Goal: Task Accomplishment & Management: Manage account settings

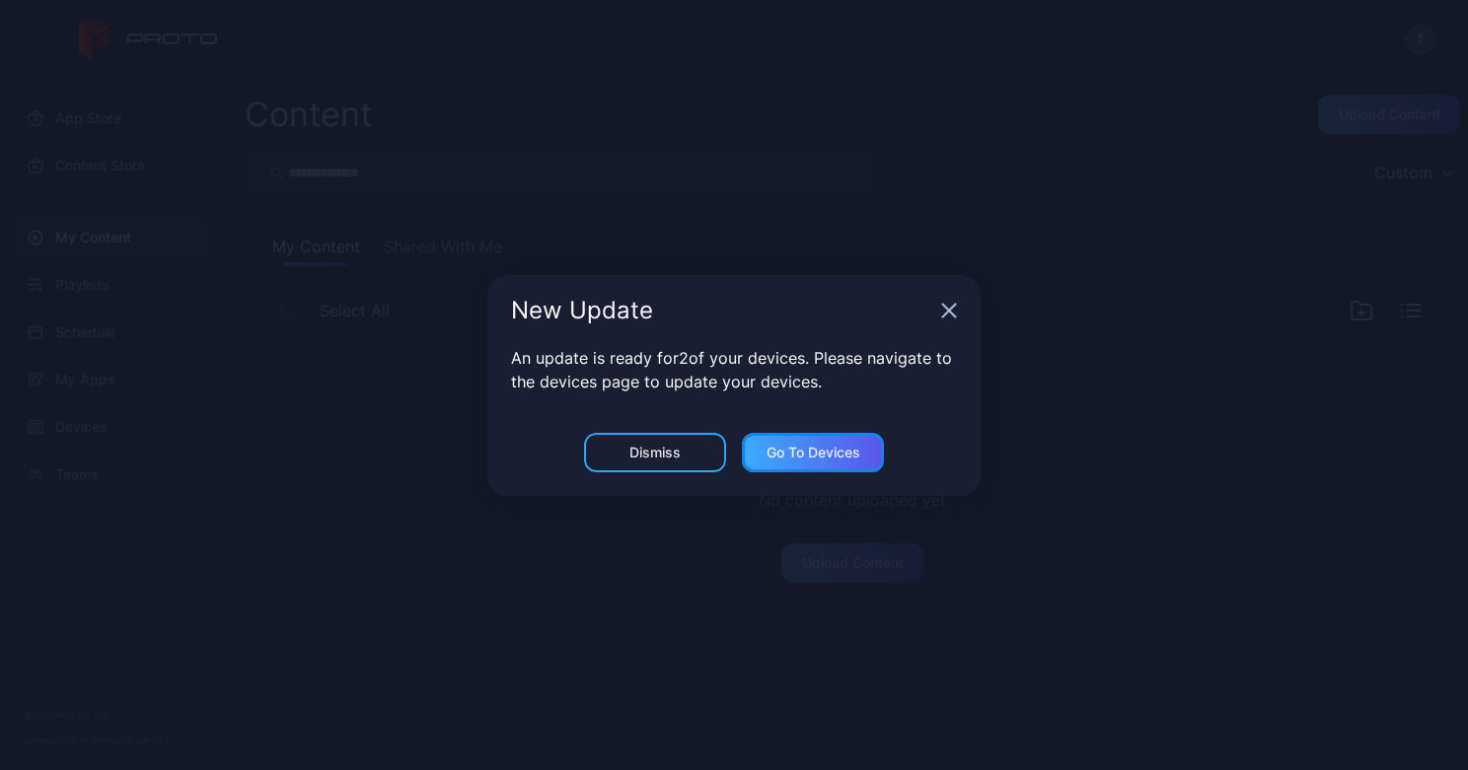
click at [831, 459] on div "Go to devices" at bounding box center [813, 453] width 94 height 16
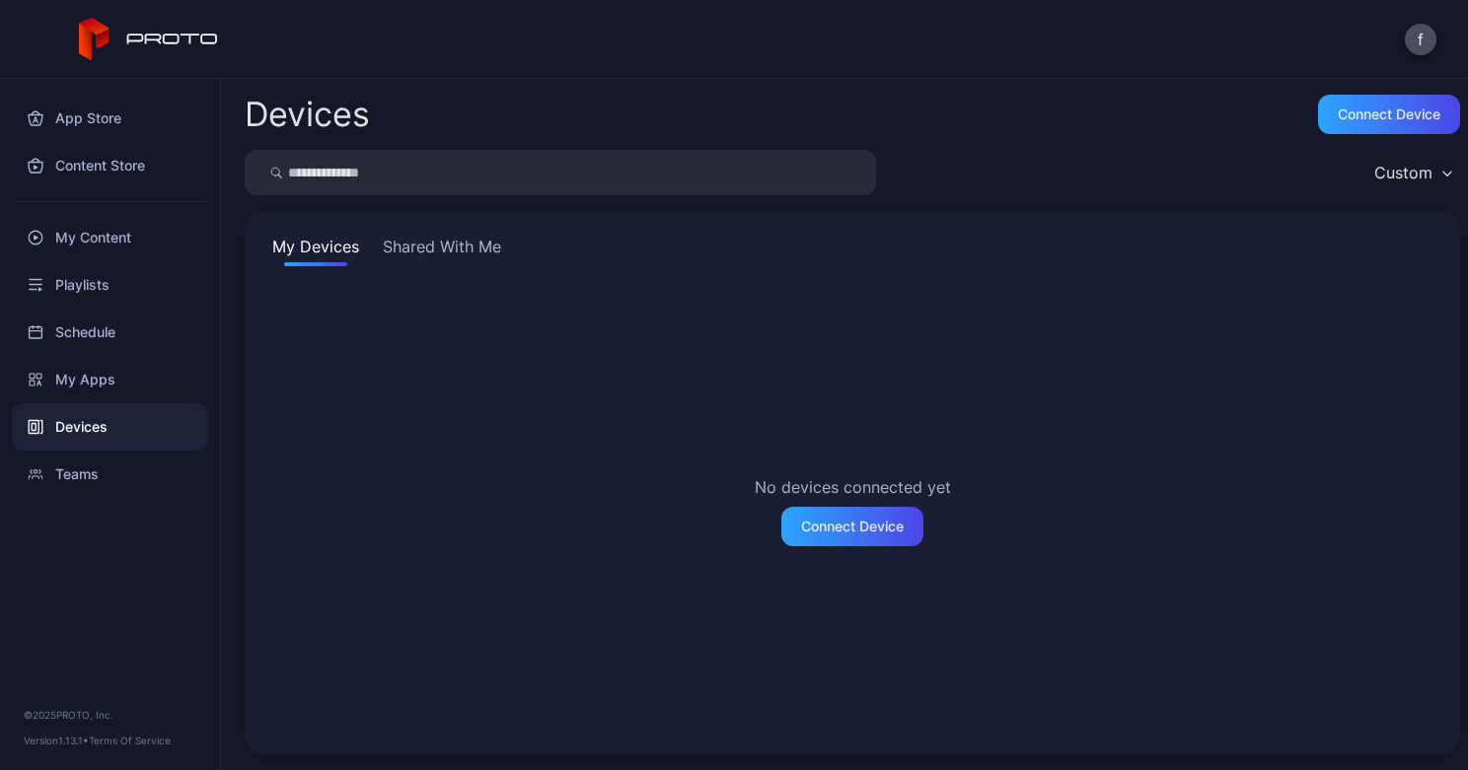
click at [407, 237] on button "Shared With Me" at bounding box center [442, 251] width 126 height 32
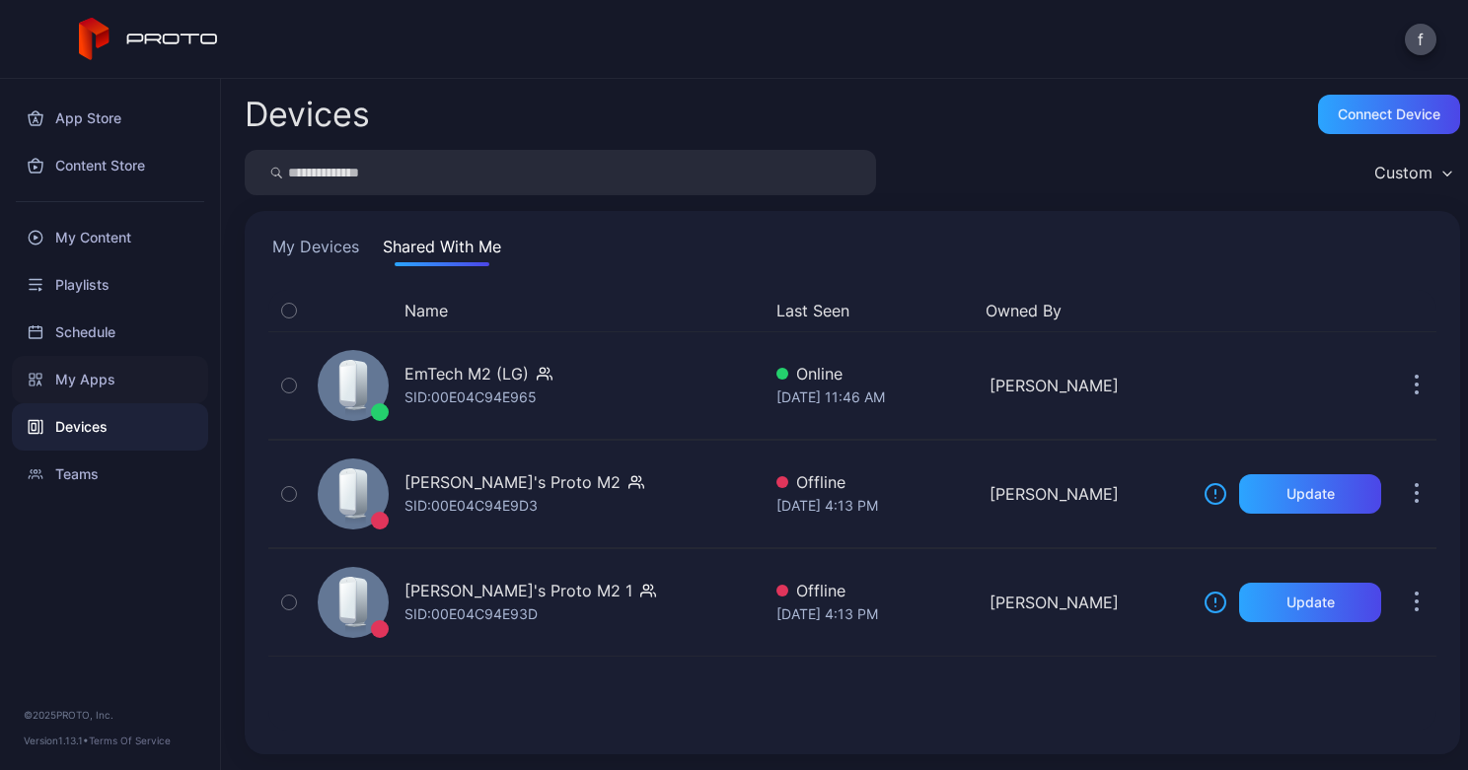
click at [96, 380] on div "My Apps" at bounding box center [110, 379] width 196 height 47
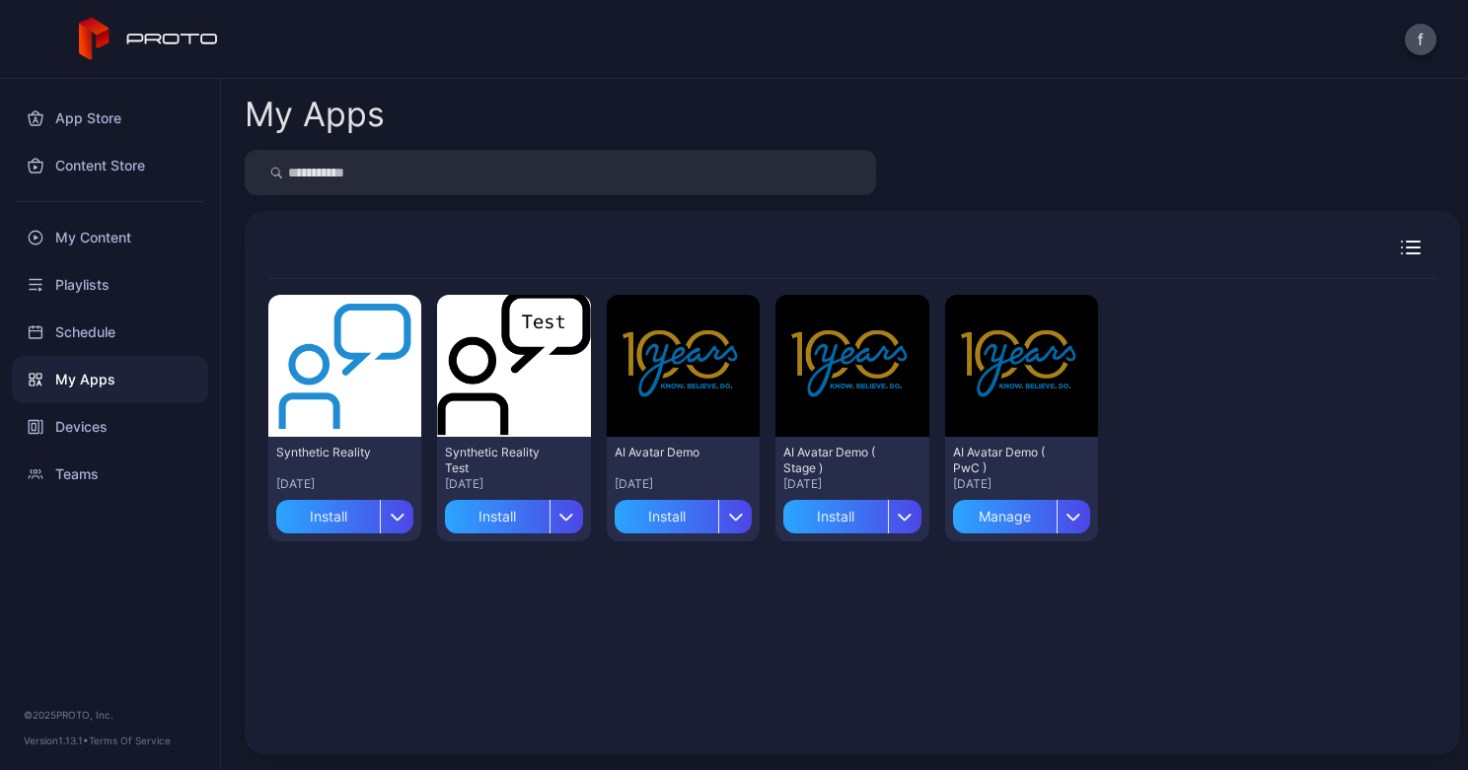
click at [1015, 660] on div "Preview Synthetic Reality [DATE] Install Preview Synthetic Reality Test [DATE] …" at bounding box center [852, 505] width 1168 height 452
click at [70, 423] on div "Devices" at bounding box center [110, 426] width 196 height 47
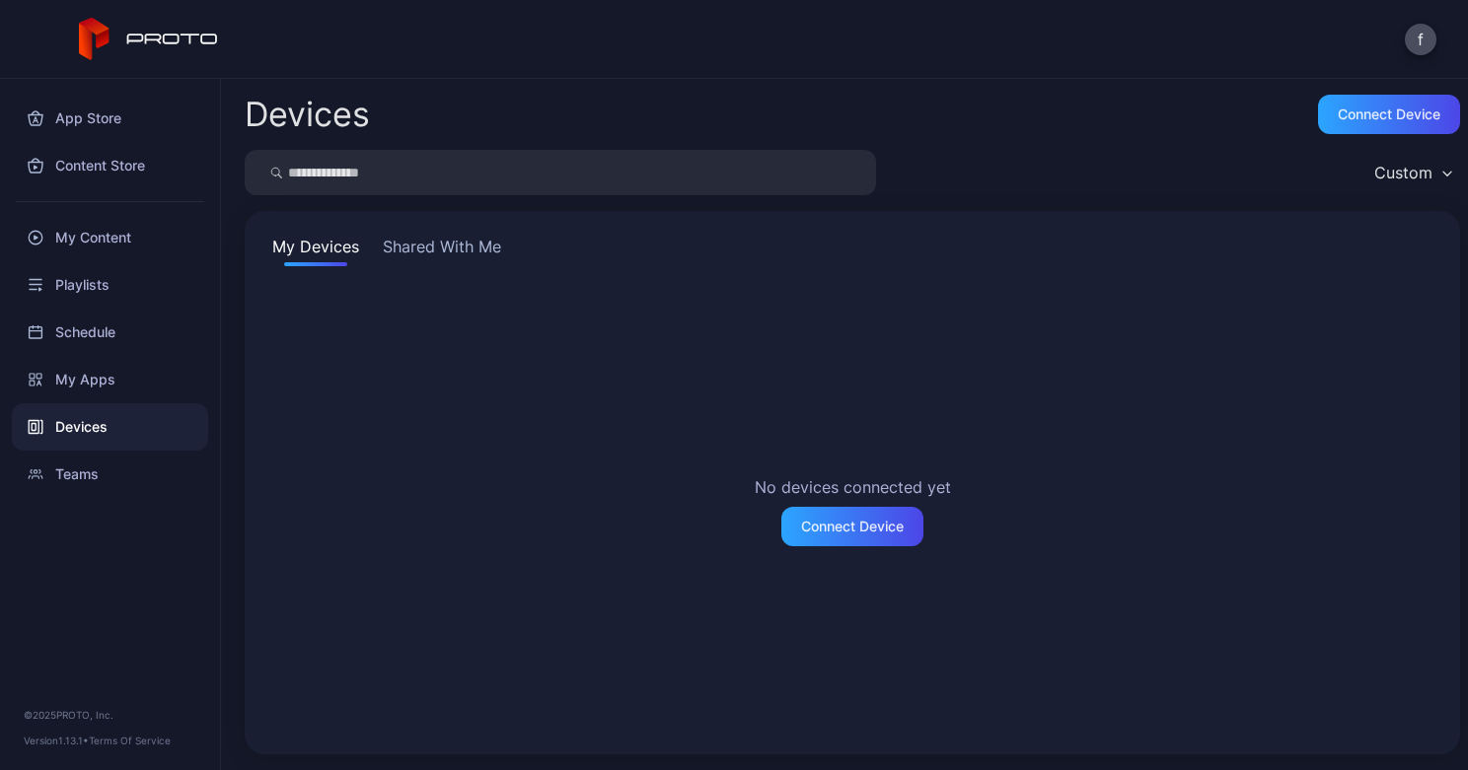
click at [444, 237] on button "Shared With Me" at bounding box center [442, 251] width 126 height 32
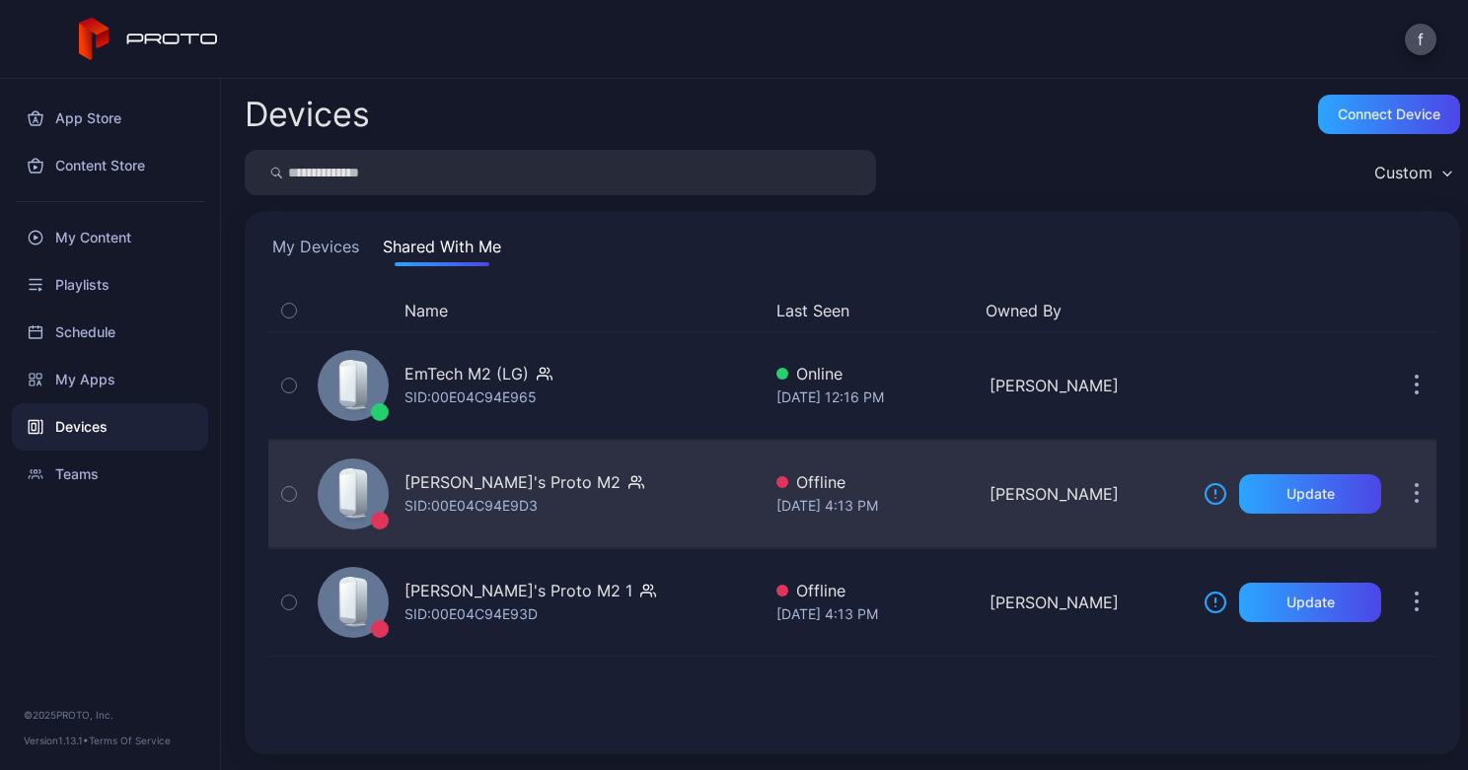
click at [1397, 493] on button "button" at bounding box center [1416, 493] width 39 height 39
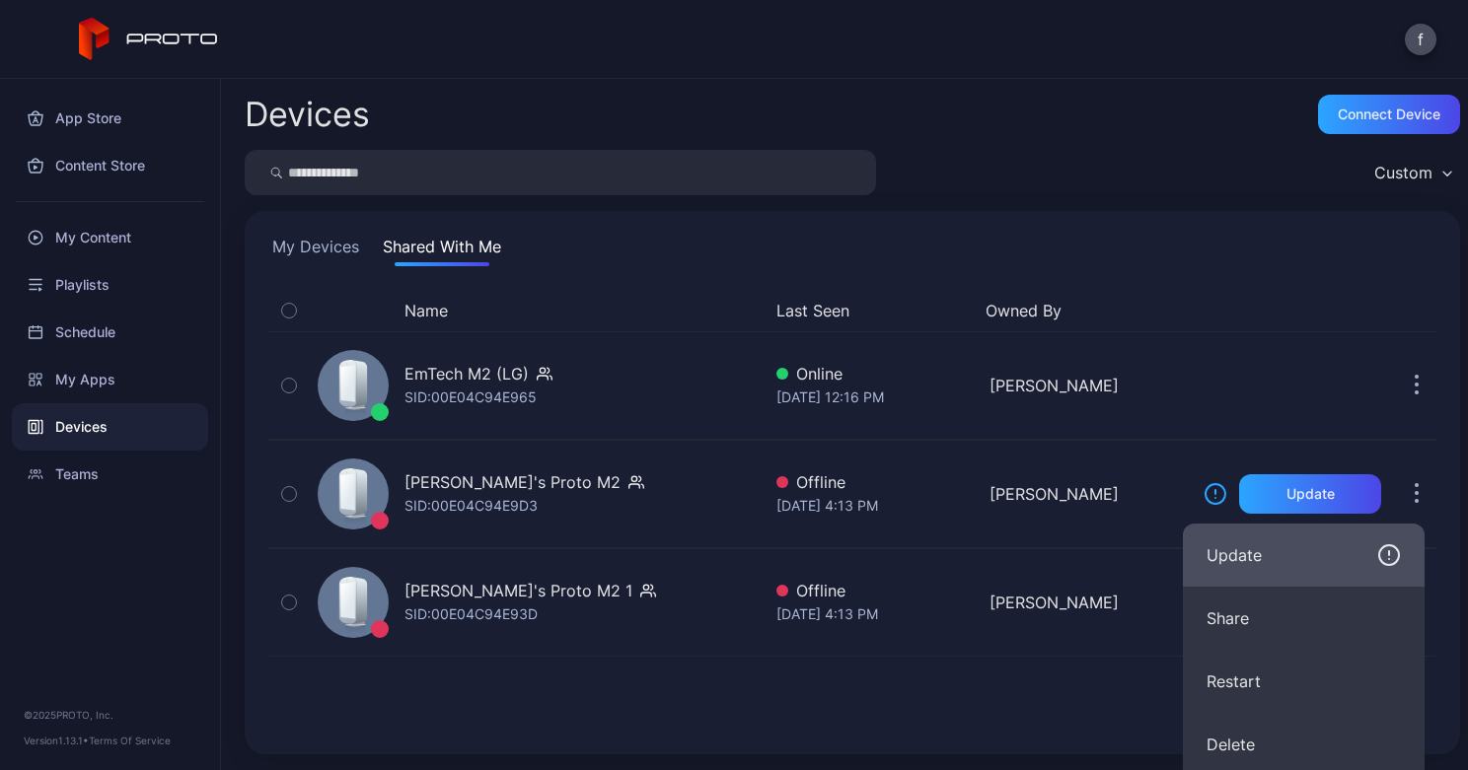
click at [1246, 553] on div "Update" at bounding box center [1233, 556] width 55 height 24
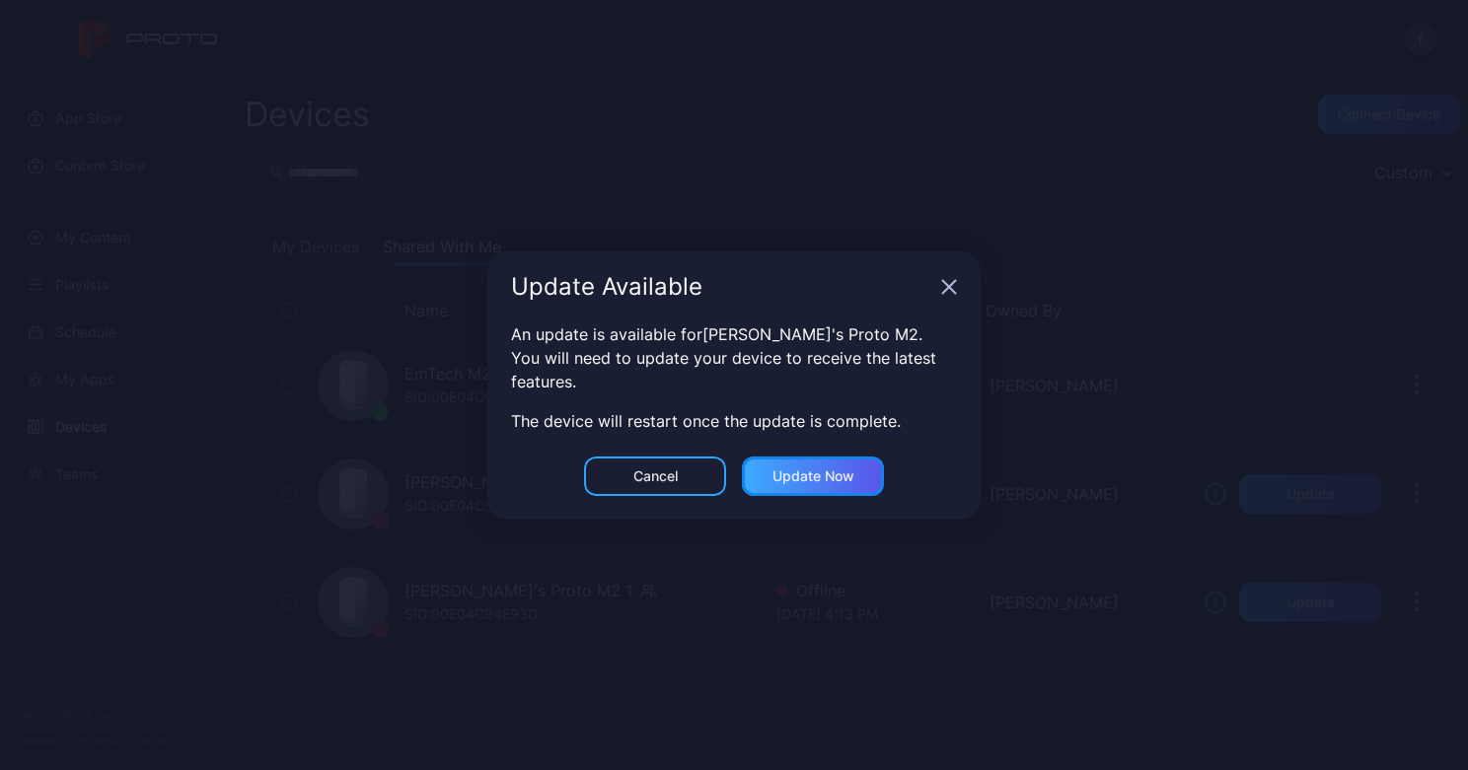
click at [818, 475] on div "Update now" at bounding box center [813, 477] width 82 height 16
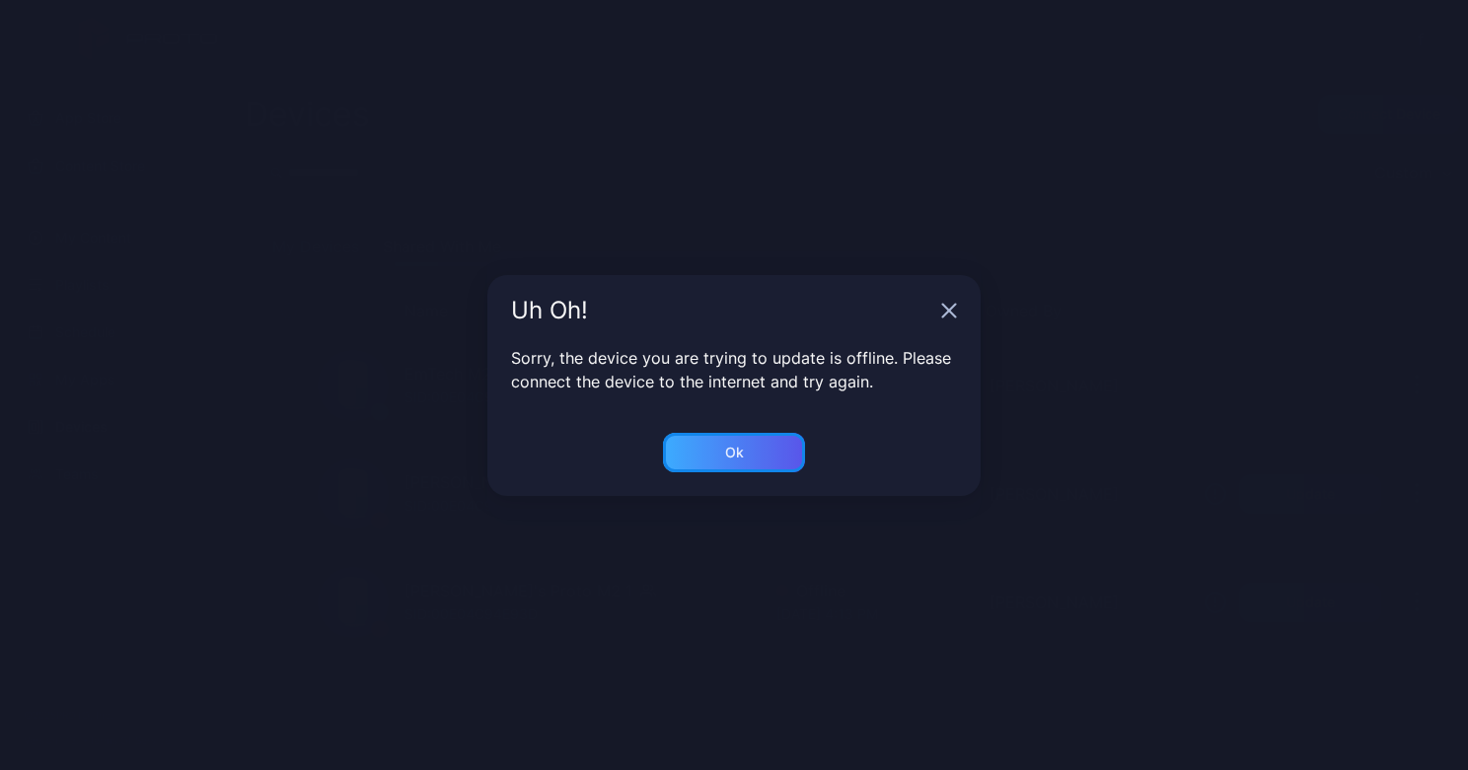
click at [759, 457] on div "Ok" at bounding box center [734, 452] width 142 height 39
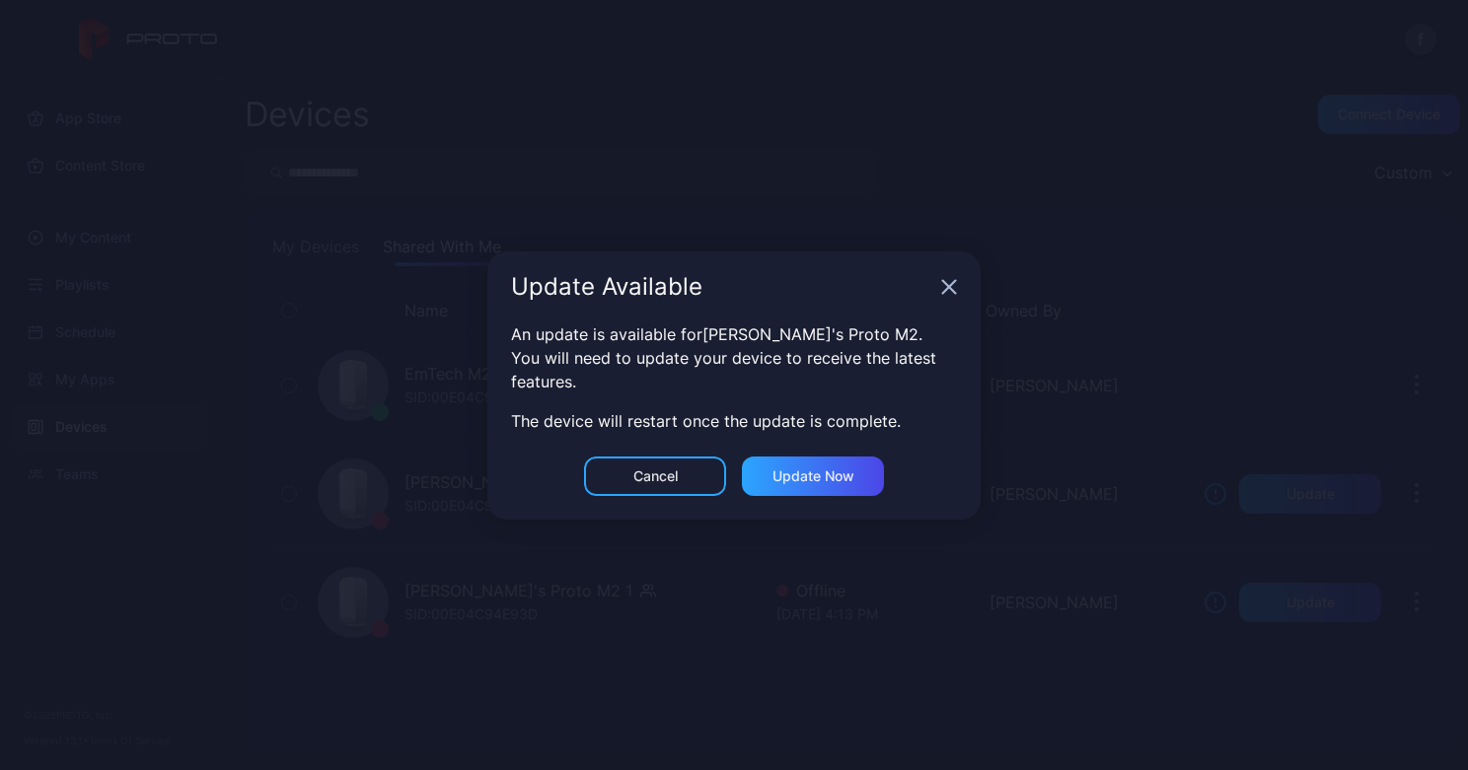
click at [946, 283] on icon "button" at bounding box center [949, 286] width 13 height 13
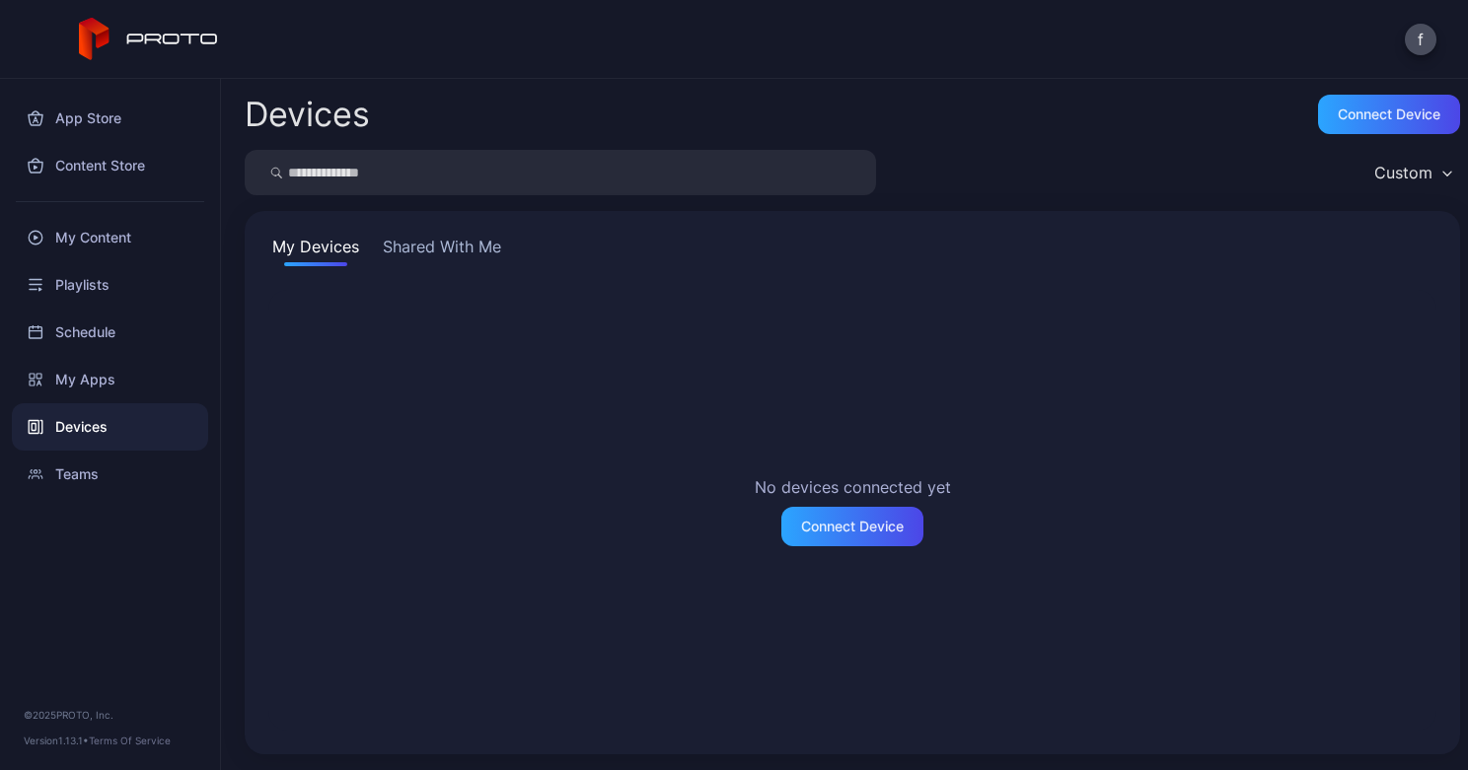
click at [448, 241] on button "Shared With Me" at bounding box center [442, 251] width 126 height 32
click at [1424, 42] on button "f" at bounding box center [1421, 40] width 32 height 32
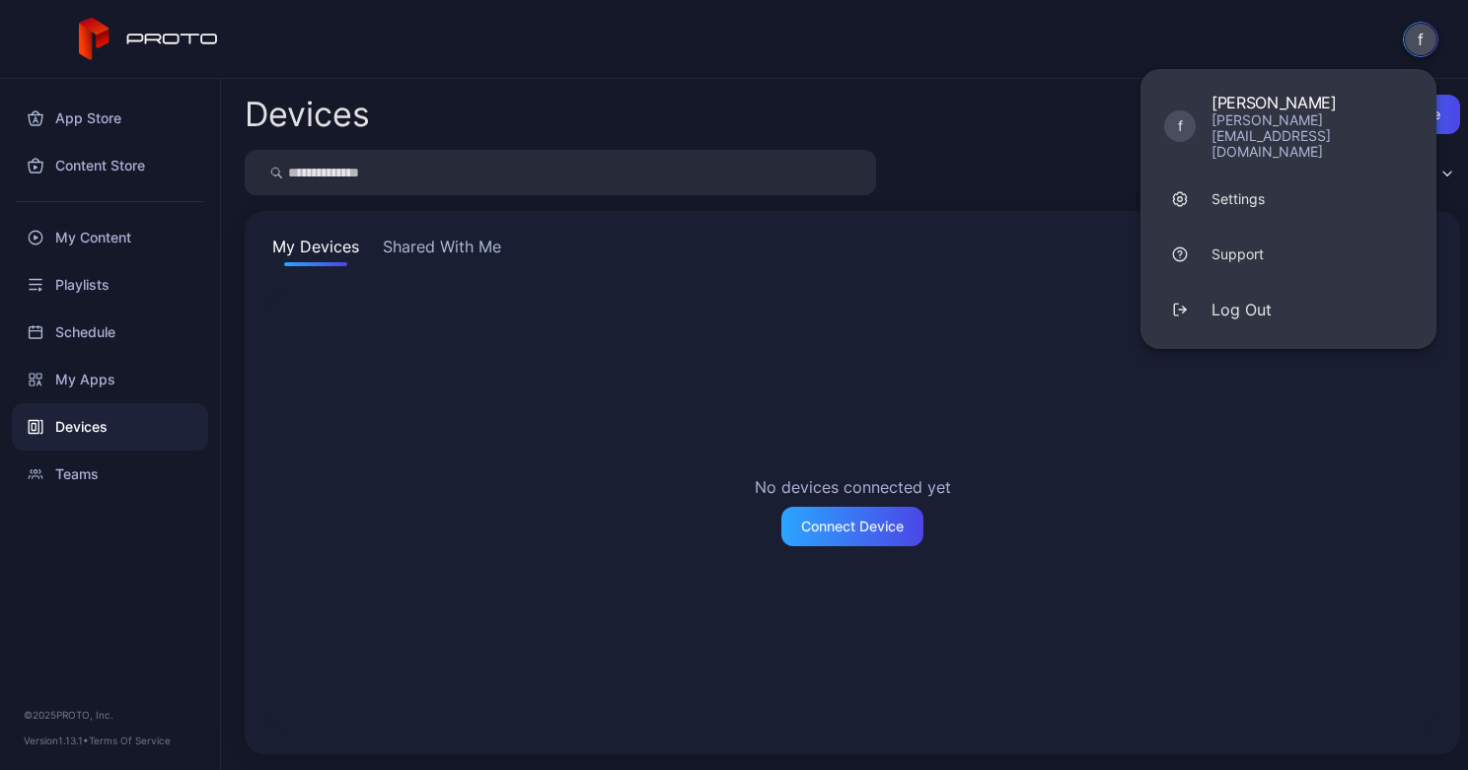
click at [1242, 401] on div "No devices connected yet Connect Device" at bounding box center [852, 510] width 1168 height 441
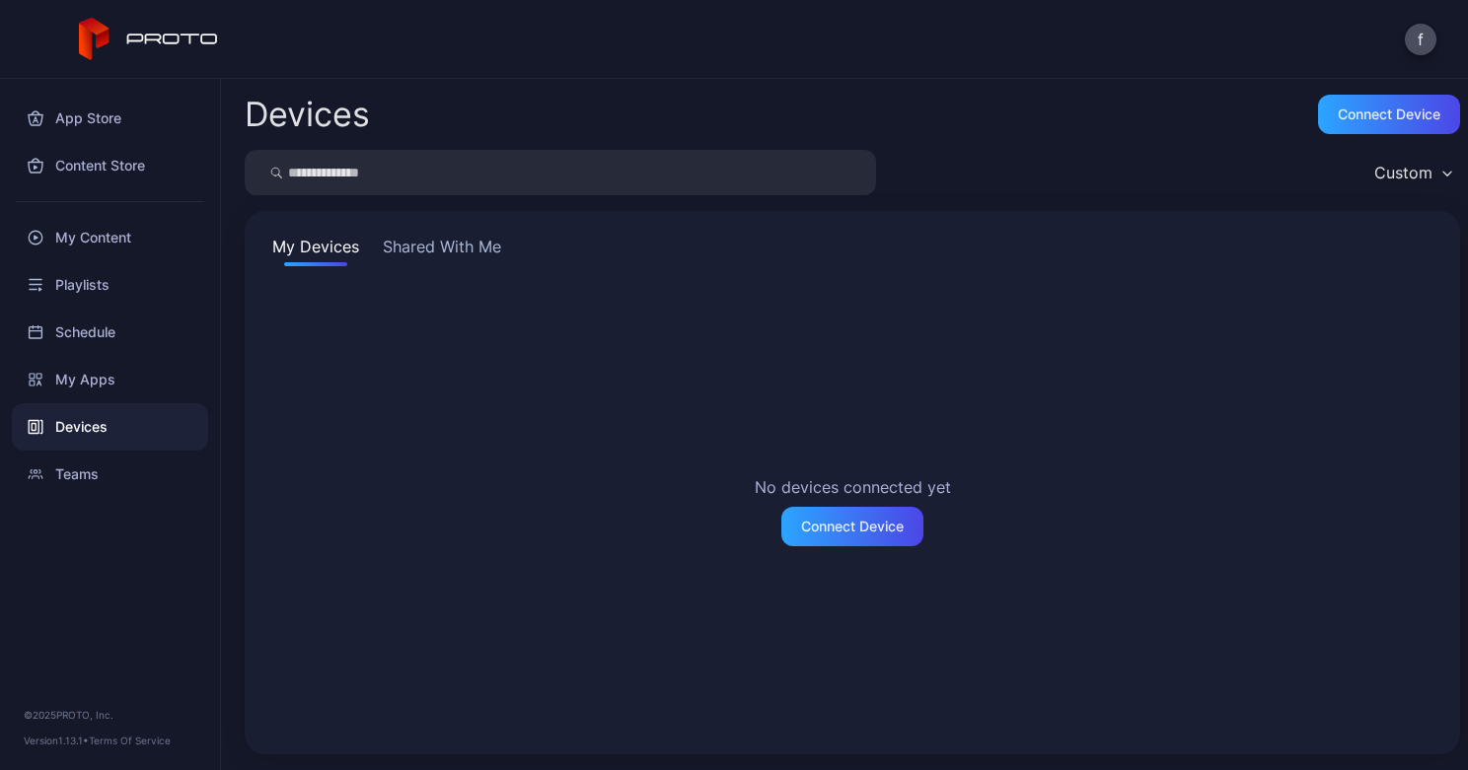
click at [472, 247] on button "Shared With Me" at bounding box center [442, 251] width 126 height 32
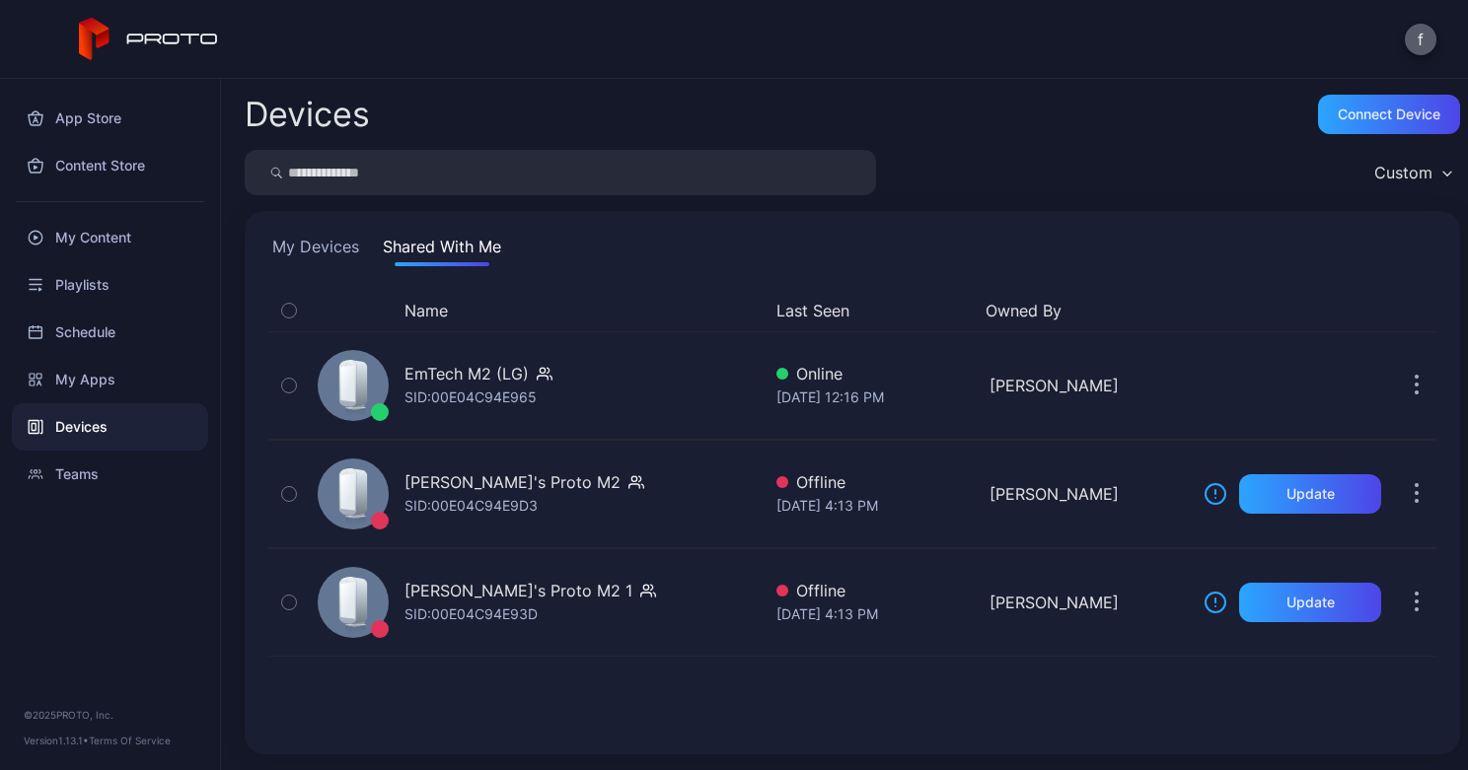
click at [1423, 41] on button "f" at bounding box center [1421, 40] width 32 height 32
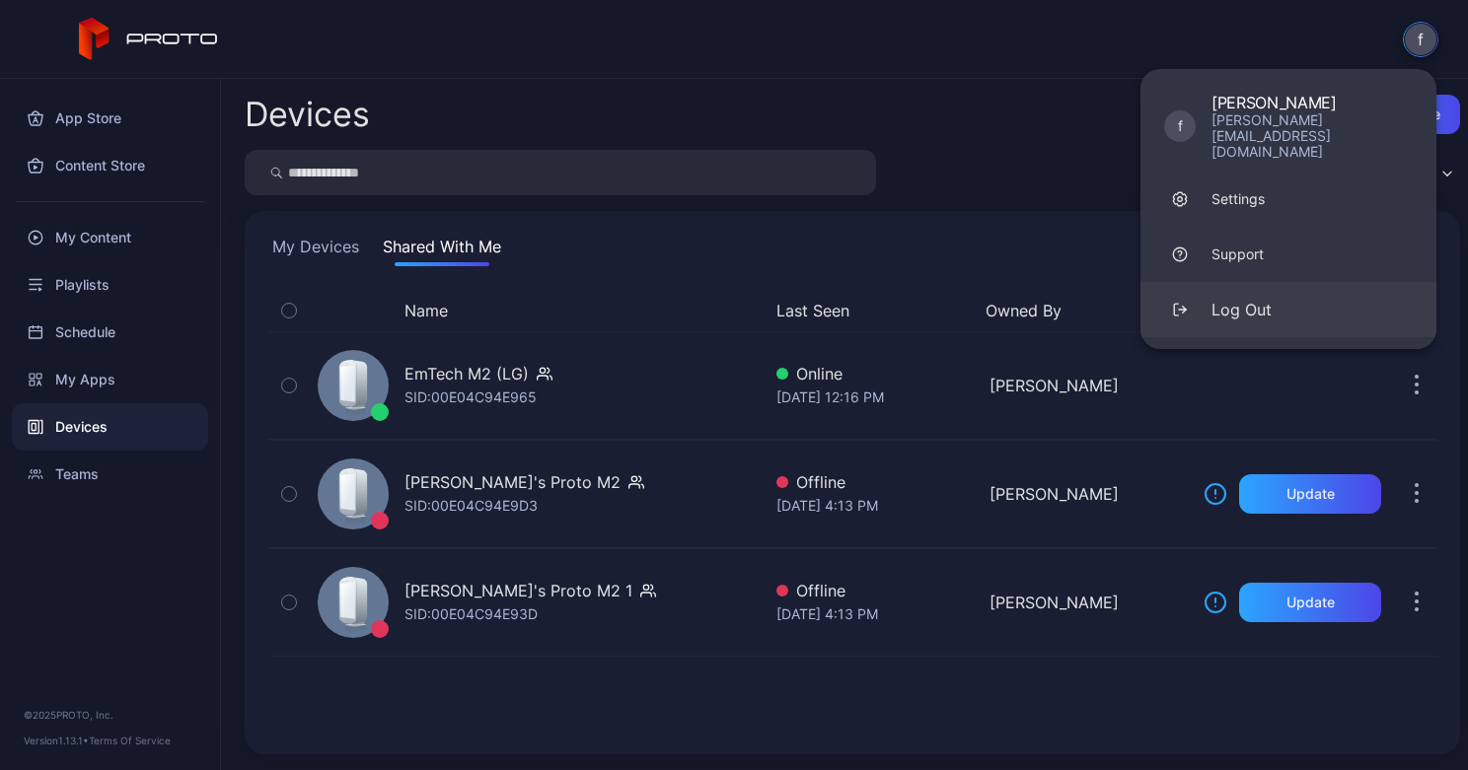
click at [1245, 298] on div "Log Out" at bounding box center [1241, 310] width 60 height 24
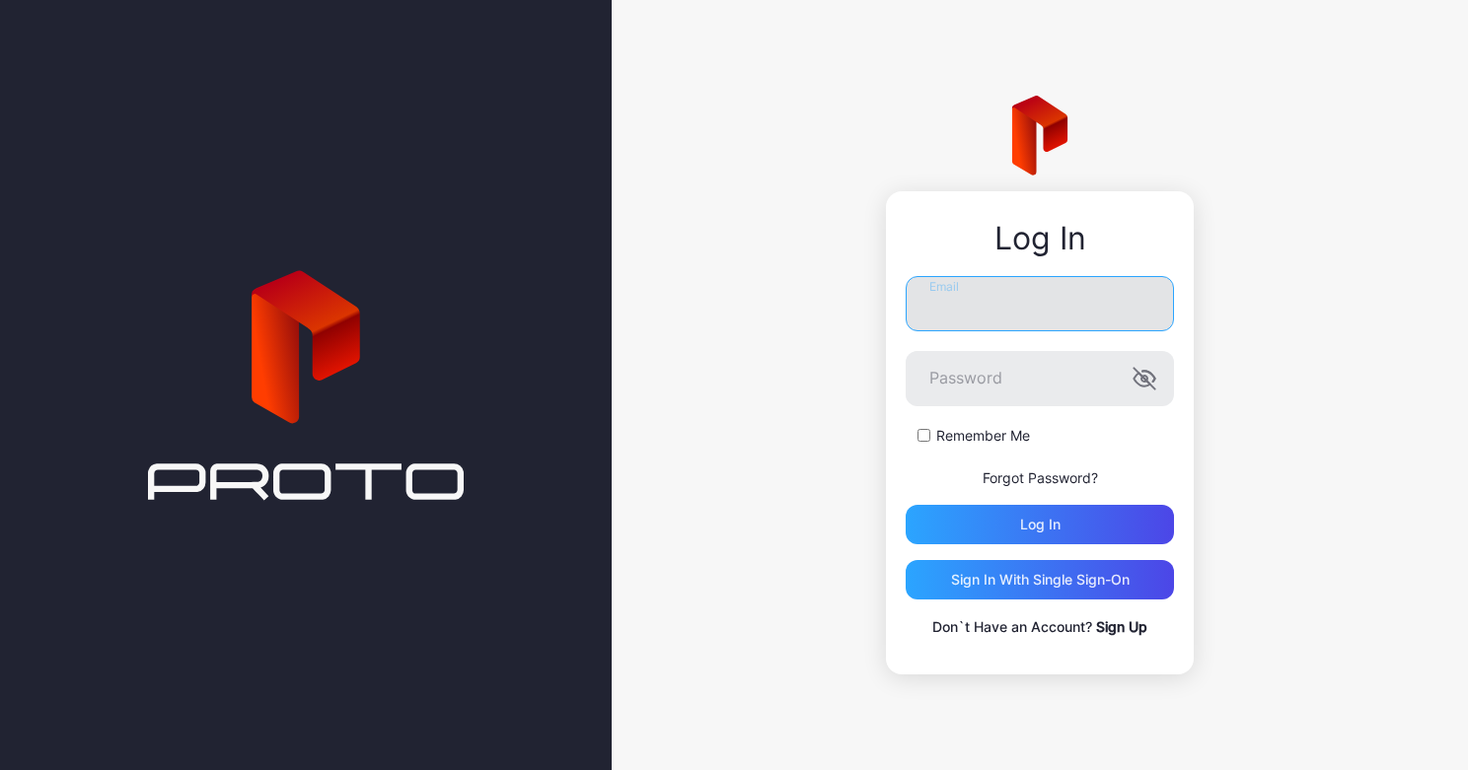
click at [988, 305] on input "Email" at bounding box center [1040, 303] width 268 height 55
type input "**********"
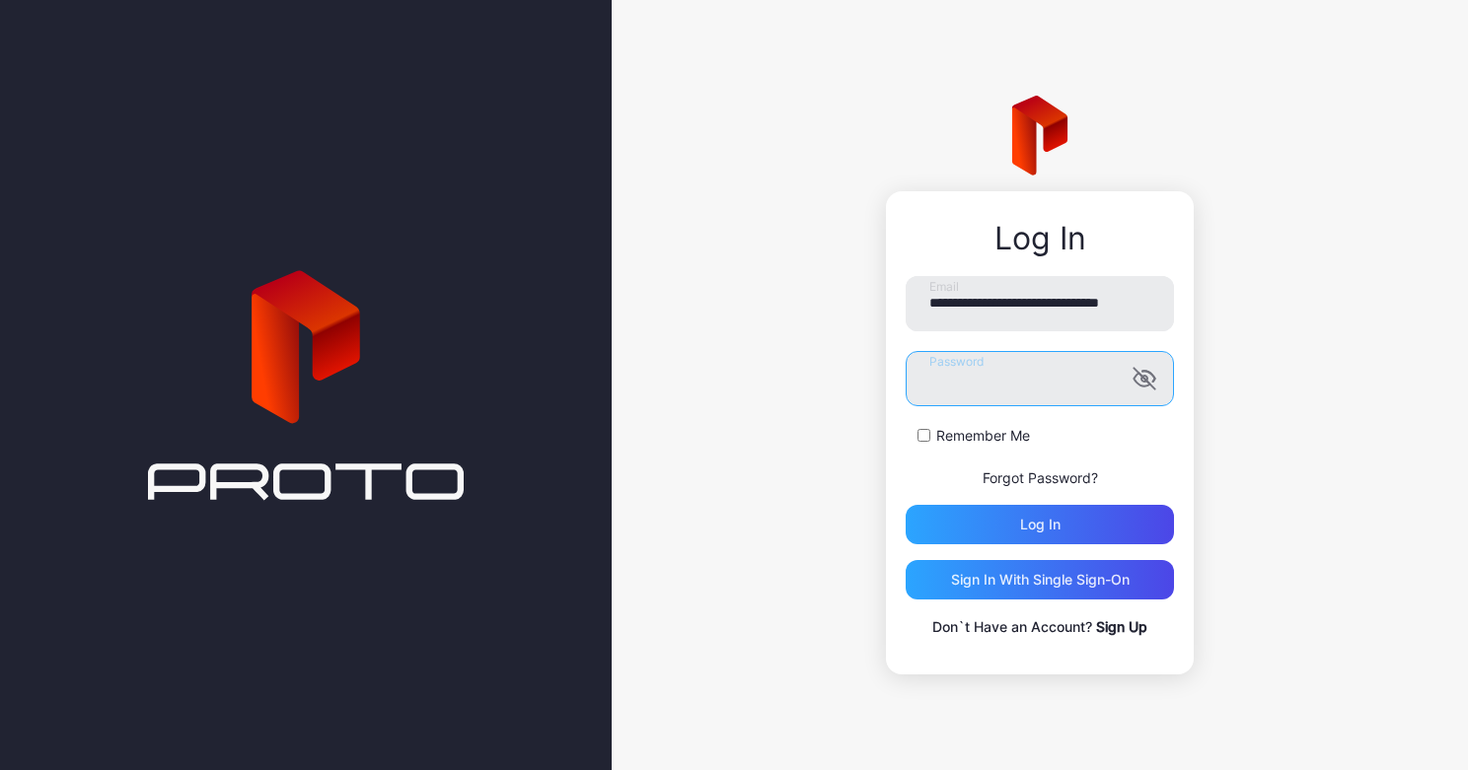
click at [906, 505] on button "Log in" at bounding box center [1040, 524] width 268 height 39
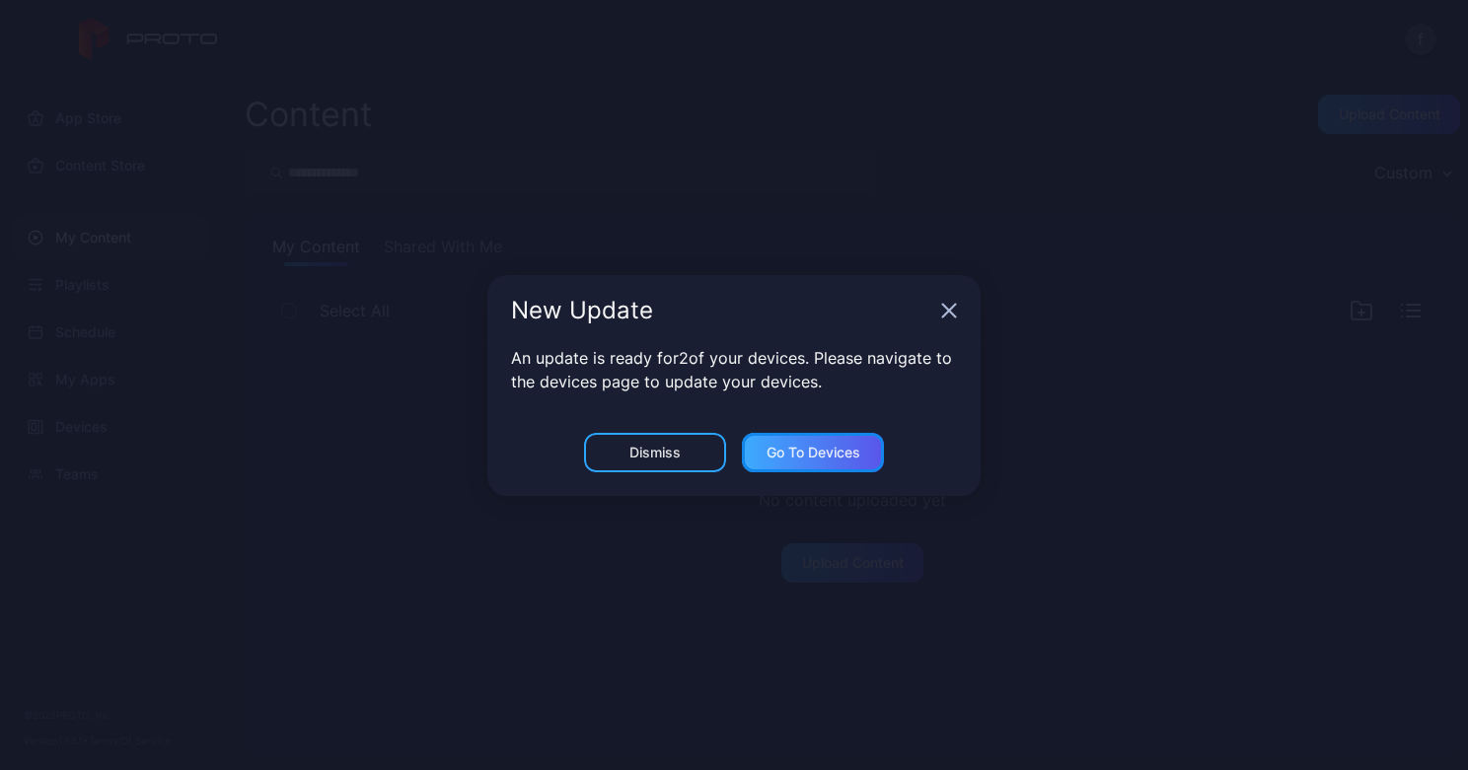
click at [817, 456] on div "Go to devices" at bounding box center [813, 453] width 94 height 16
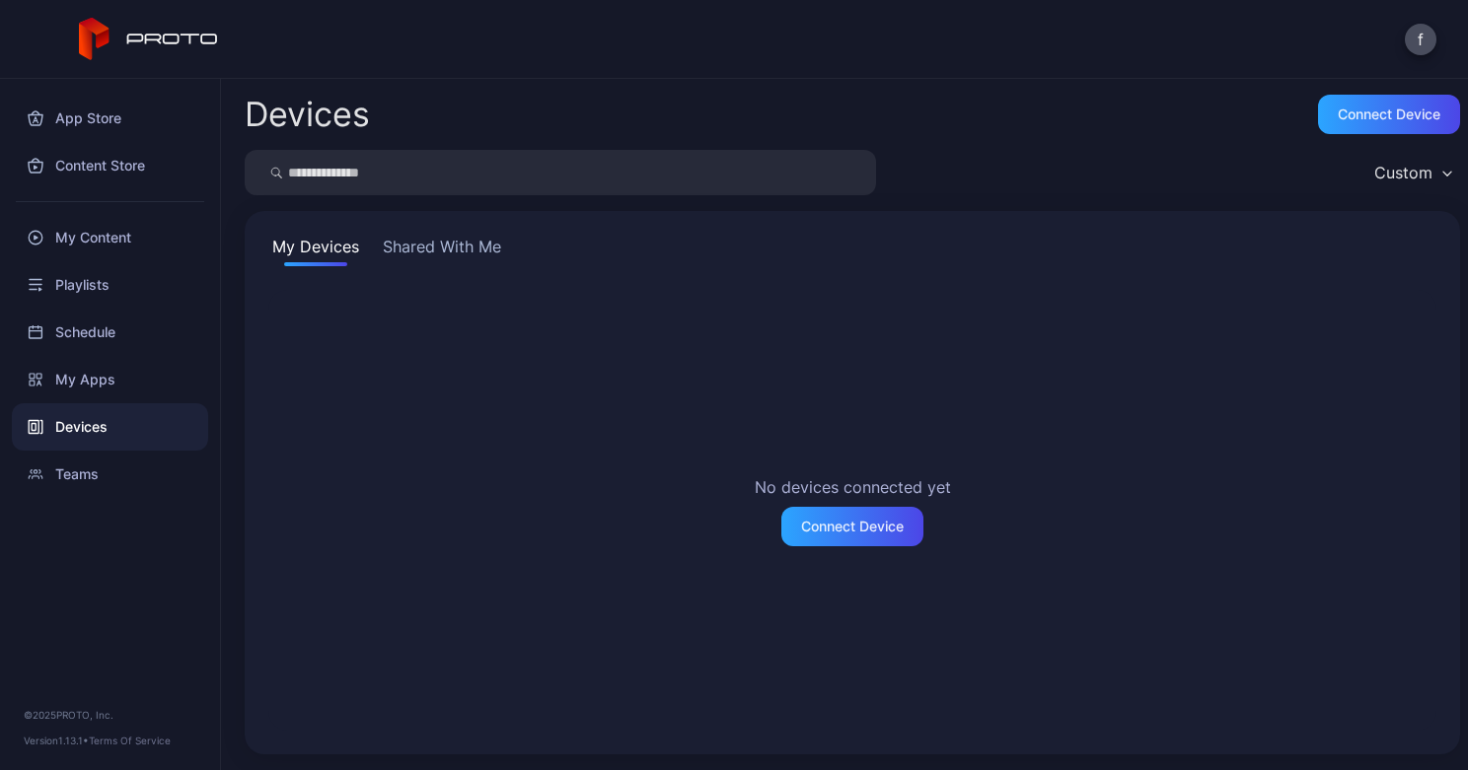
click at [478, 245] on button "Shared With Me" at bounding box center [442, 251] width 126 height 32
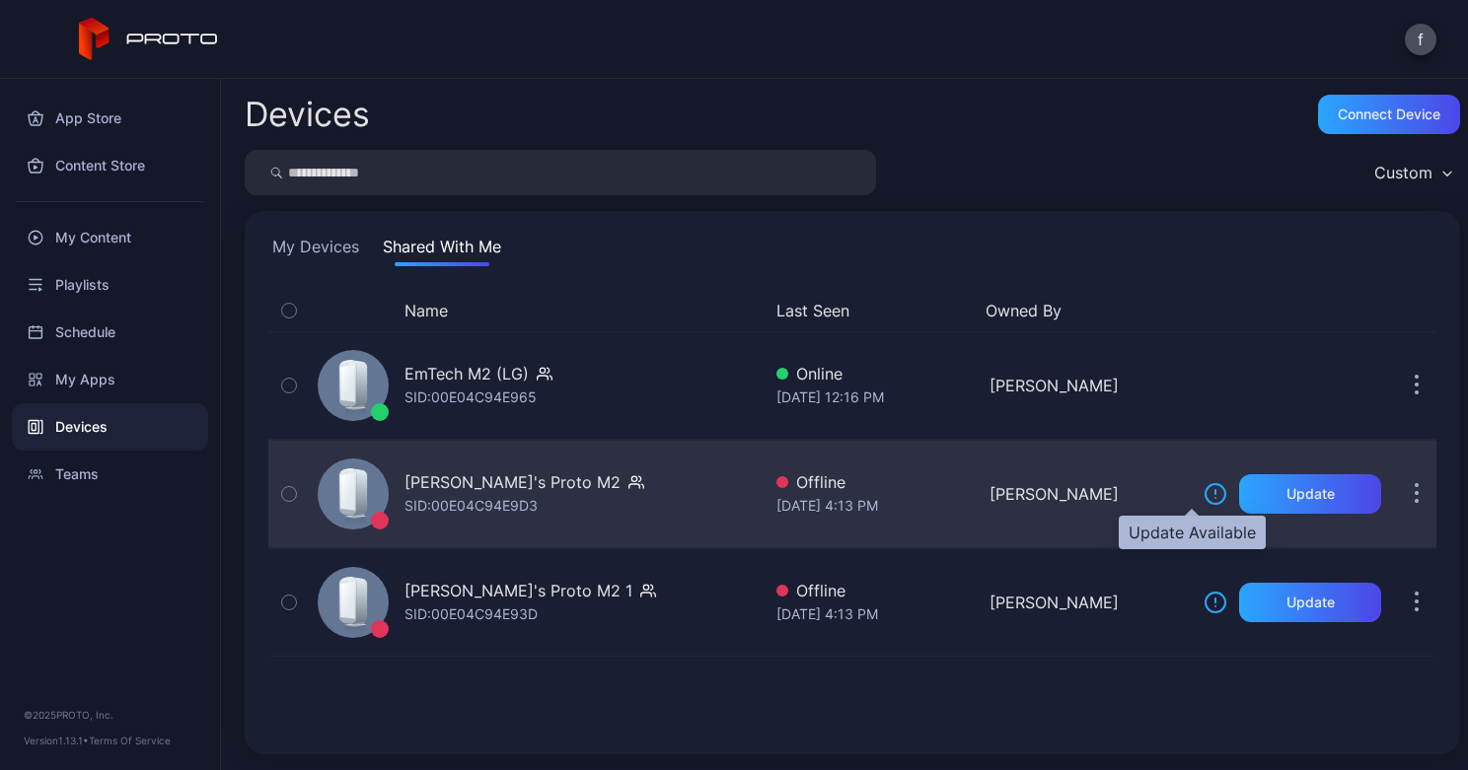
click at [1204, 488] on icon at bounding box center [1216, 494] width 24 height 24
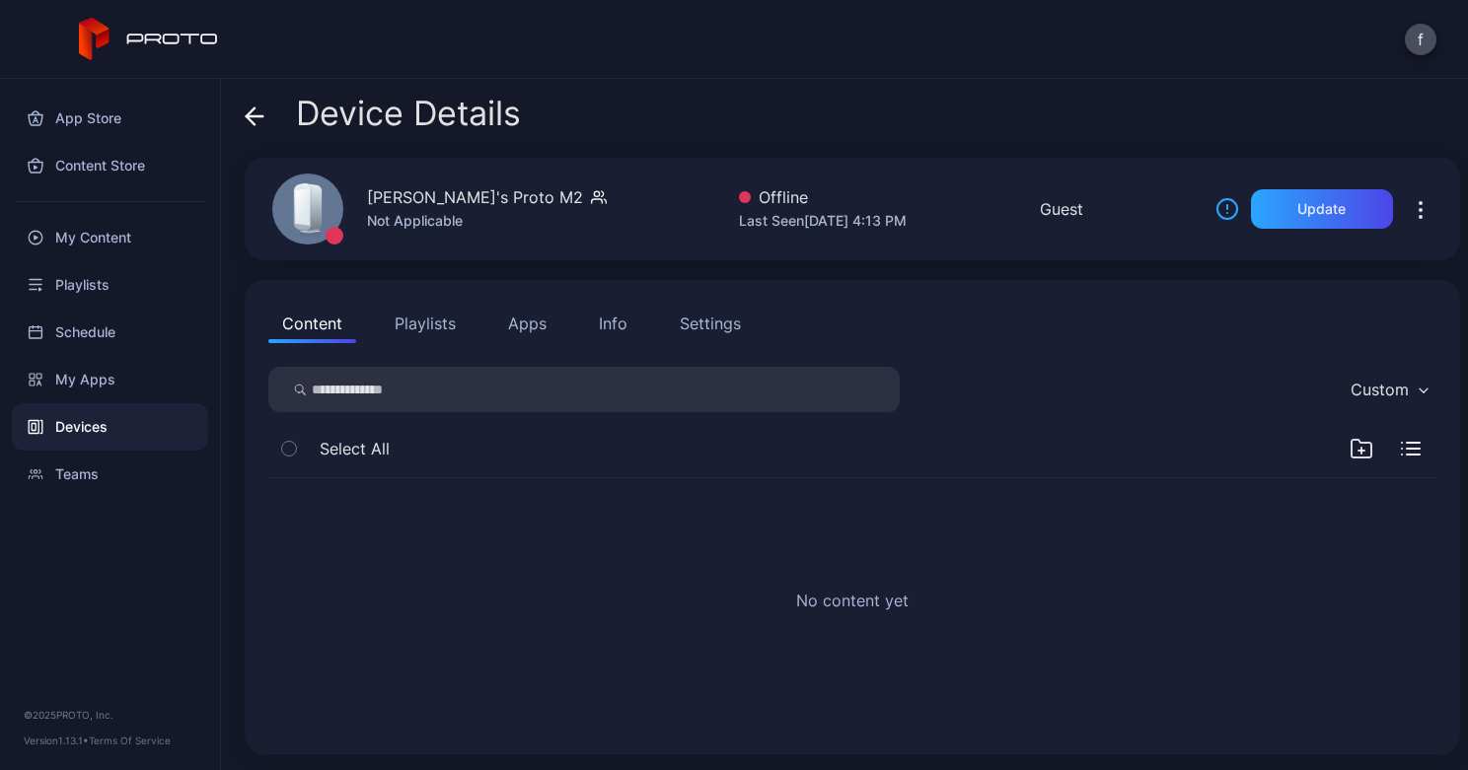
click at [1059, 209] on div "Guest" at bounding box center [1061, 209] width 43 height 24
click at [1417, 39] on button "f" at bounding box center [1421, 40] width 32 height 32
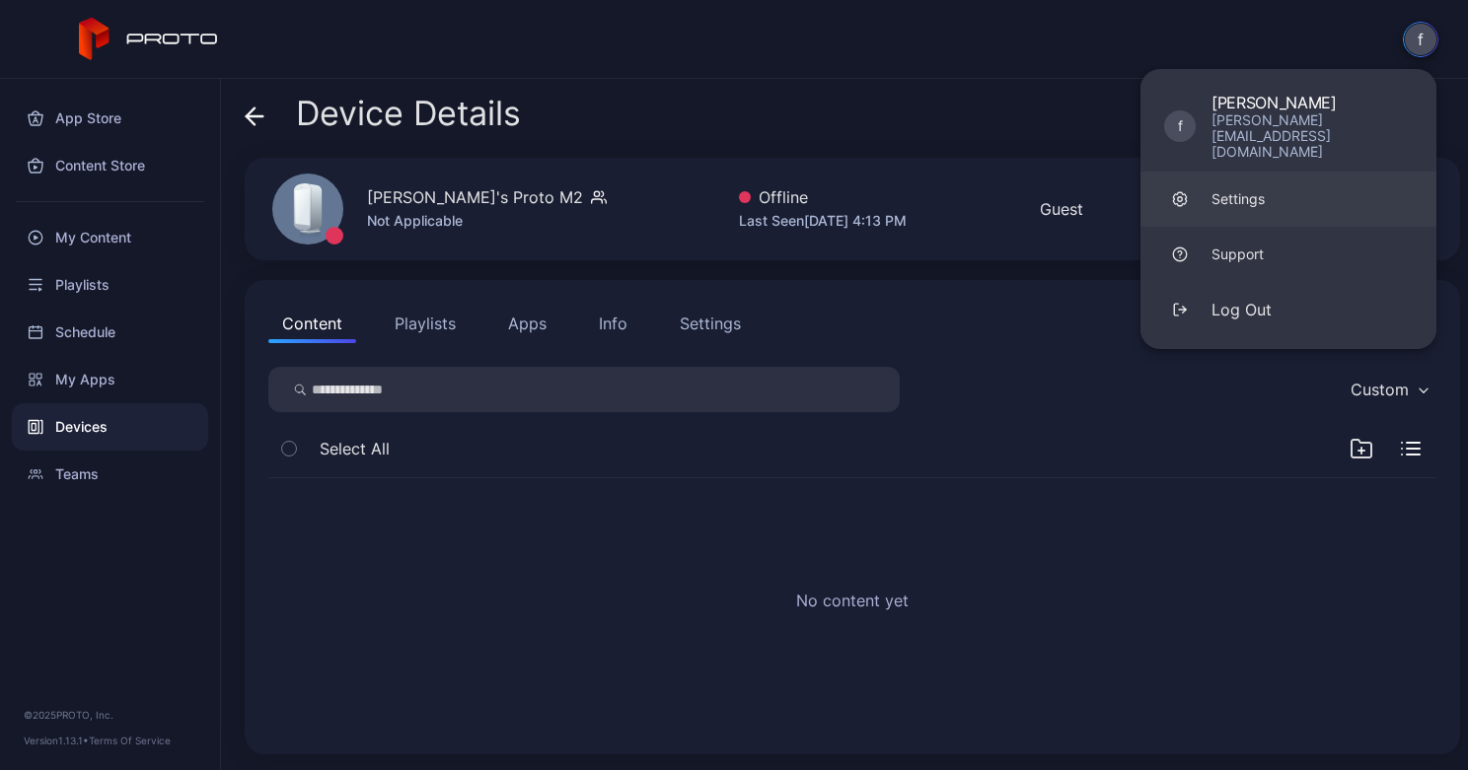
click at [1242, 189] on div "Settings" at bounding box center [1237, 199] width 53 height 20
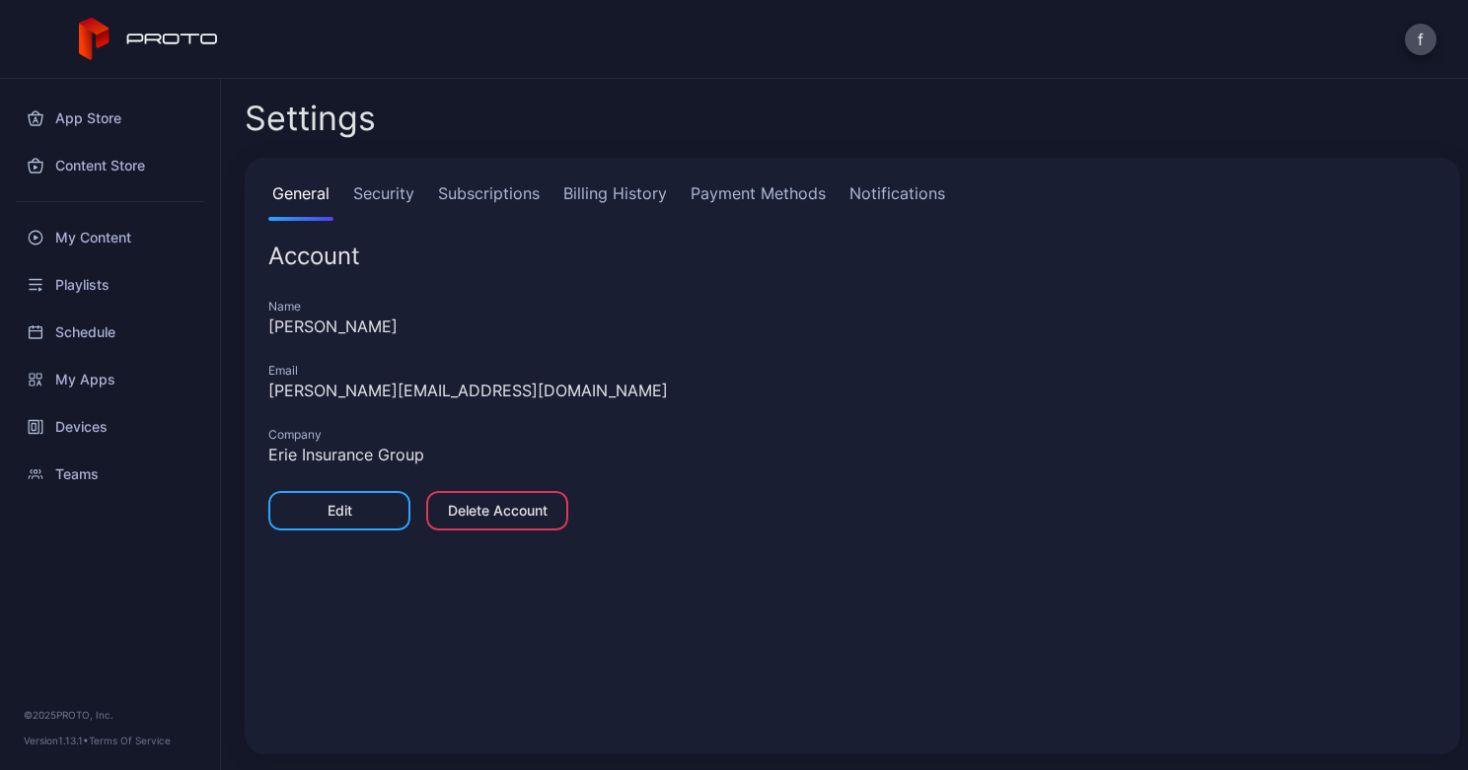
click at [386, 186] on link "Security" at bounding box center [383, 201] width 69 height 39
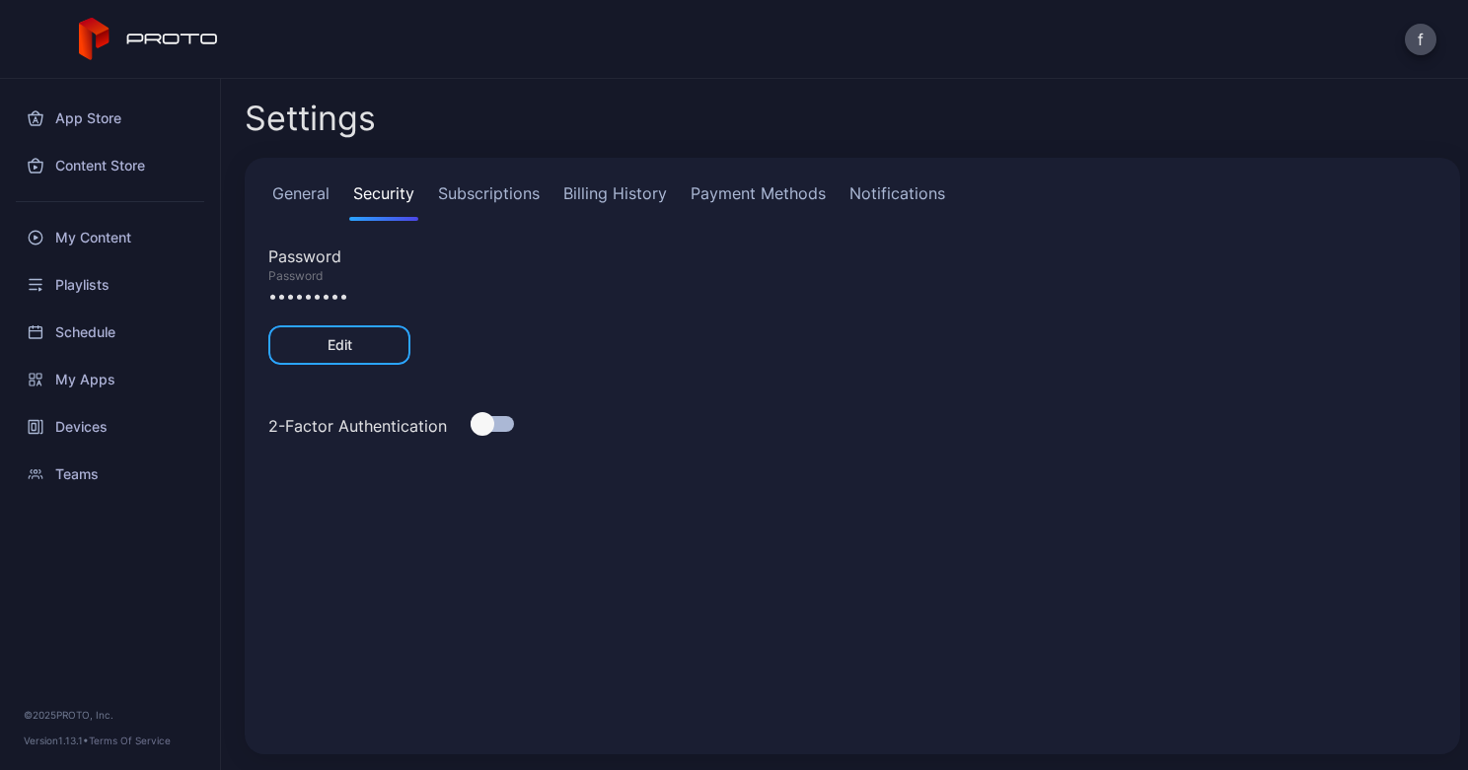
click at [297, 200] on link "General" at bounding box center [300, 201] width 65 height 39
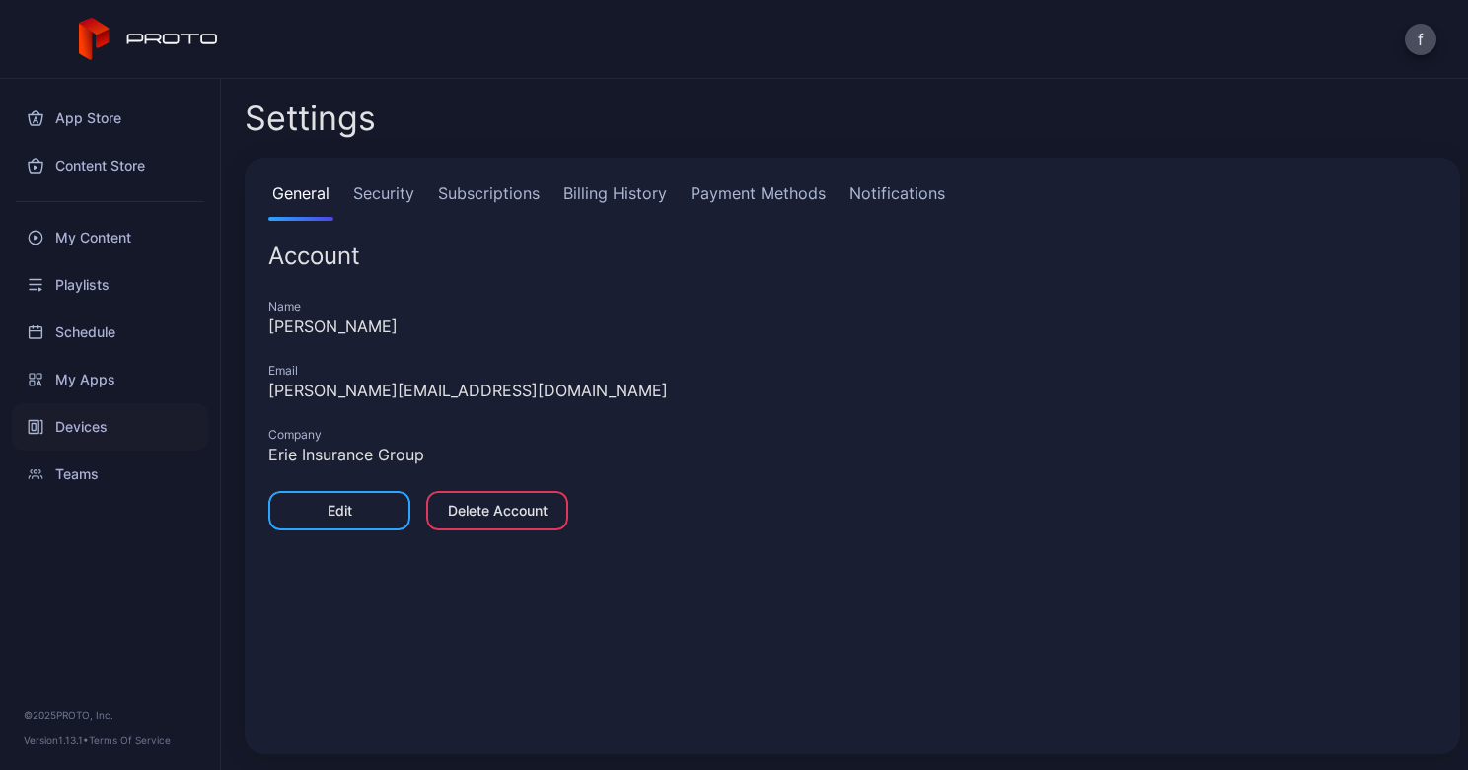
click at [81, 426] on div "Devices" at bounding box center [110, 426] width 196 height 47
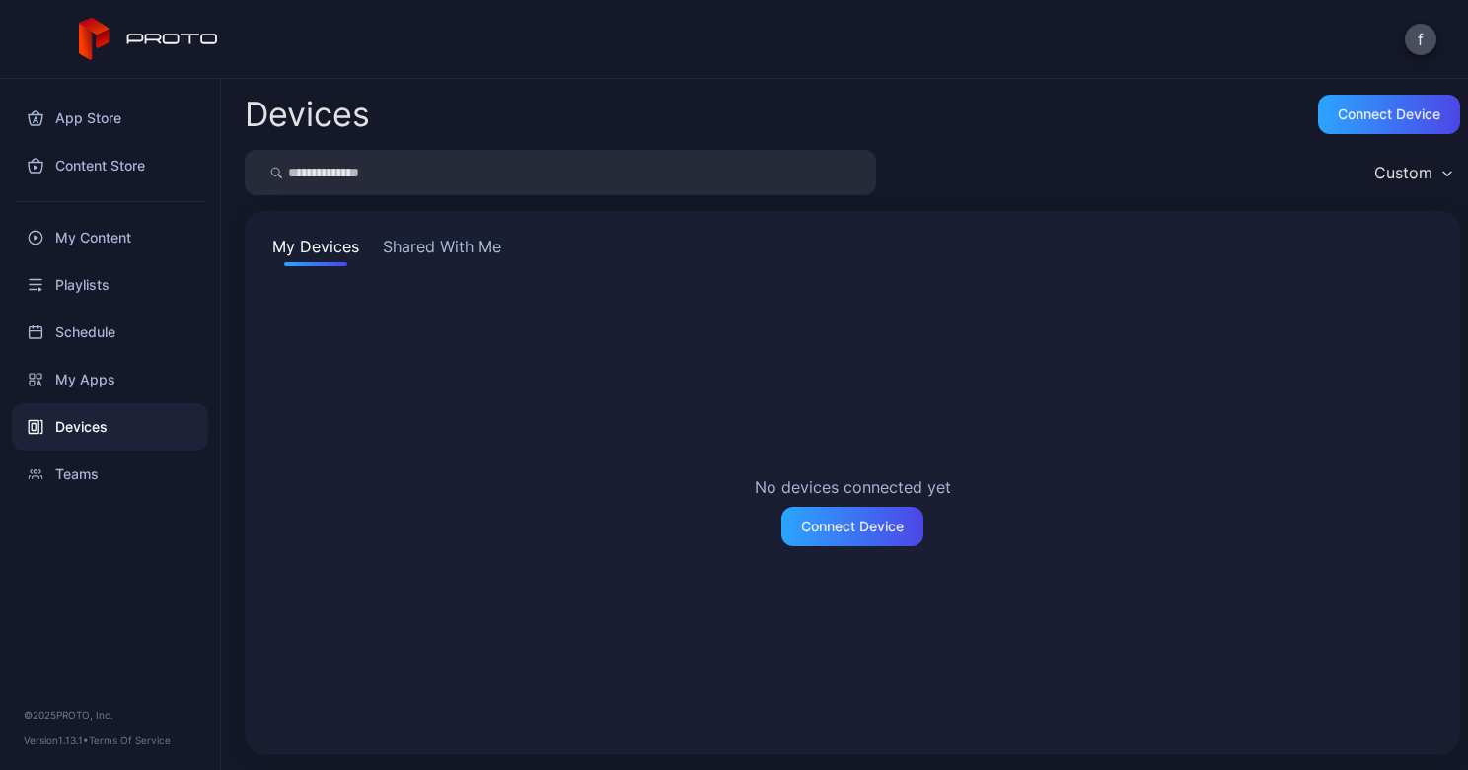
click at [421, 242] on button "Shared With Me" at bounding box center [442, 251] width 126 height 32
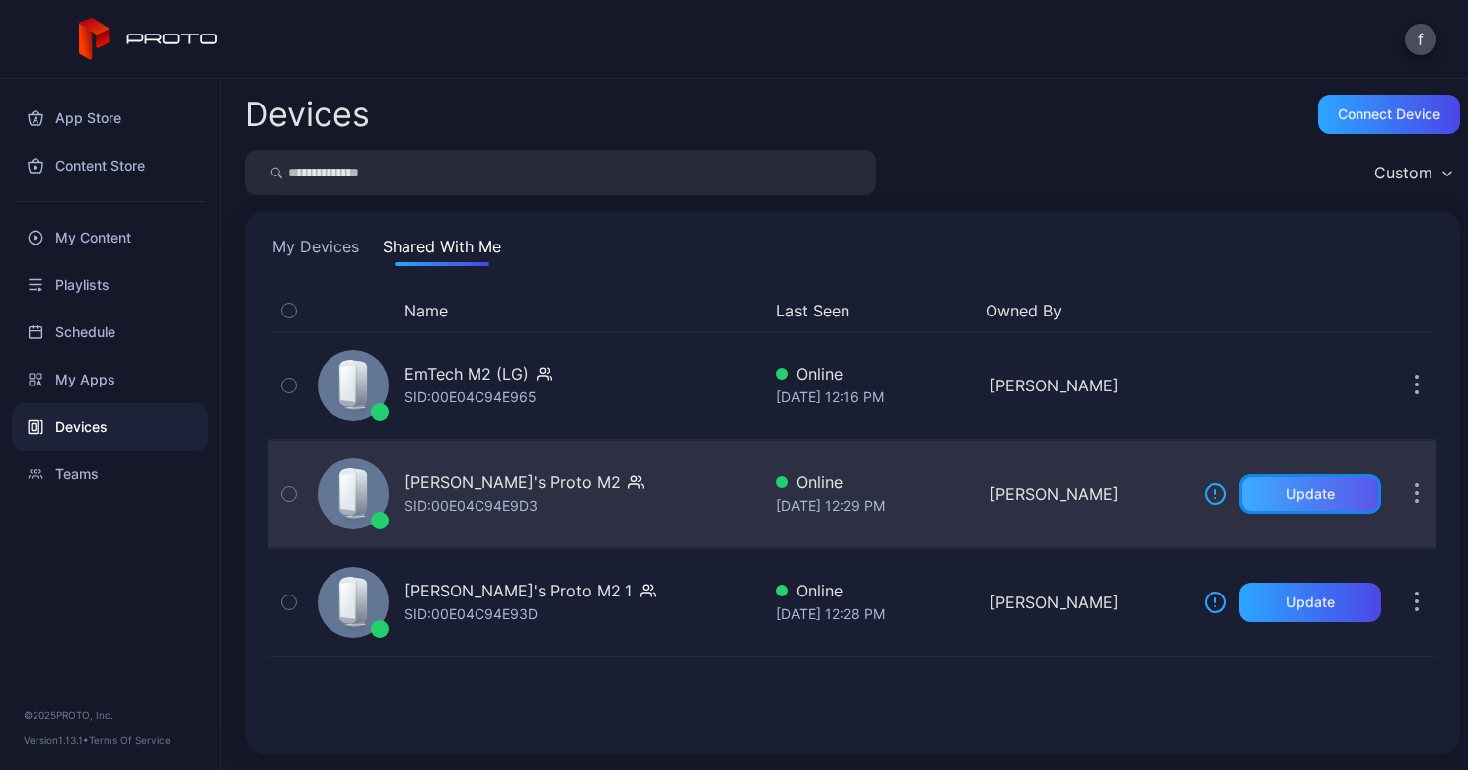
click at [1287, 491] on div "Update" at bounding box center [1310, 494] width 48 height 16
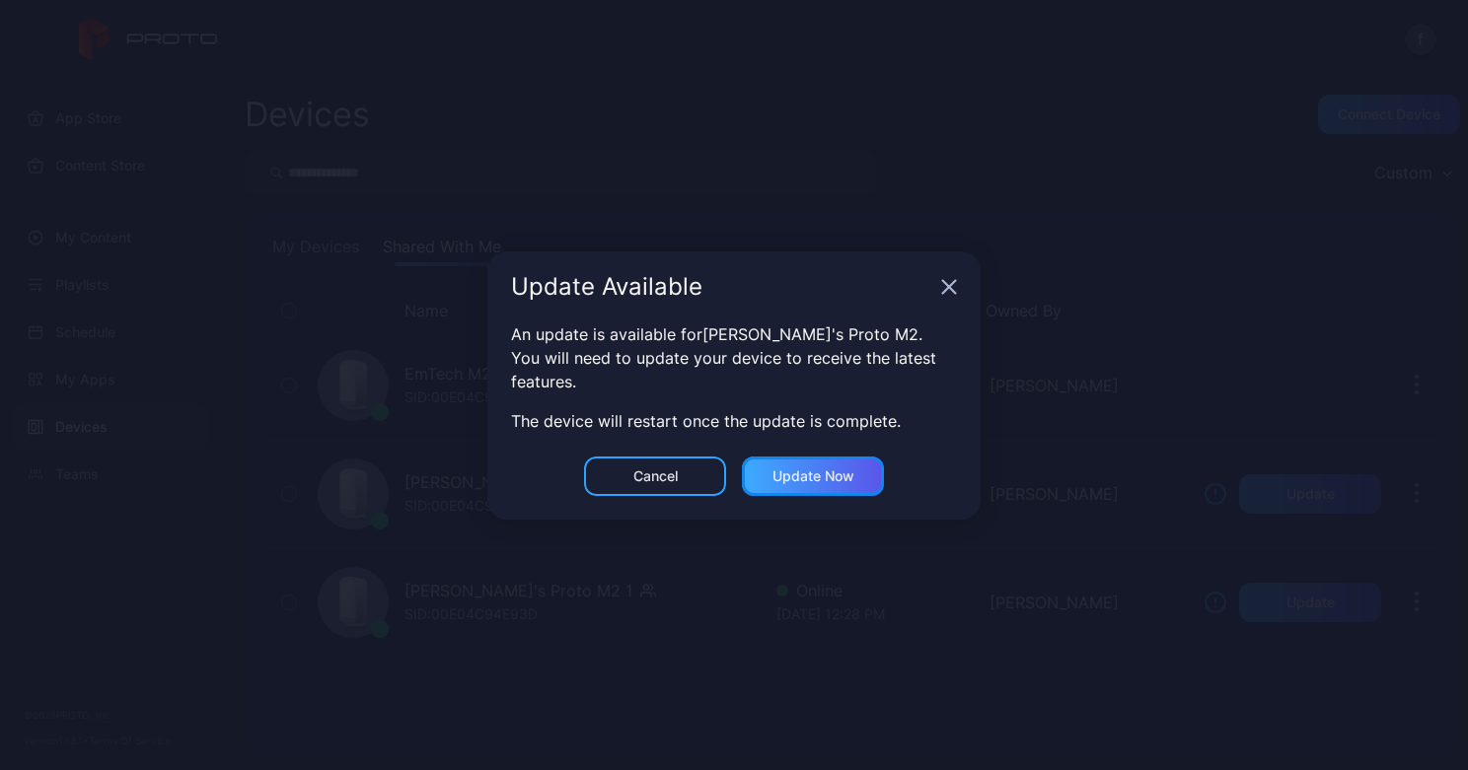
click at [817, 470] on div "Update now" at bounding box center [813, 477] width 82 height 16
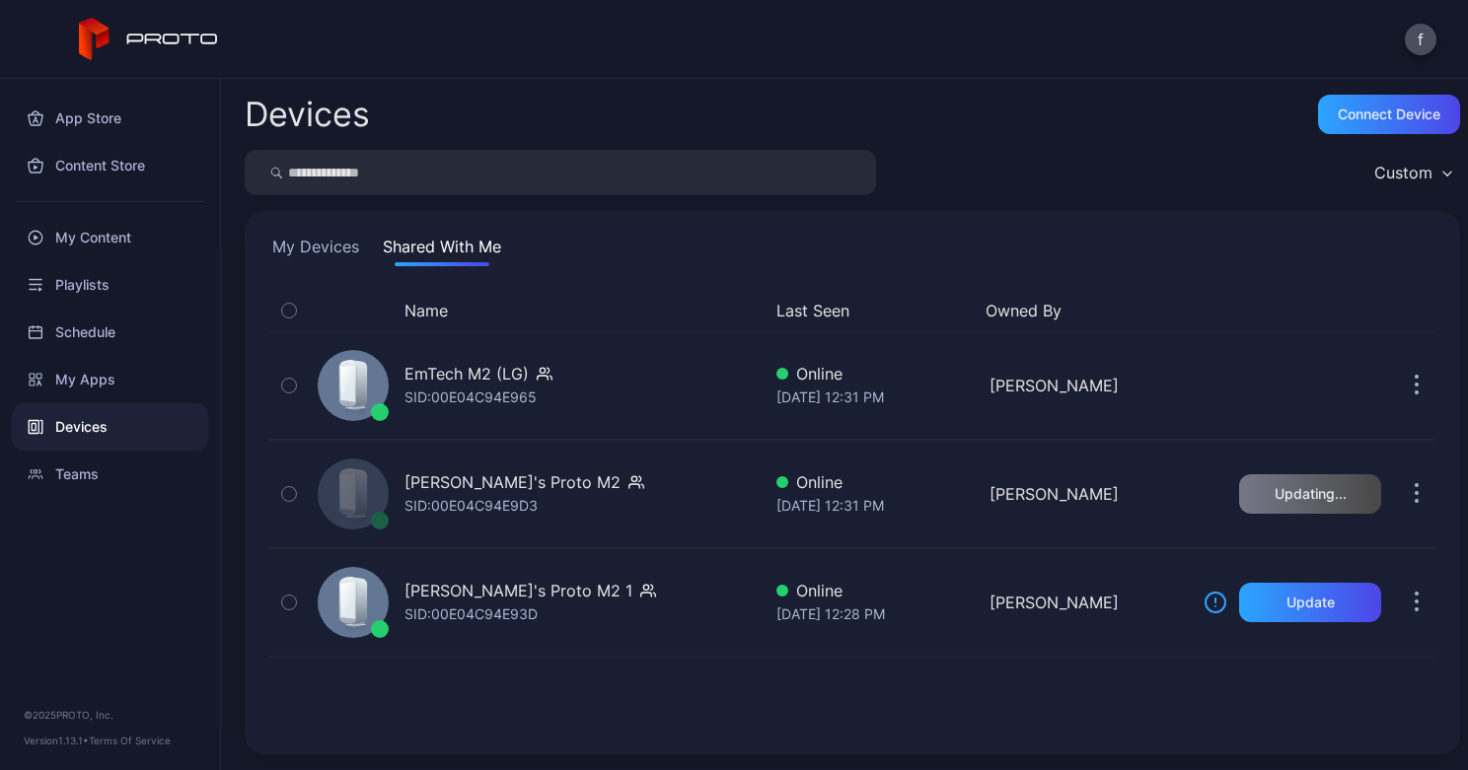
click at [991, 675] on div "Name Last Seen Owned By EmTech M2 (LG) SID: 00E04C94E965 Online Sep 29, 2025 at…" at bounding box center [852, 510] width 1168 height 441
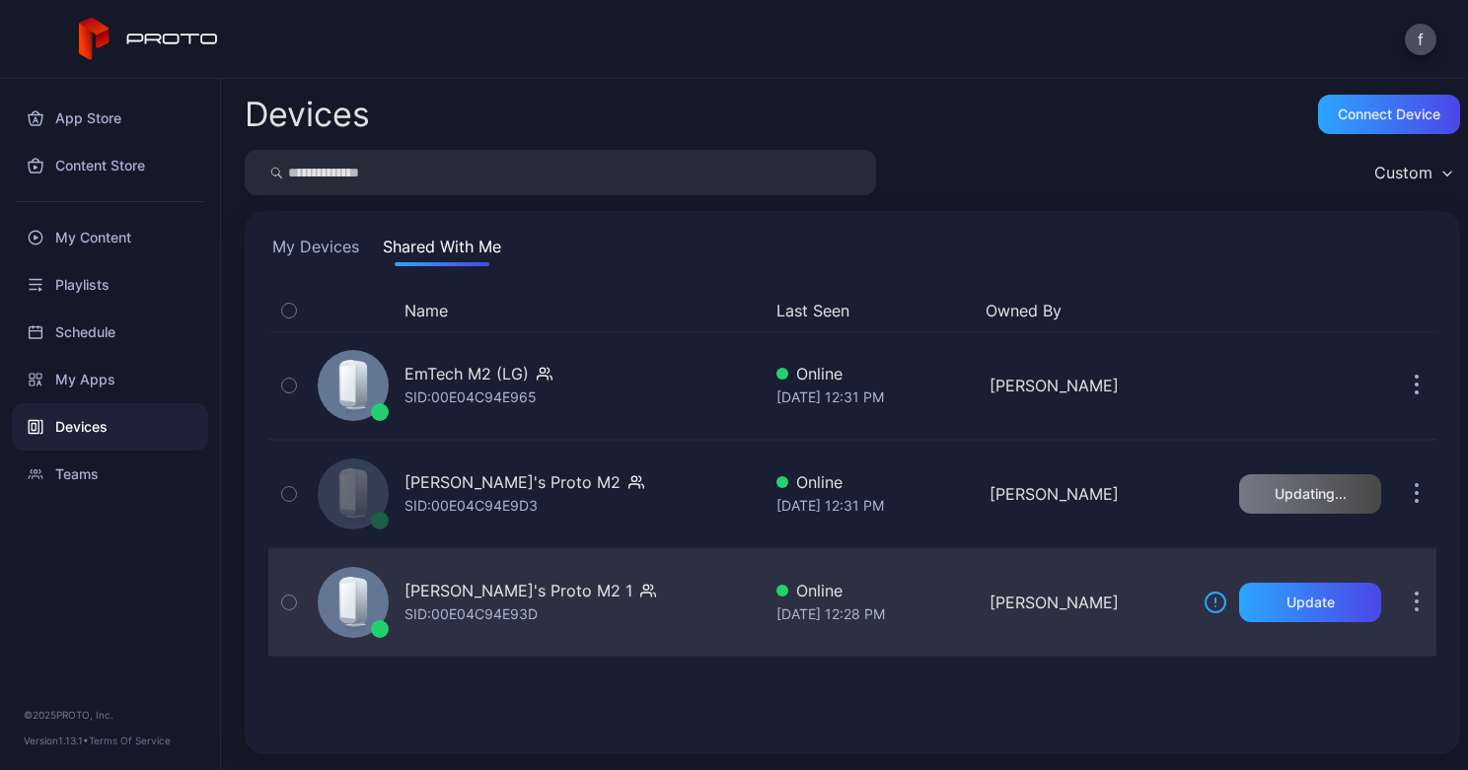
click at [1398, 604] on button "button" at bounding box center [1416, 602] width 39 height 39
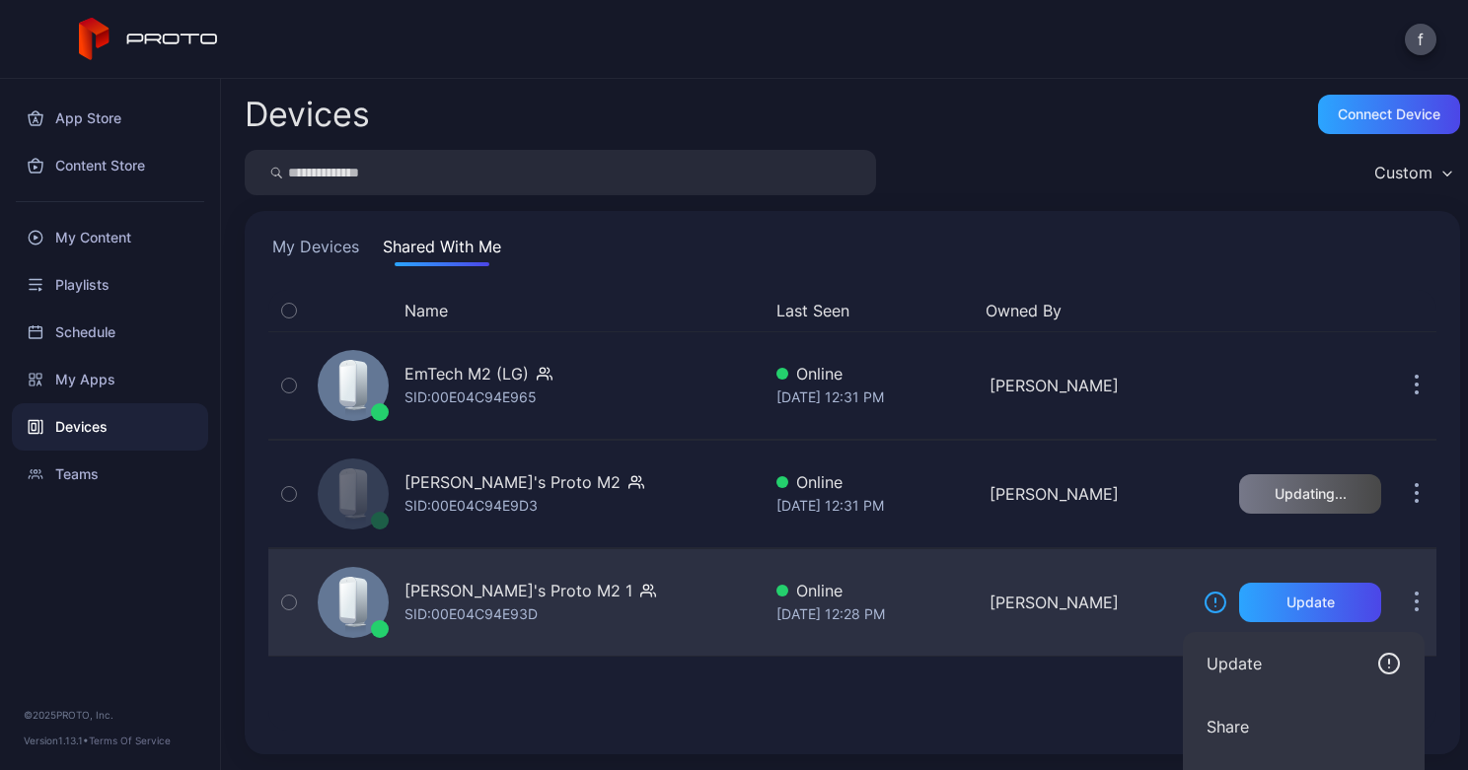
click at [1398, 604] on button "button" at bounding box center [1416, 602] width 39 height 39
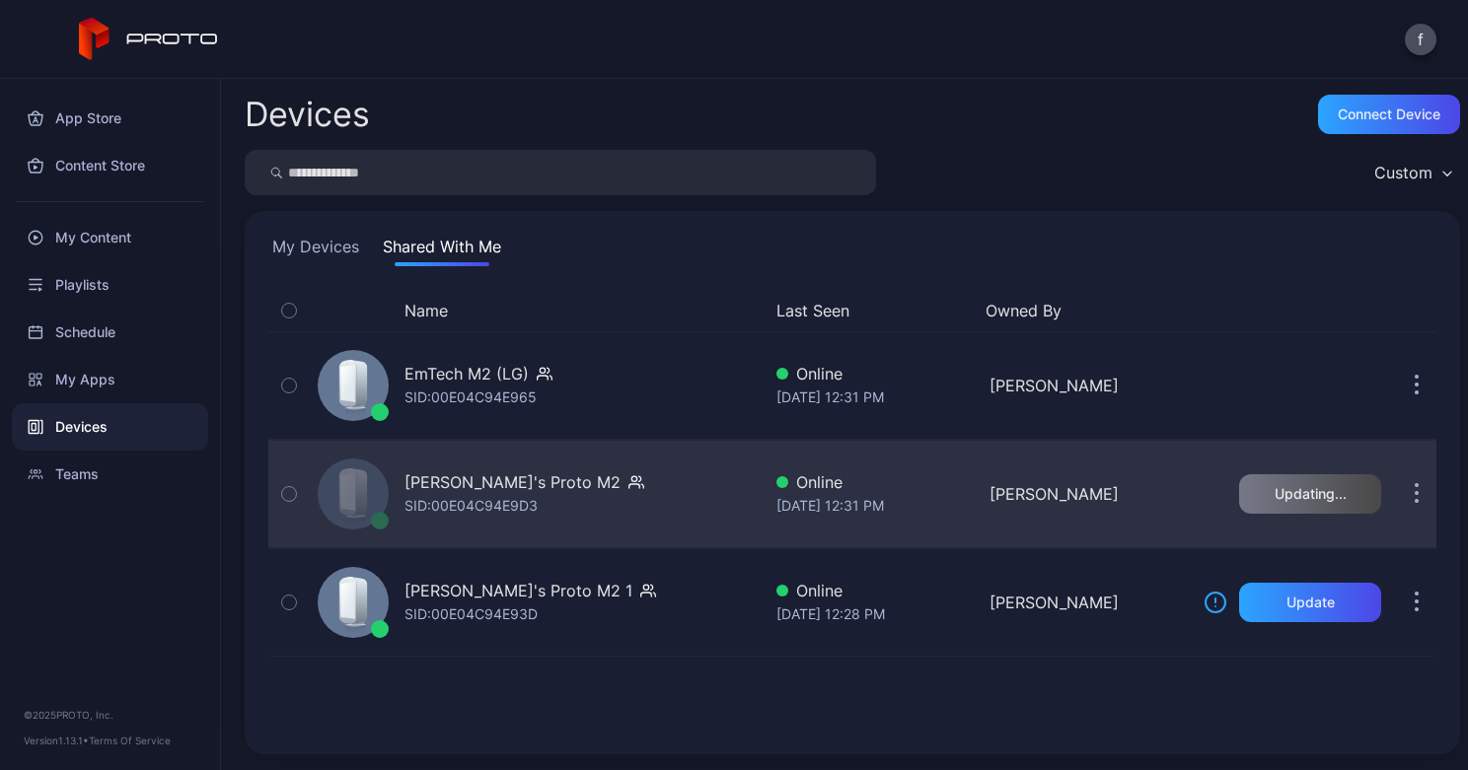
click at [1416, 496] on icon "button" at bounding box center [1417, 495] width 3 height 3
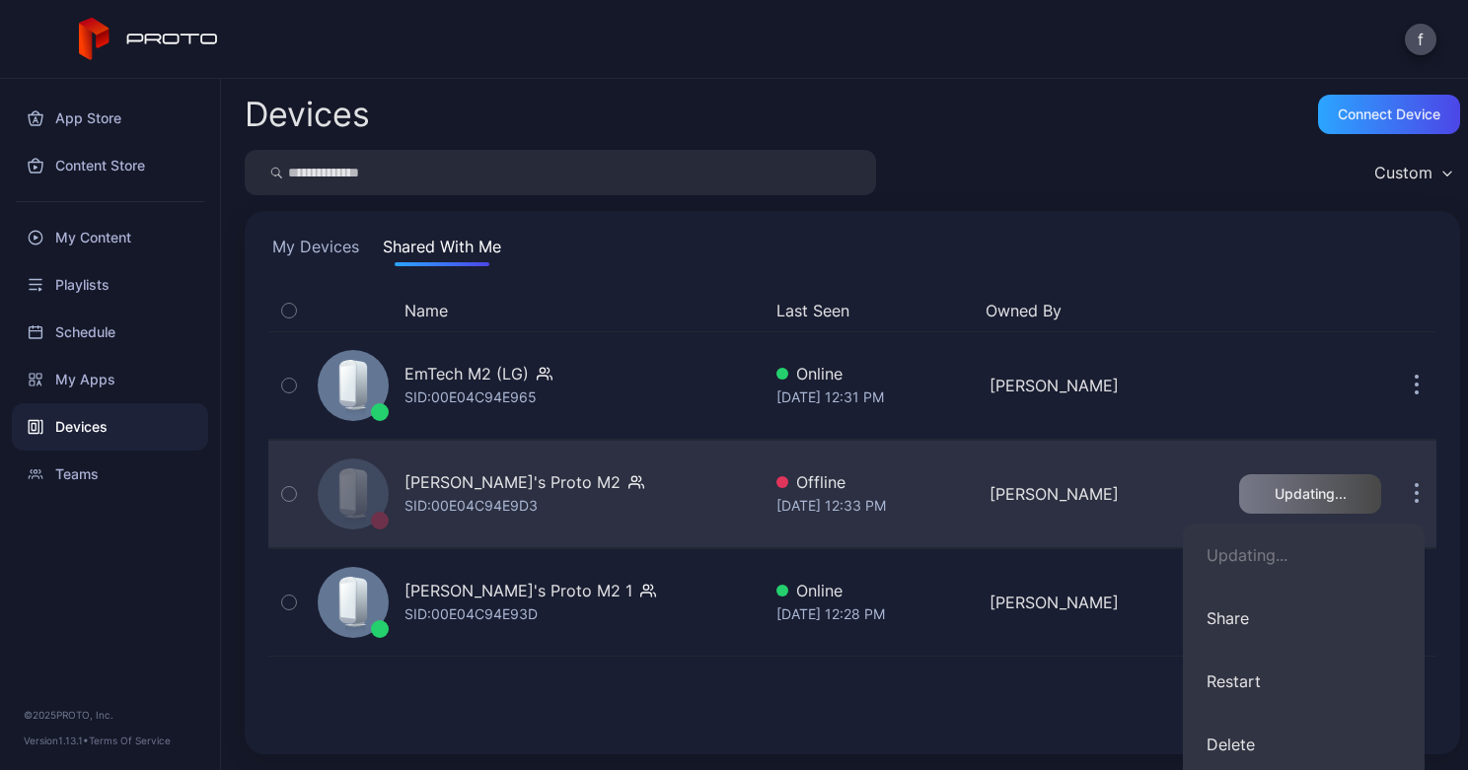
click at [1416, 496] on icon "button" at bounding box center [1417, 495] width 3 height 3
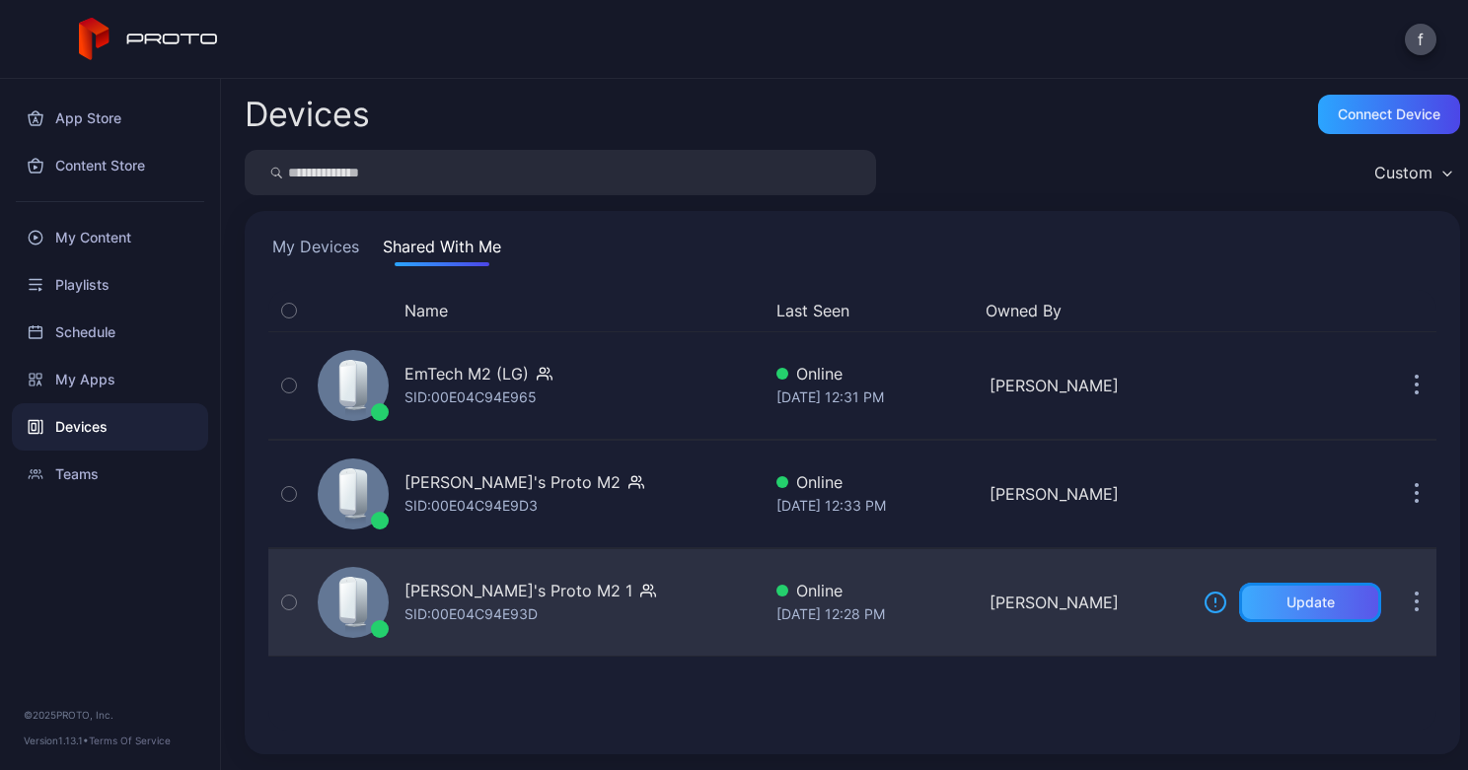
click at [1299, 602] on div "Update" at bounding box center [1310, 603] width 48 height 16
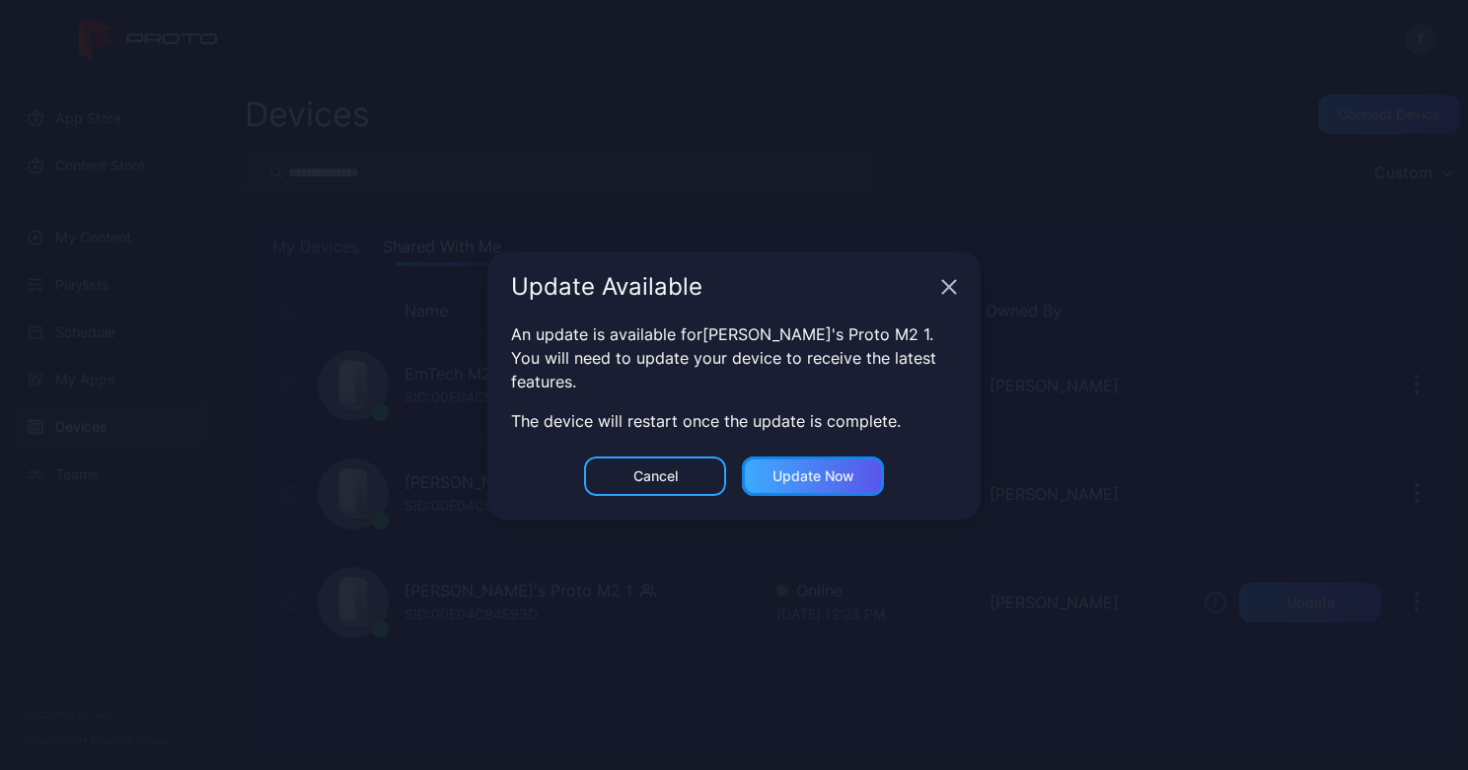
click at [814, 473] on div "Update now" at bounding box center [813, 477] width 82 height 16
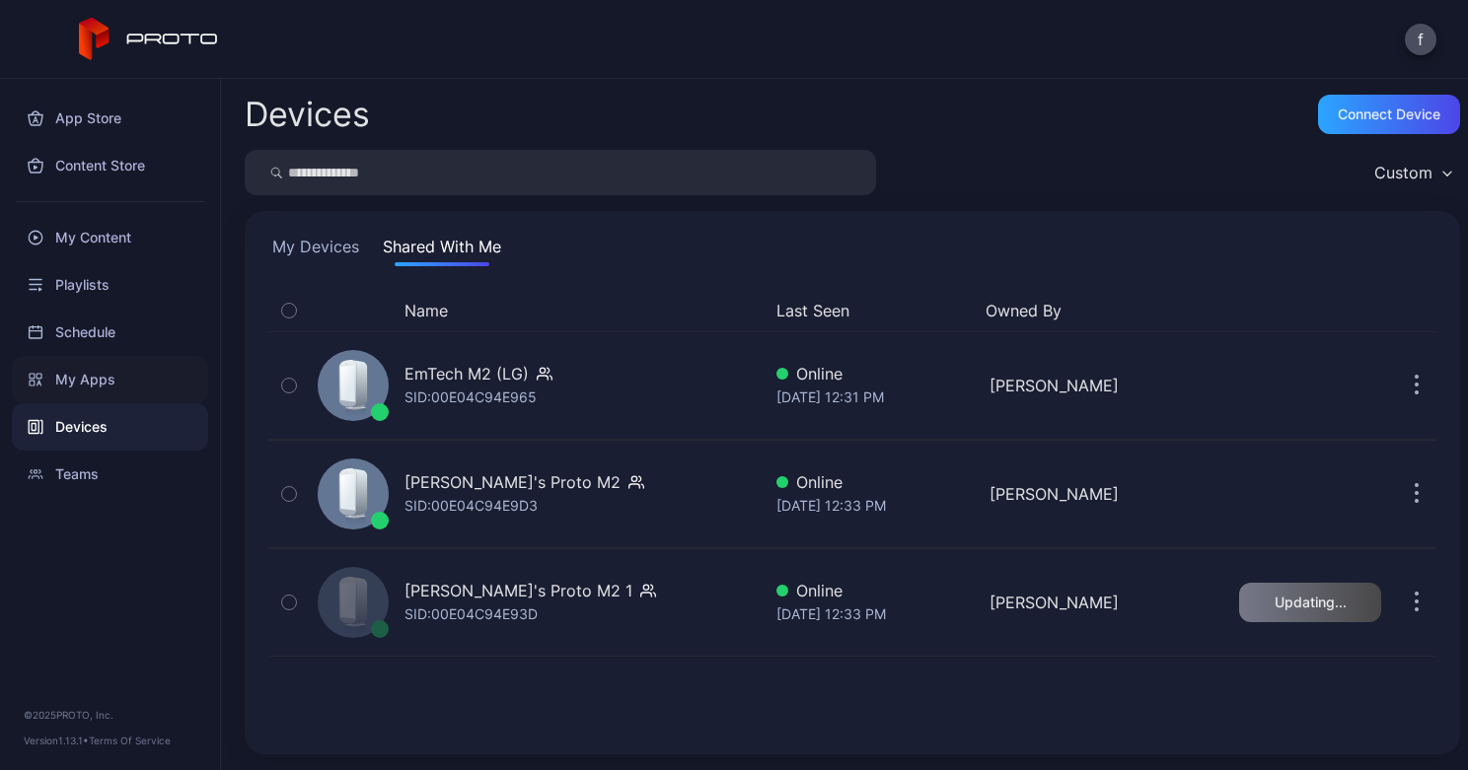
click at [104, 371] on div "My Apps" at bounding box center [110, 379] width 196 height 47
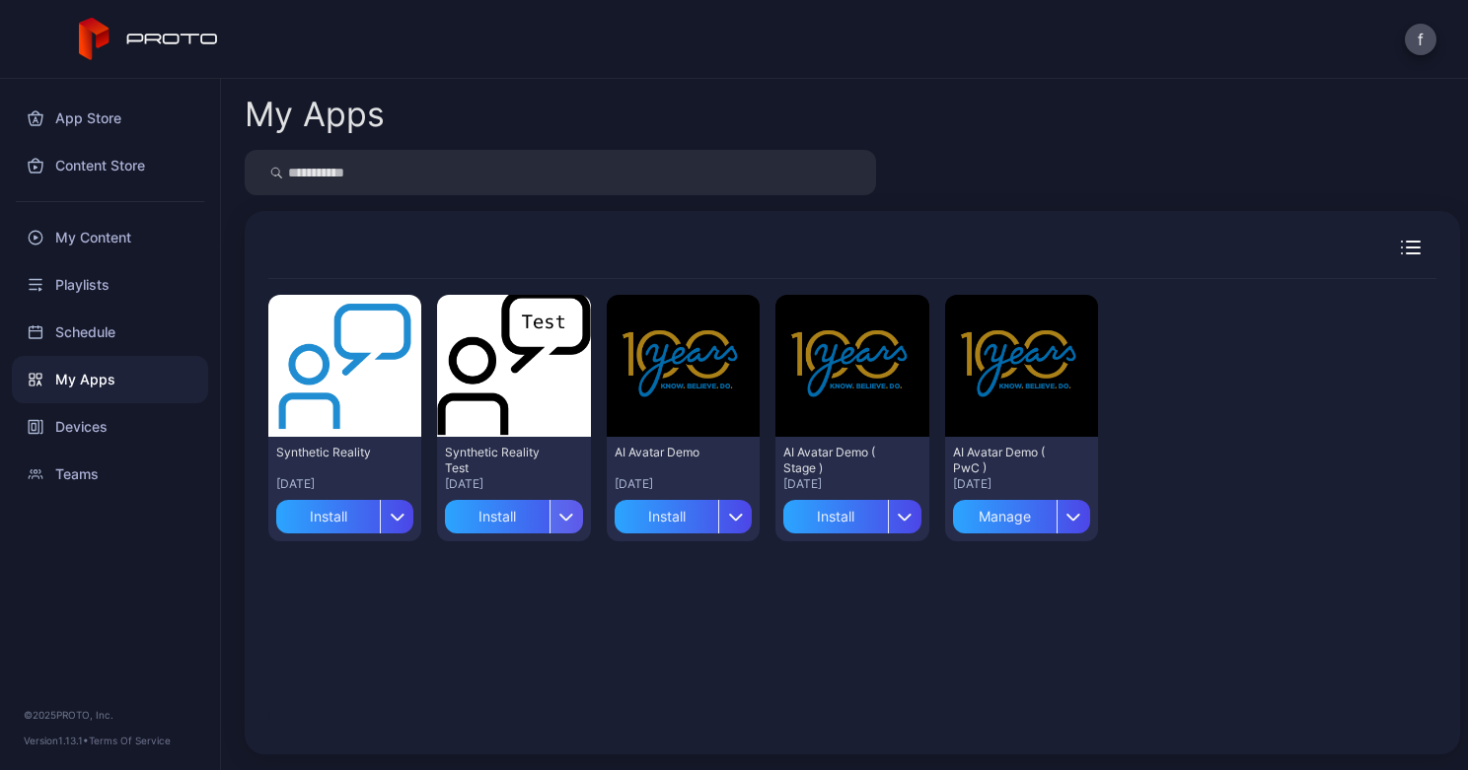
click at [560, 519] on icon "button" at bounding box center [566, 518] width 12 height 6
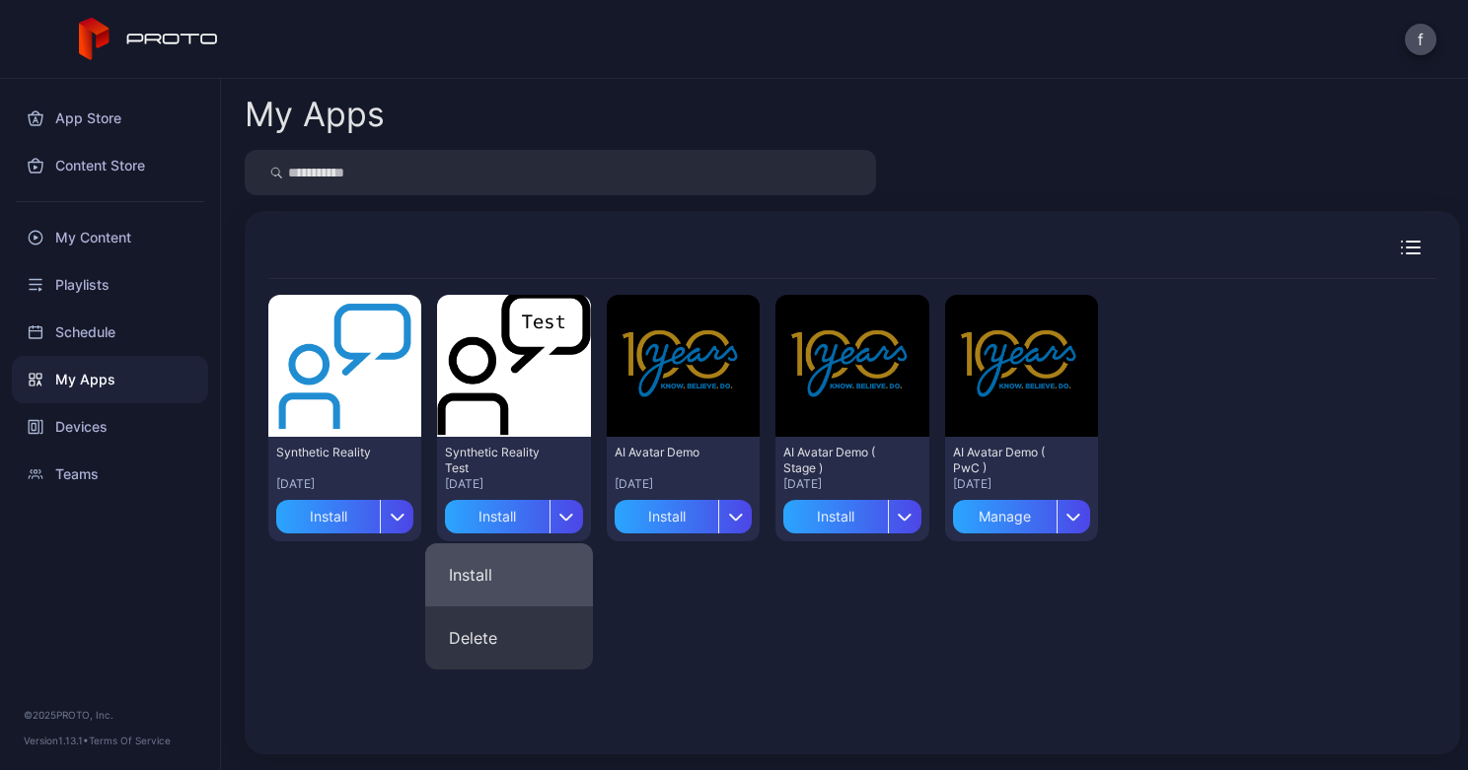
click at [482, 572] on button "Install" at bounding box center [509, 575] width 168 height 63
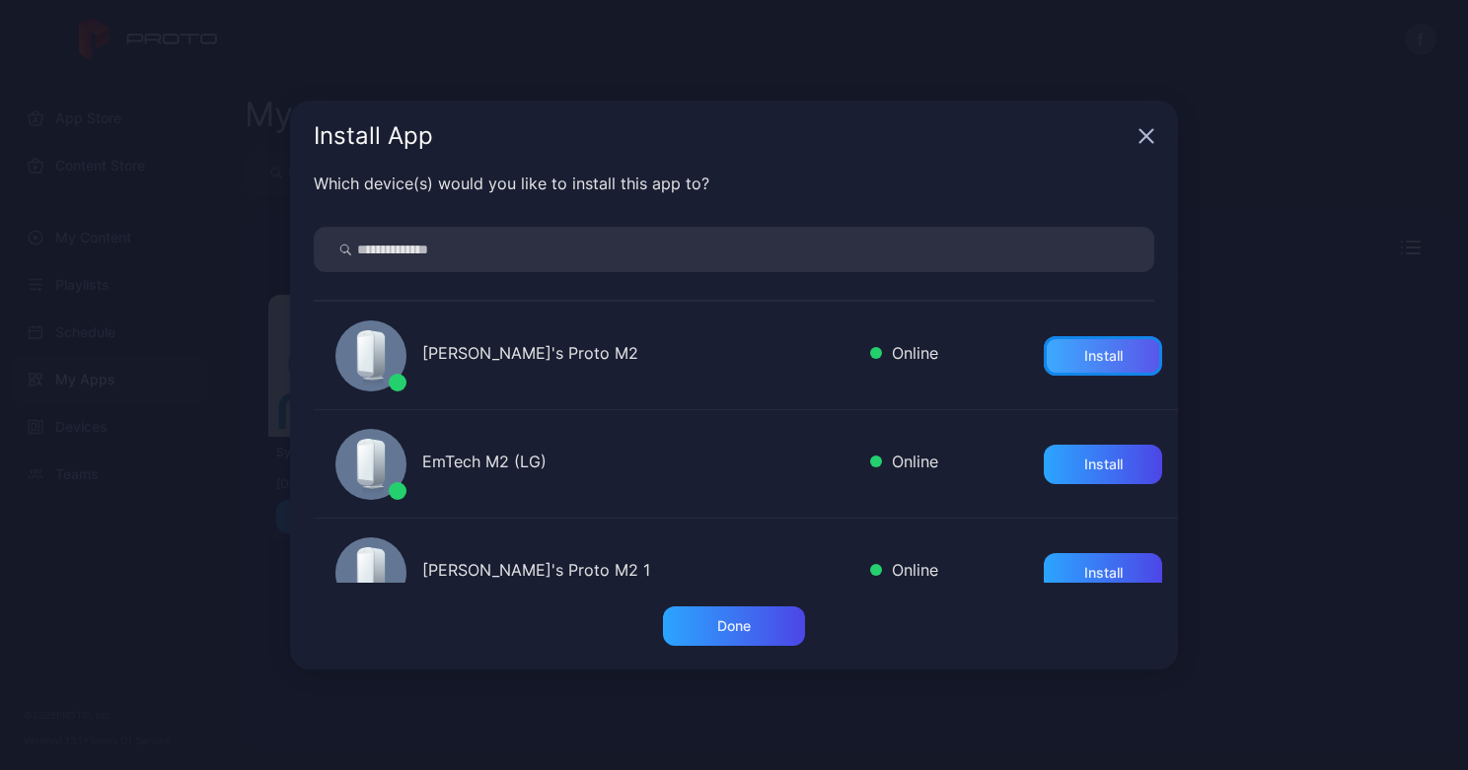
click at [1088, 348] on div "Install" at bounding box center [1103, 356] width 38 height 16
click at [723, 627] on div "Done" at bounding box center [734, 627] width 34 height 16
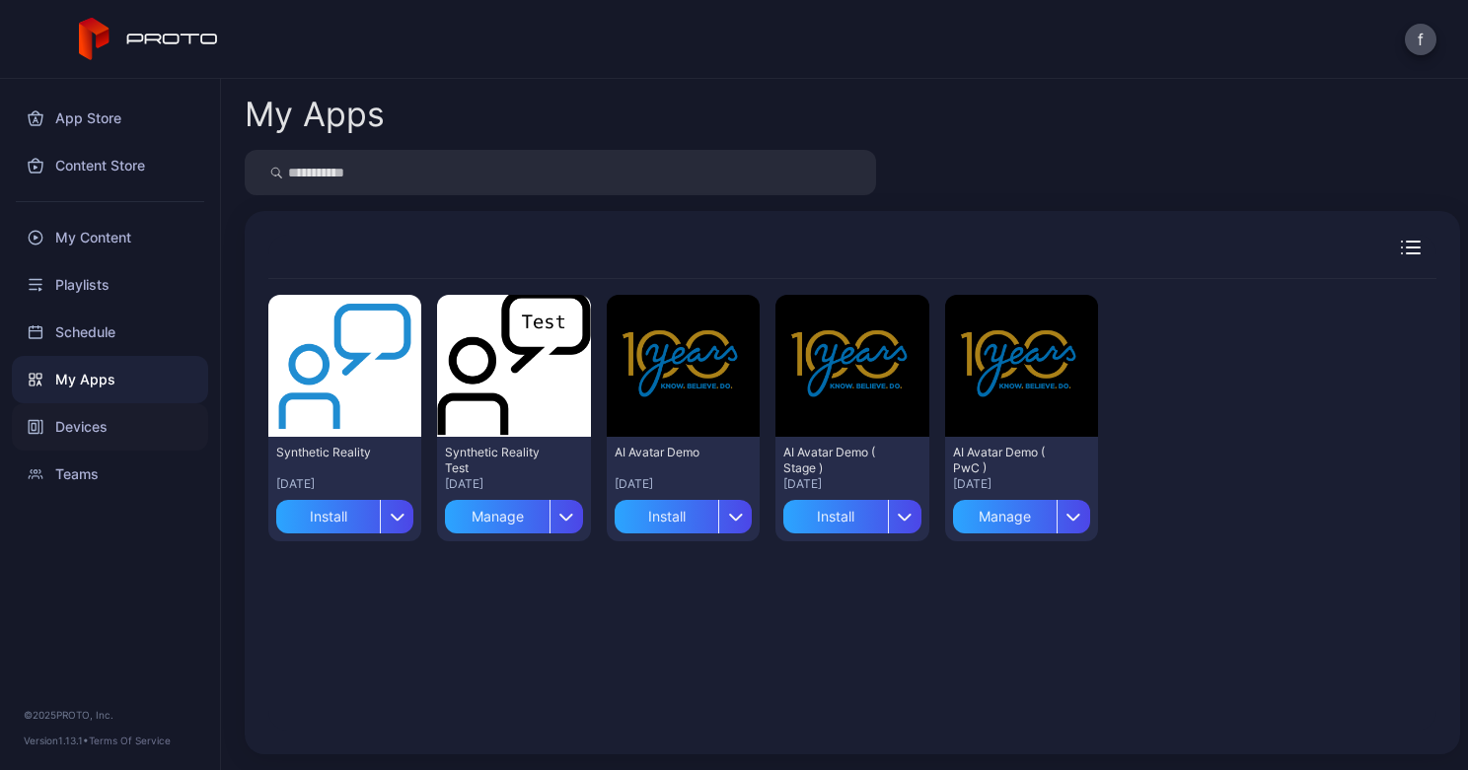
click at [85, 426] on div "Devices" at bounding box center [110, 426] width 196 height 47
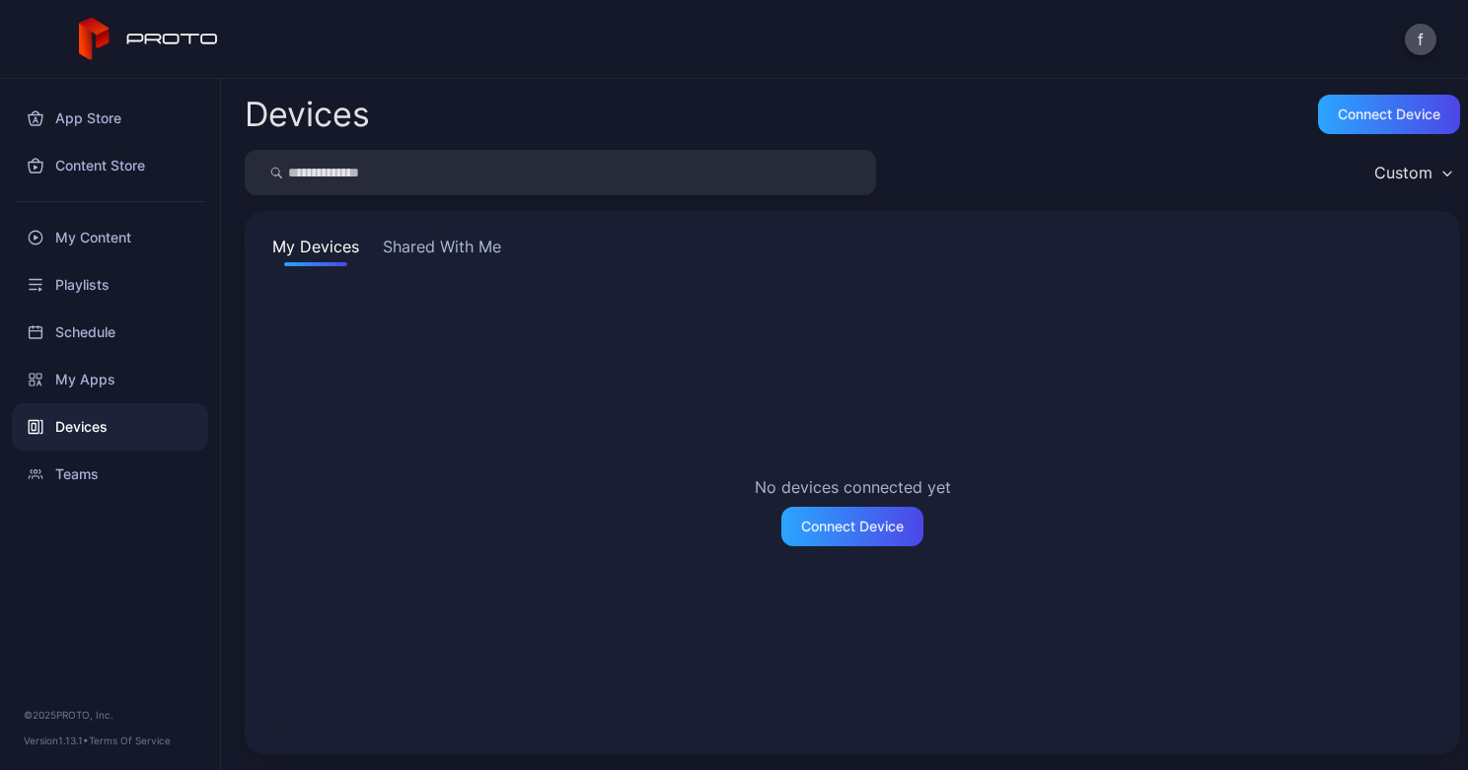
click at [466, 245] on button "Shared With Me" at bounding box center [442, 251] width 126 height 32
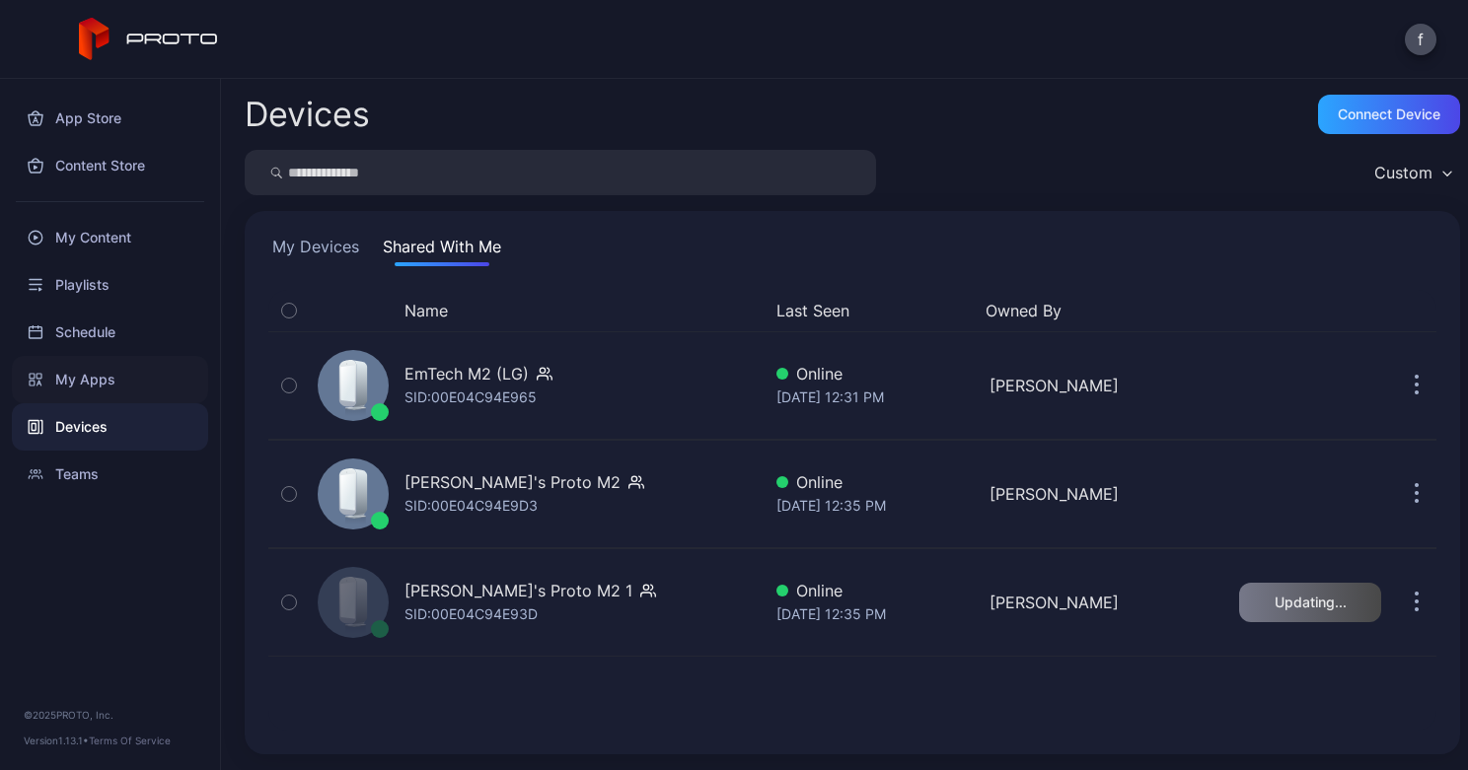
click at [85, 379] on div "My Apps" at bounding box center [110, 379] width 196 height 47
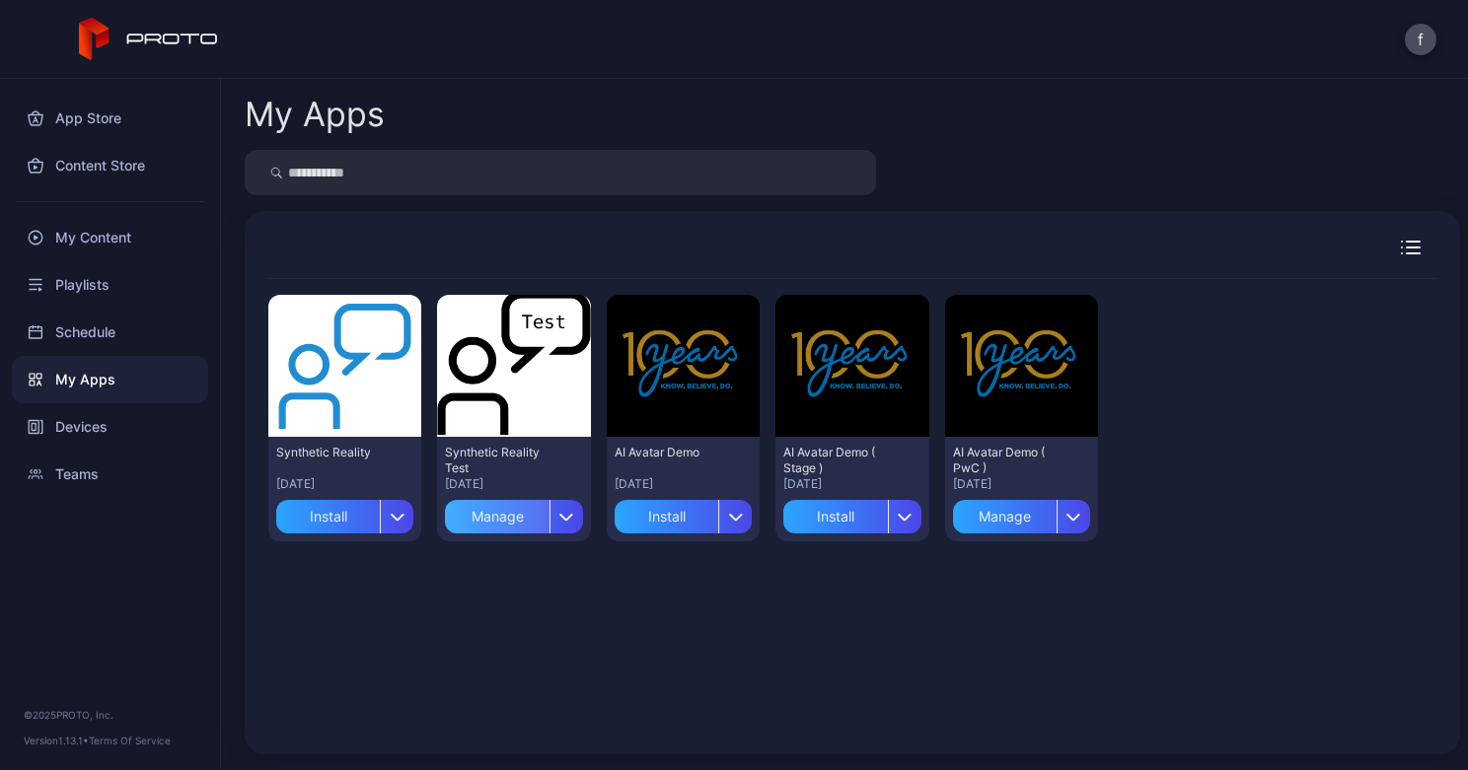
click at [483, 514] on div "Manage" at bounding box center [497, 517] width 104 height 34
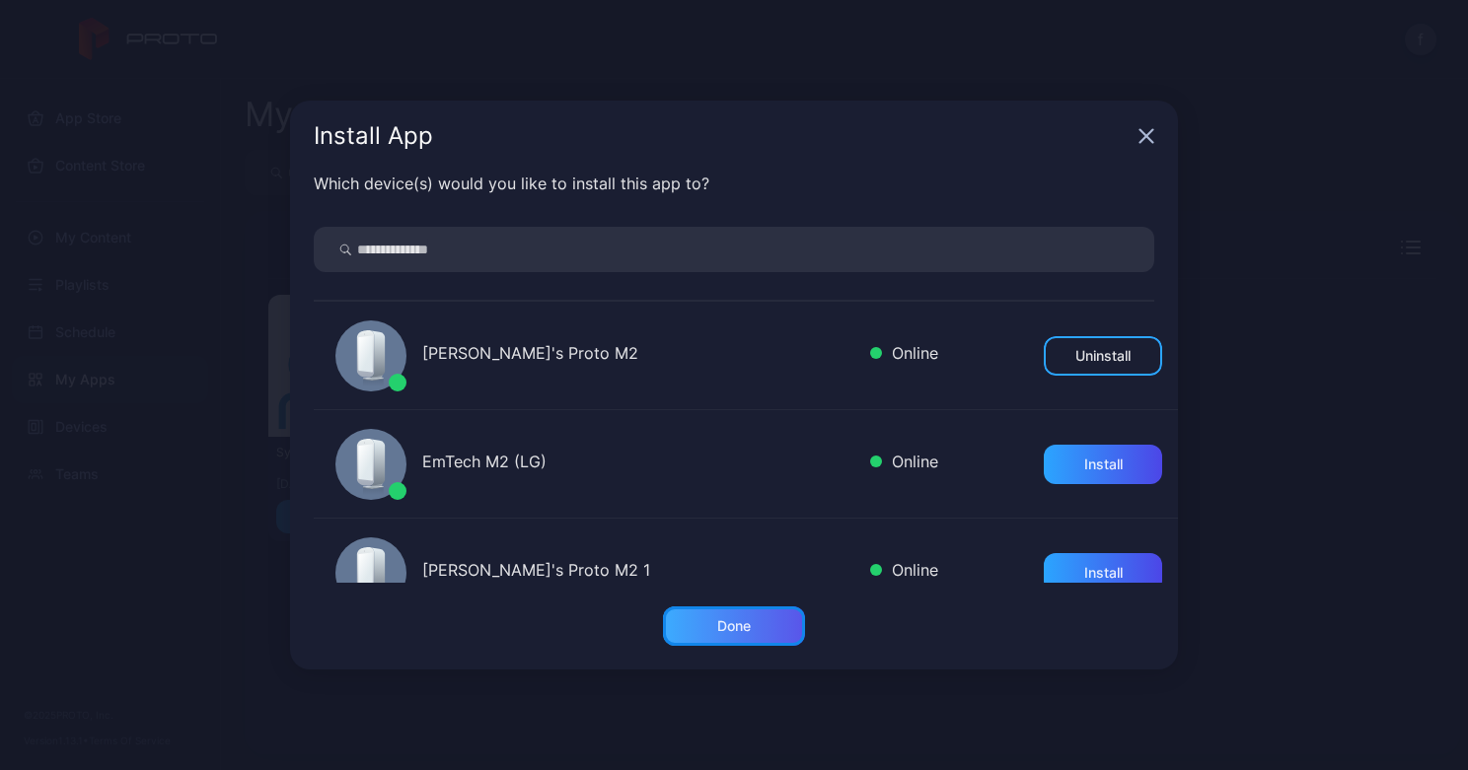
click at [731, 630] on div "Done" at bounding box center [734, 627] width 34 height 16
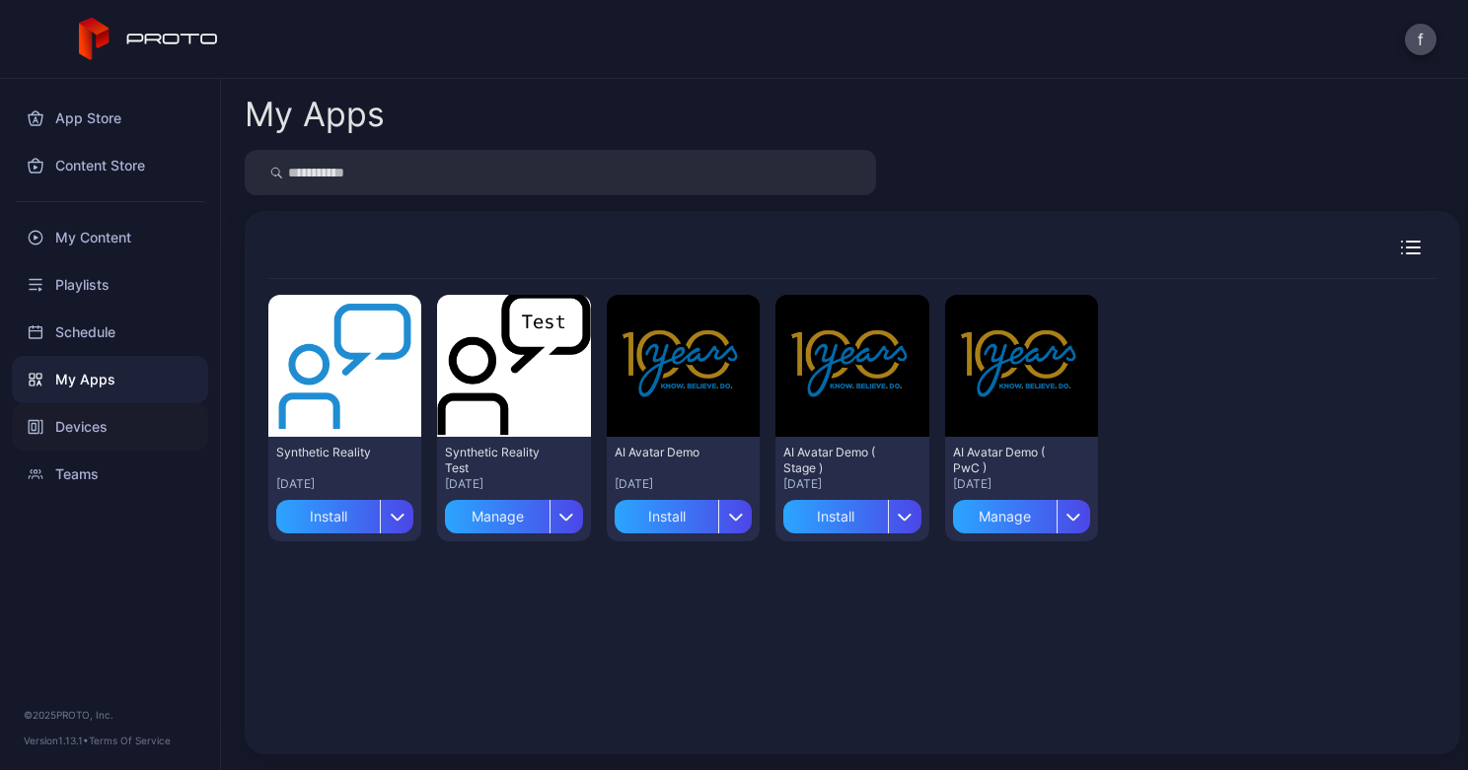
click at [87, 421] on div "Devices" at bounding box center [110, 426] width 196 height 47
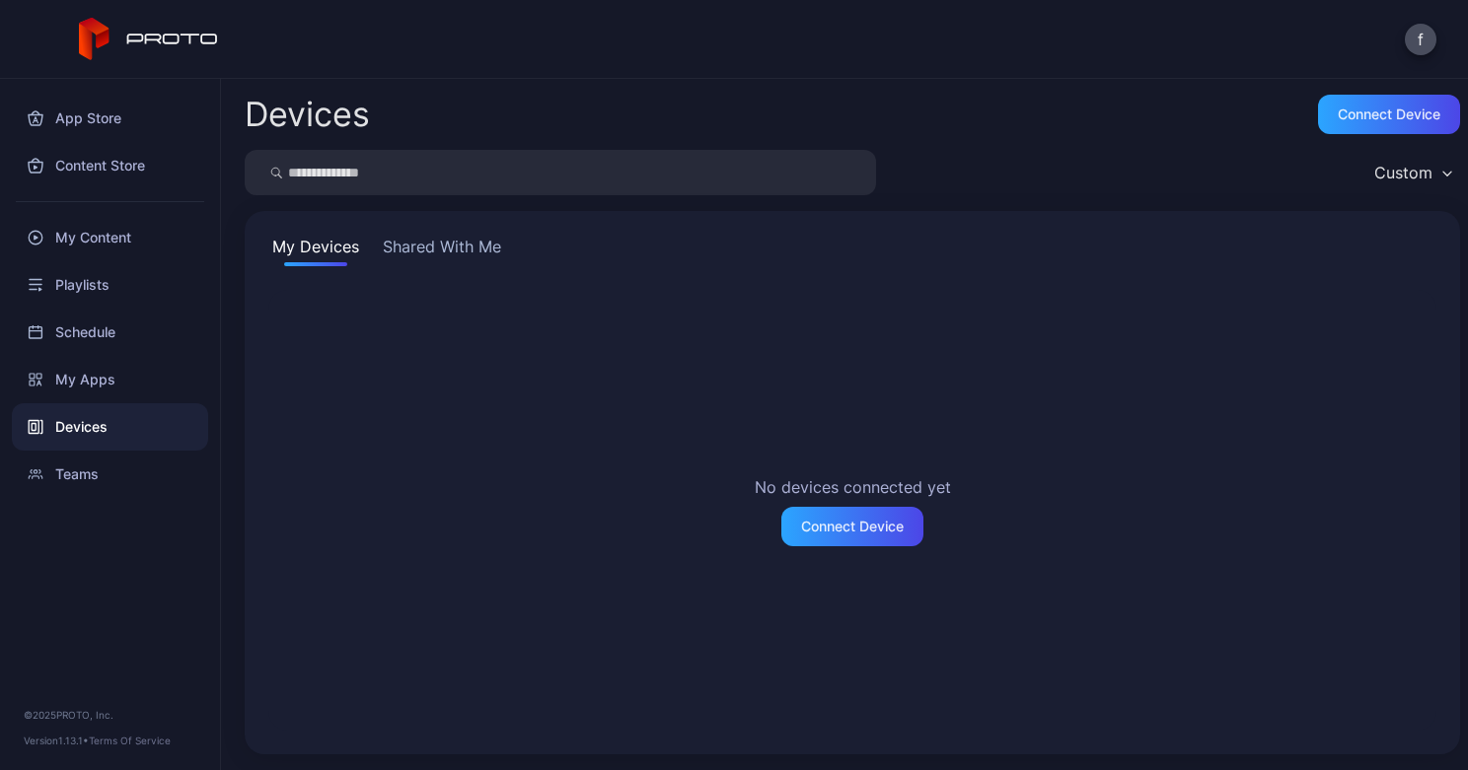
click at [453, 243] on button "Shared With Me" at bounding box center [442, 251] width 126 height 32
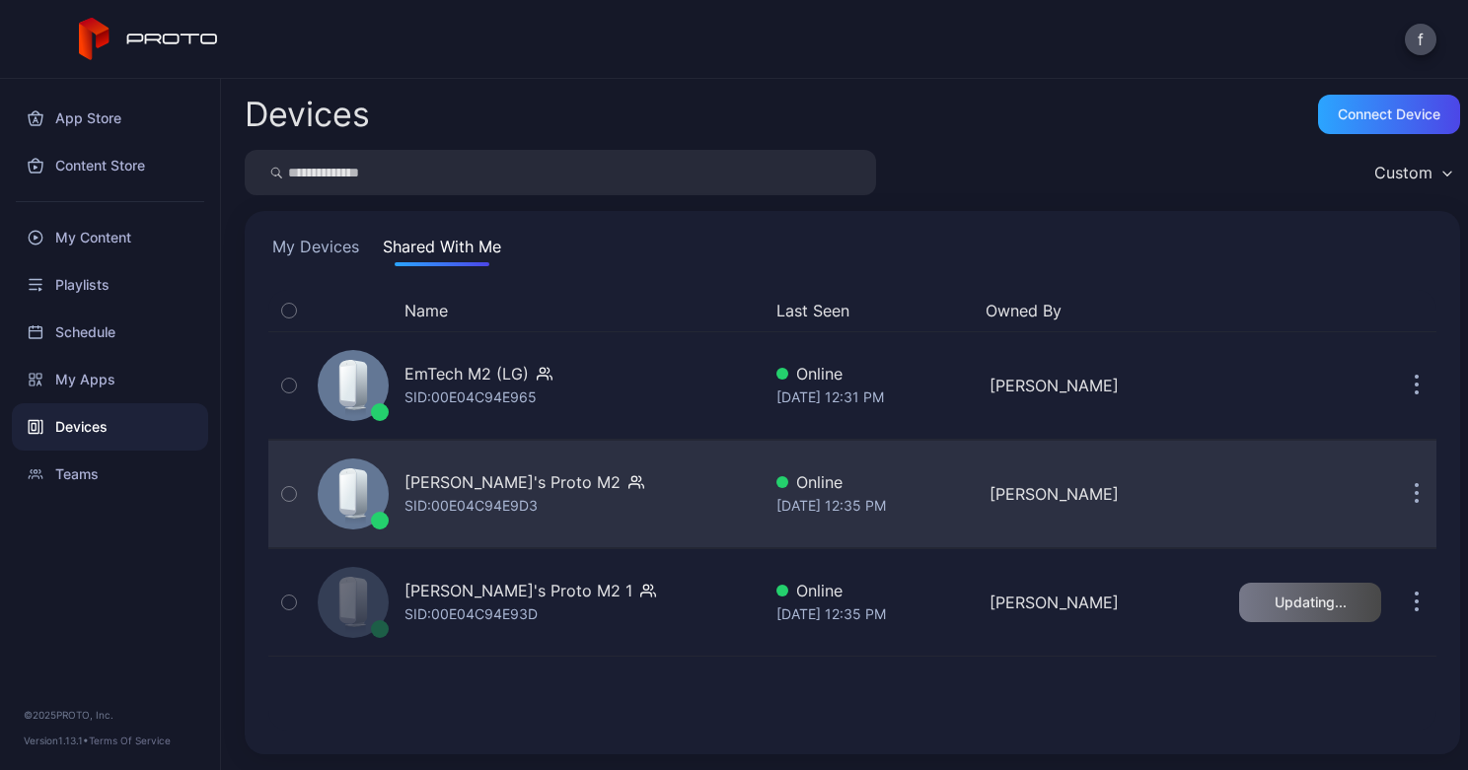
click at [1416, 487] on icon "button" at bounding box center [1417, 485] width 3 height 3
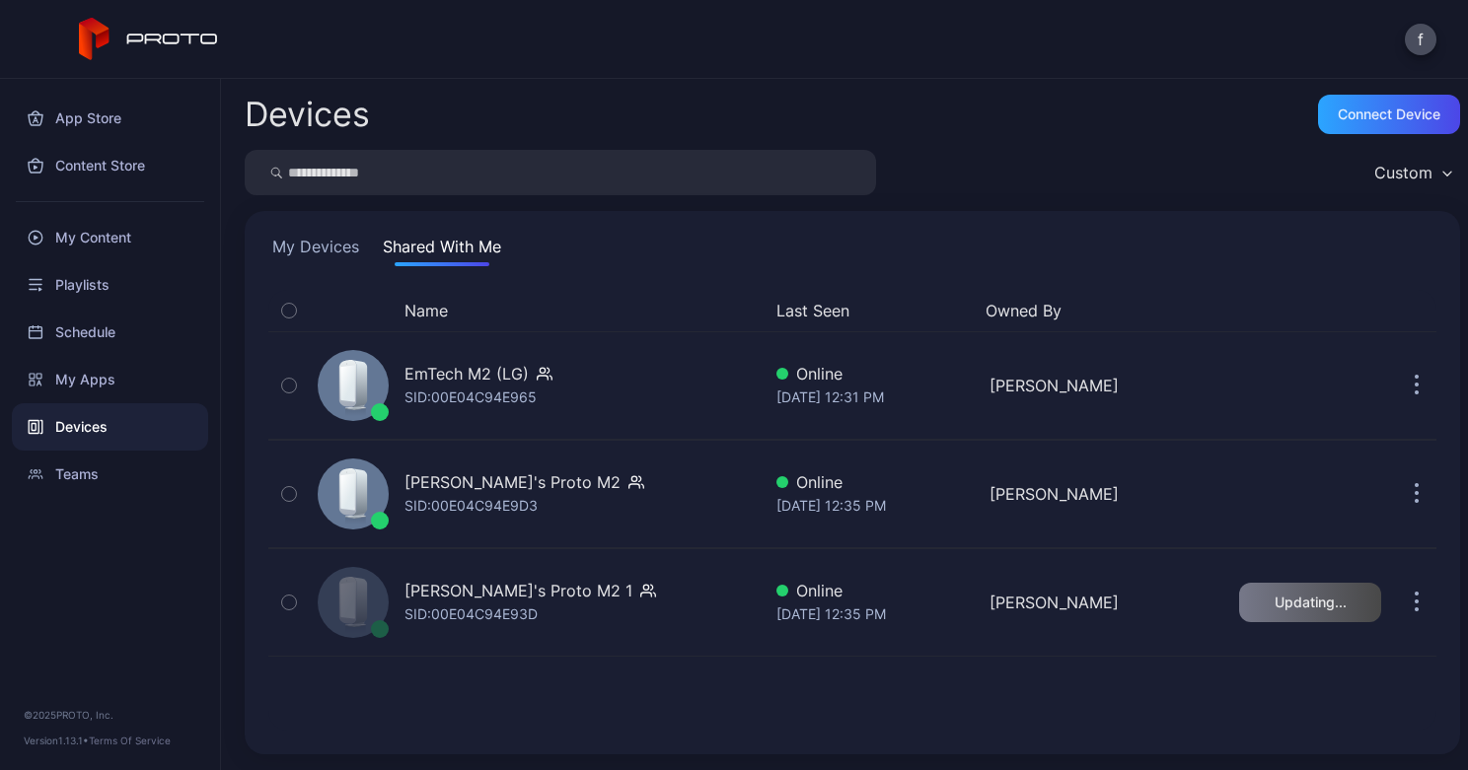
click at [1360, 243] on div "My Devices Shared With Me" at bounding box center [852, 251] width 1168 height 32
click at [79, 380] on div "My Apps" at bounding box center [110, 379] width 196 height 47
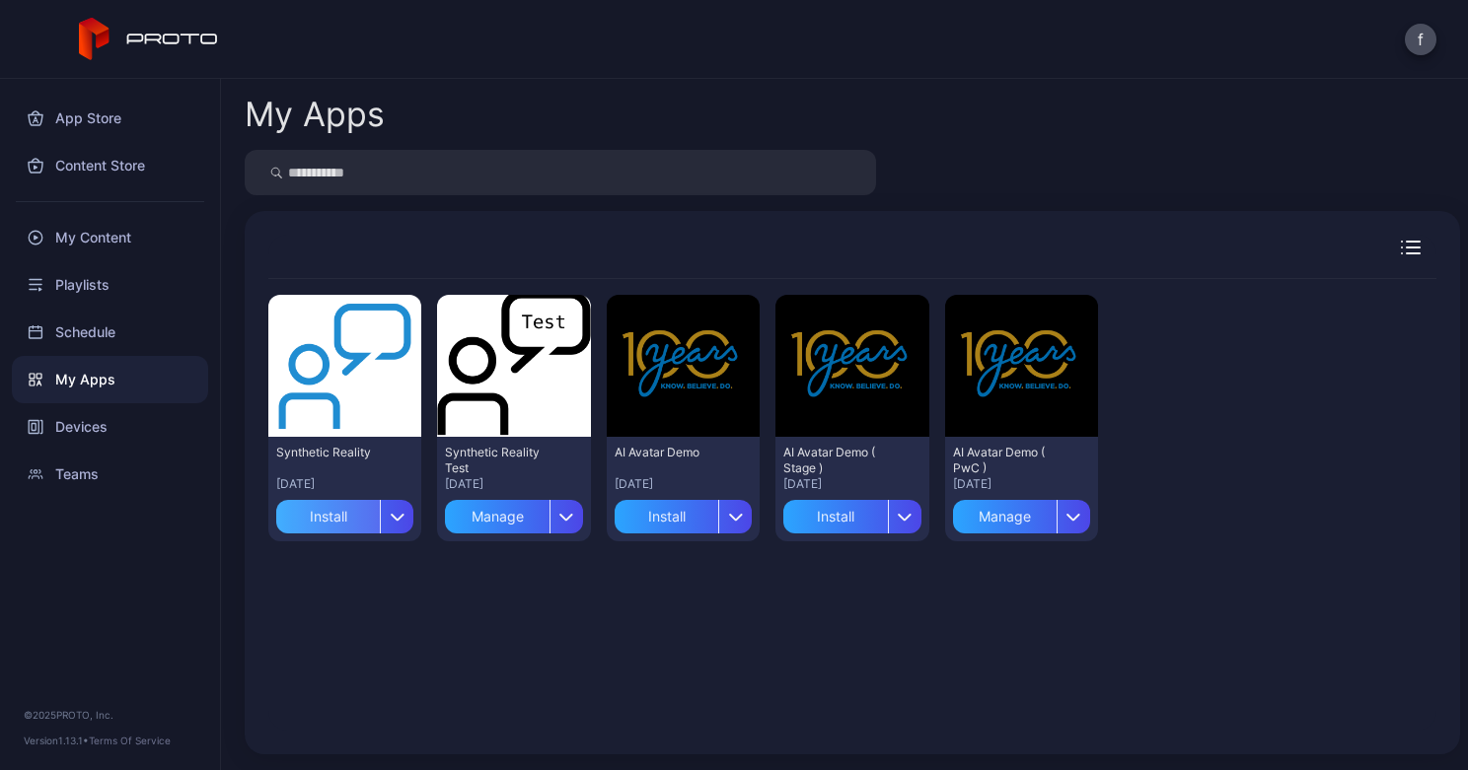
click at [334, 513] on div "Install" at bounding box center [328, 517] width 104 height 34
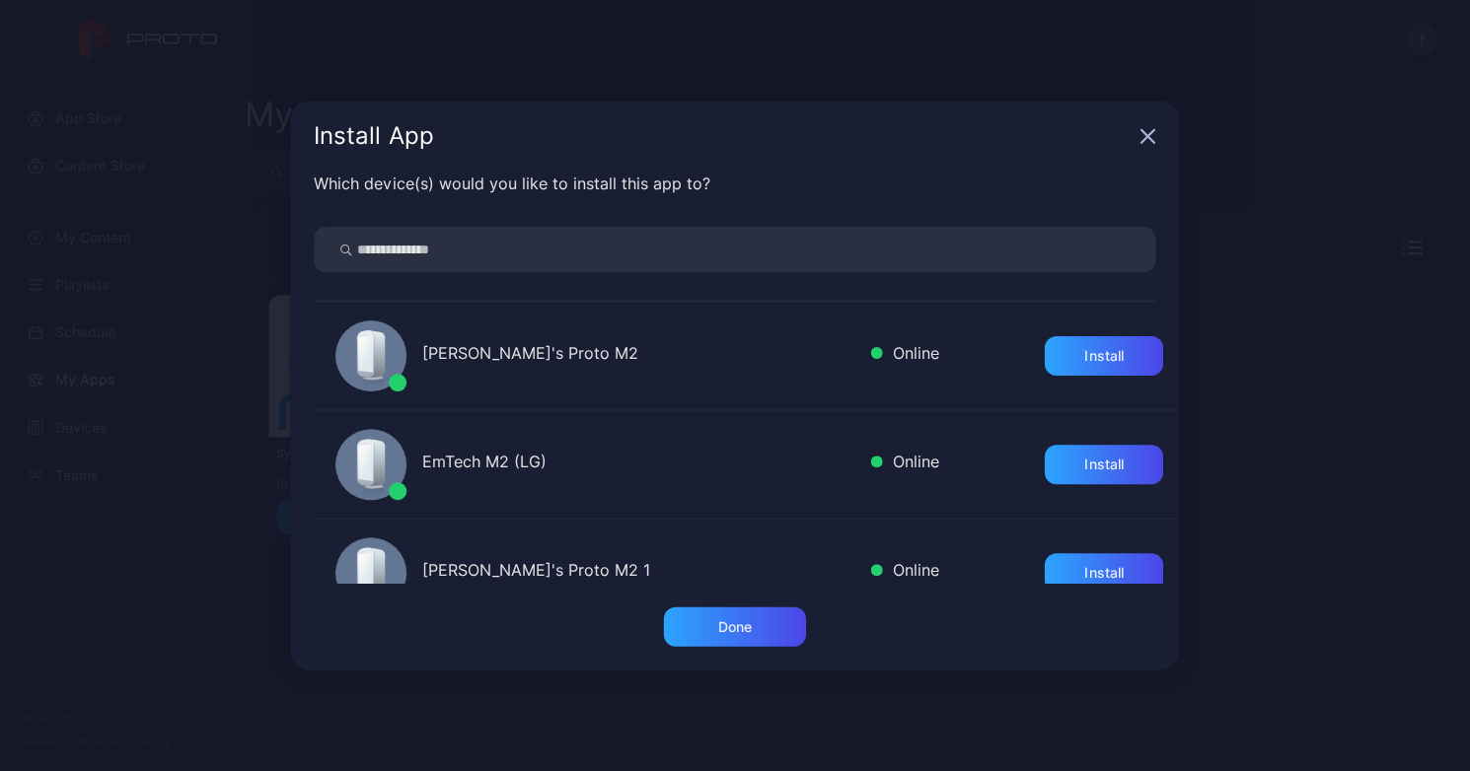
scroll to position [44, 0]
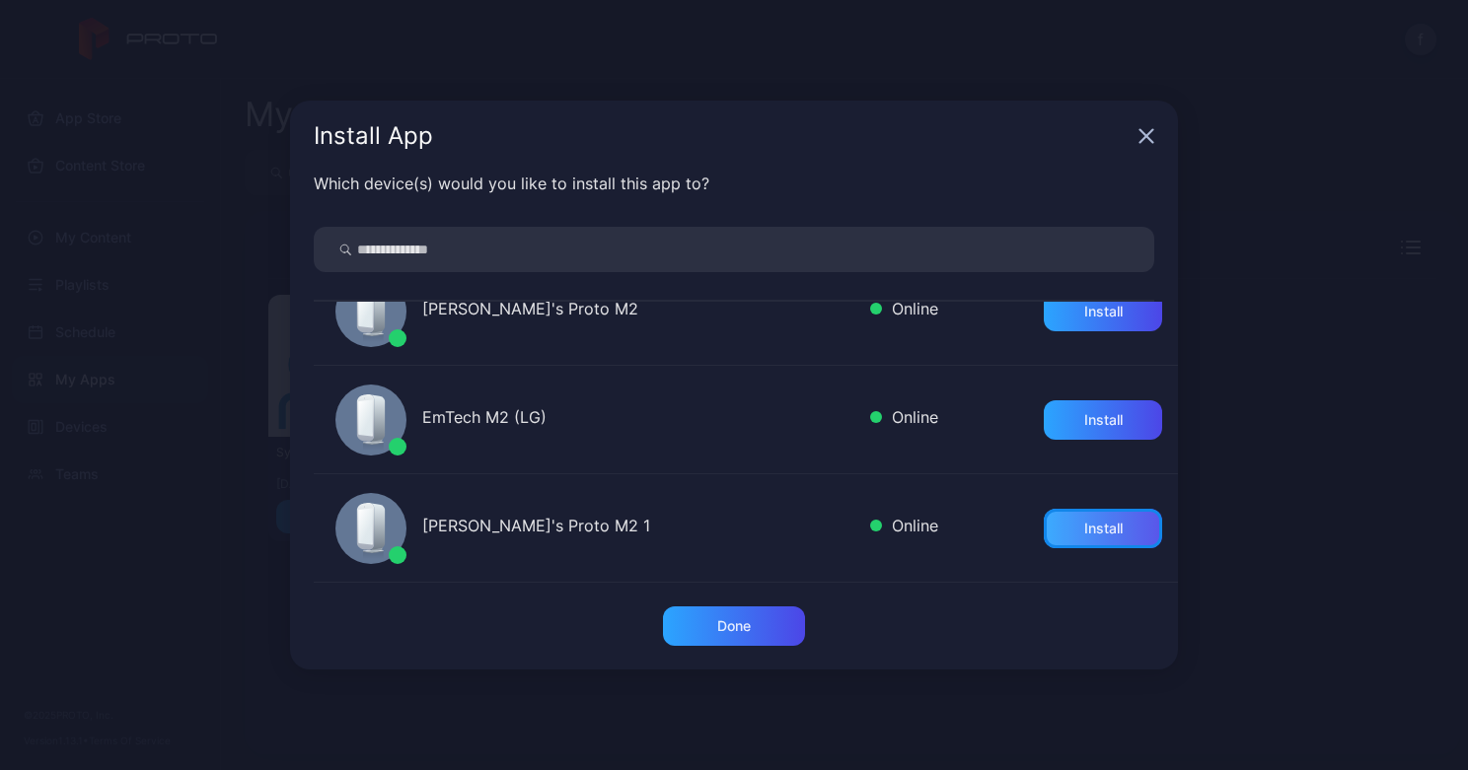
click at [1086, 522] on div "Install" at bounding box center [1103, 529] width 38 height 16
click at [739, 622] on div "Done" at bounding box center [734, 627] width 34 height 16
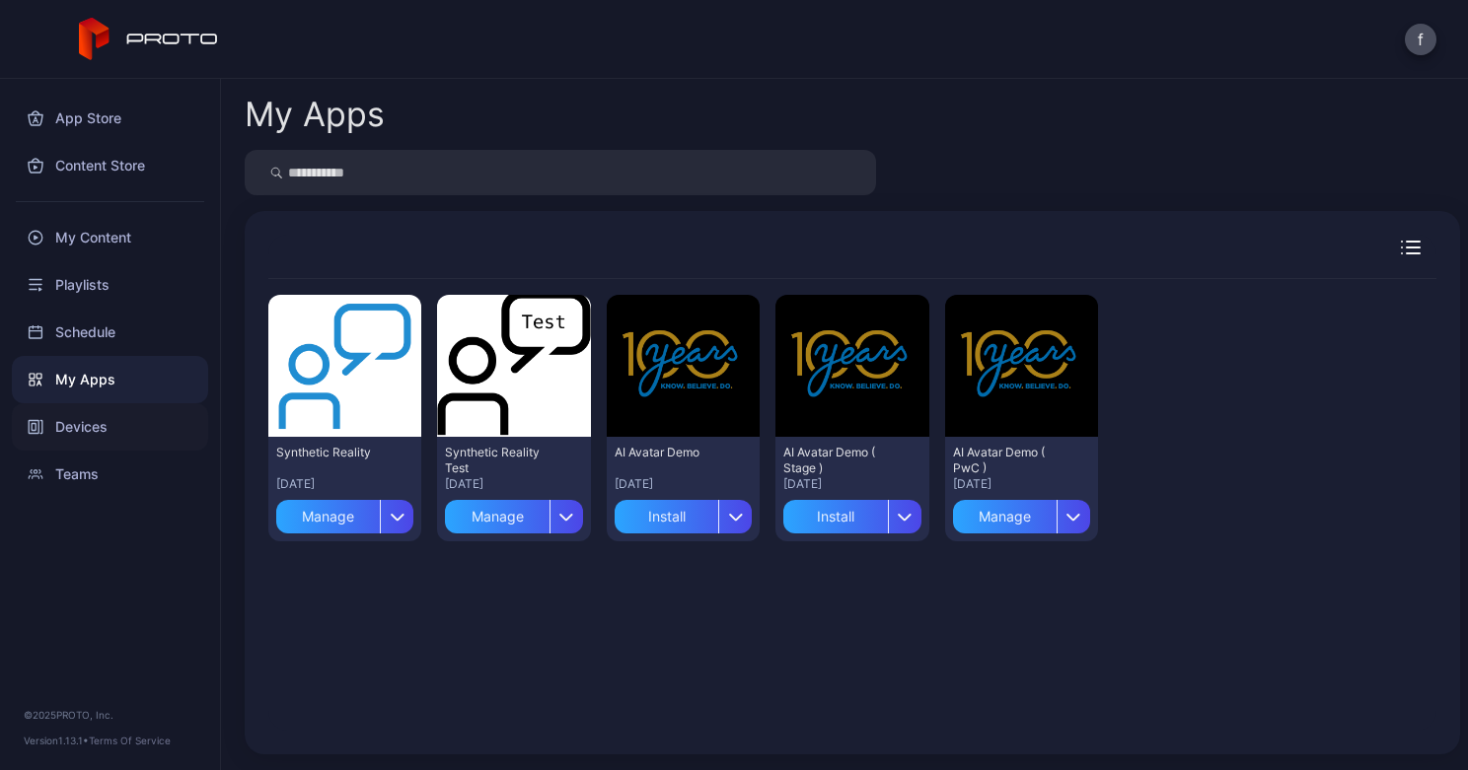
click at [93, 423] on div "Devices" at bounding box center [110, 426] width 196 height 47
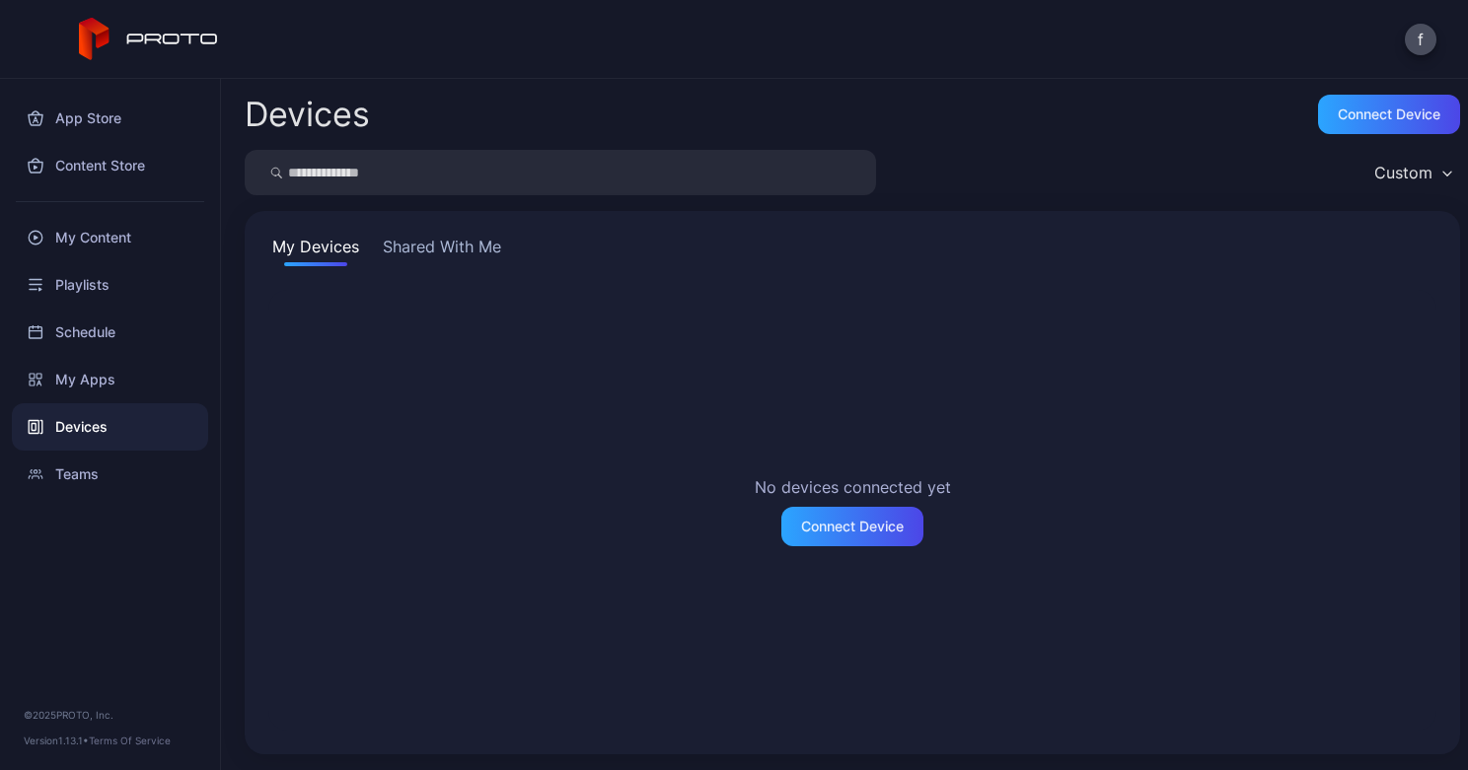
click at [452, 249] on button "Shared With Me" at bounding box center [442, 251] width 126 height 32
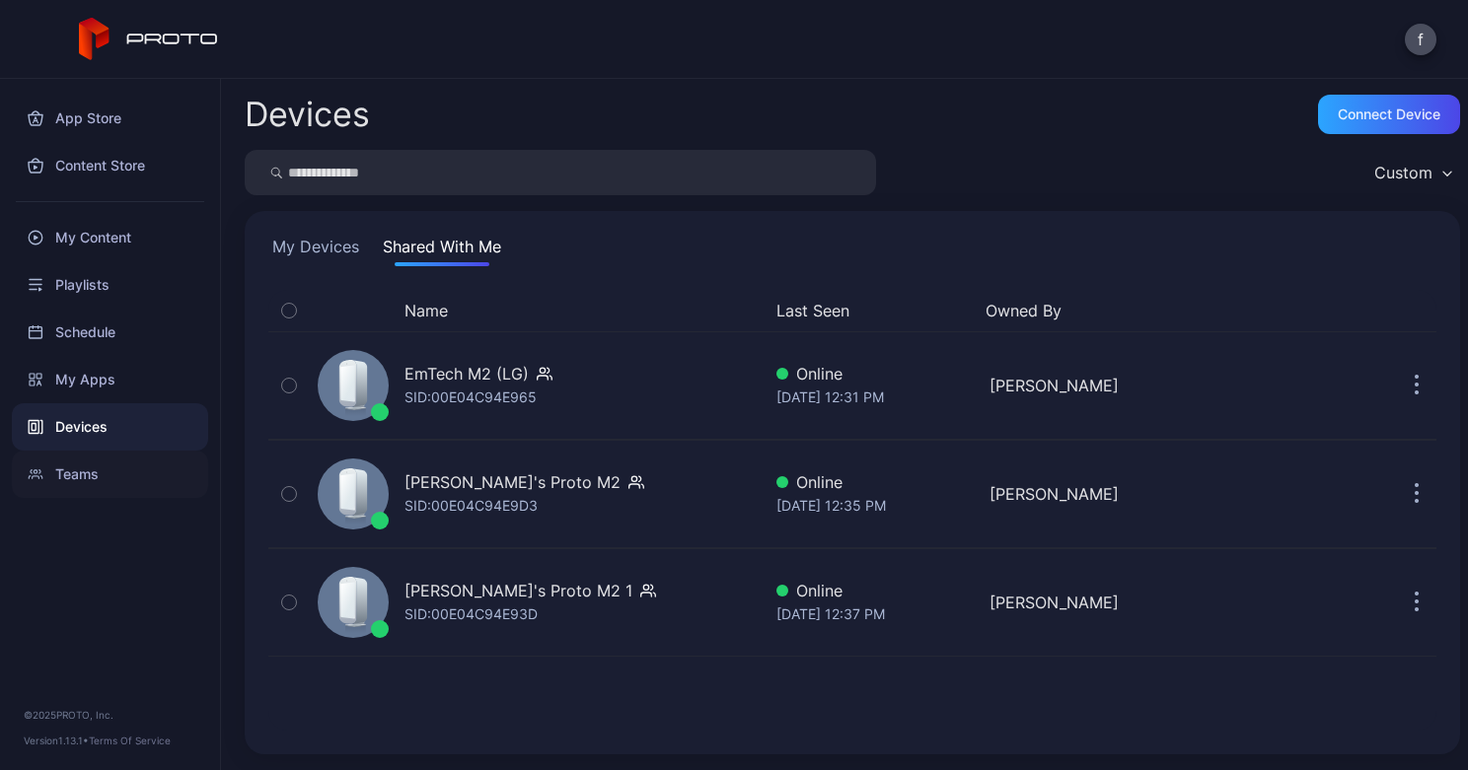
click at [60, 471] on div "Teams" at bounding box center [110, 474] width 196 height 47
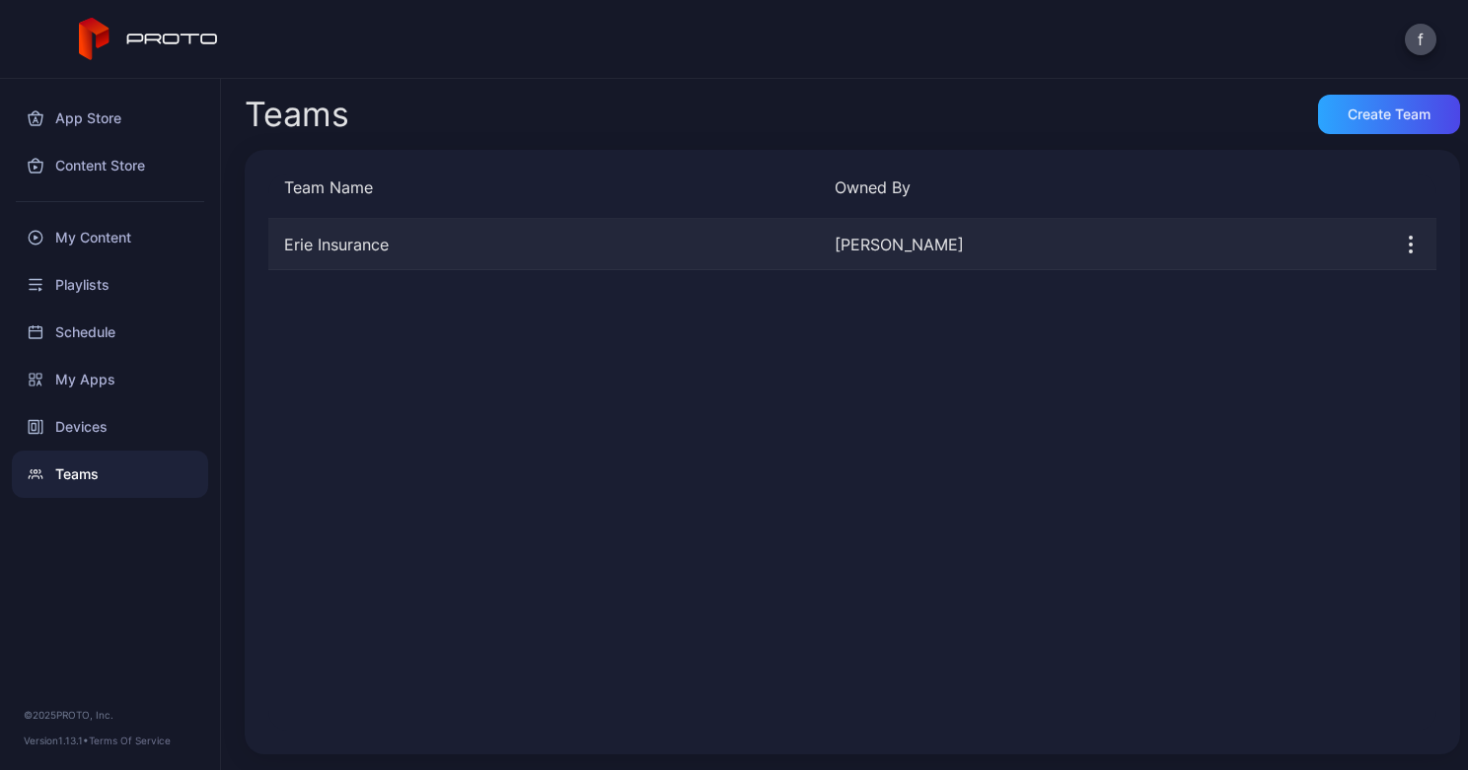
click at [338, 238] on div "Erie Insurance" at bounding box center [543, 245] width 550 height 24
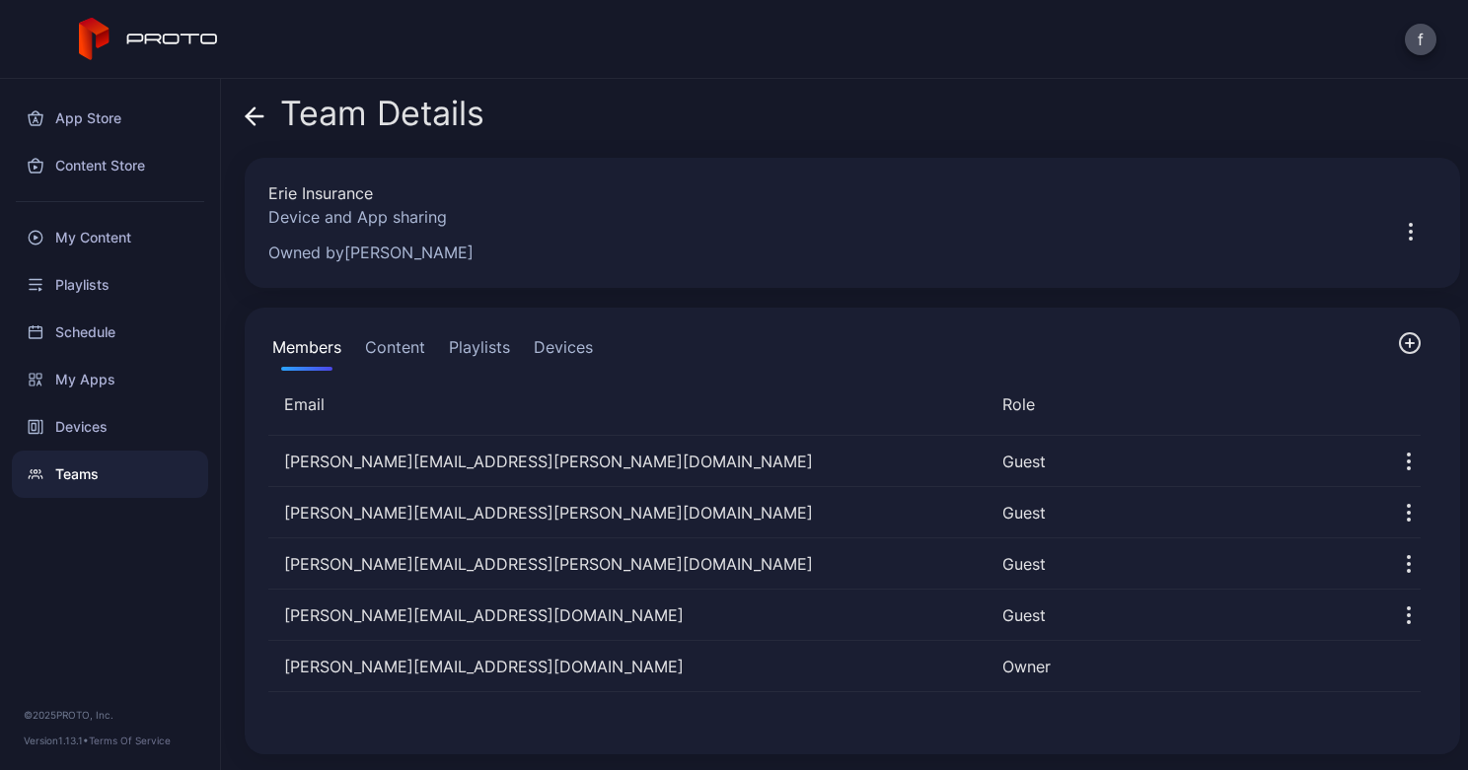
click at [571, 345] on button "Devices" at bounding box center [563, 350] width 67 height 39
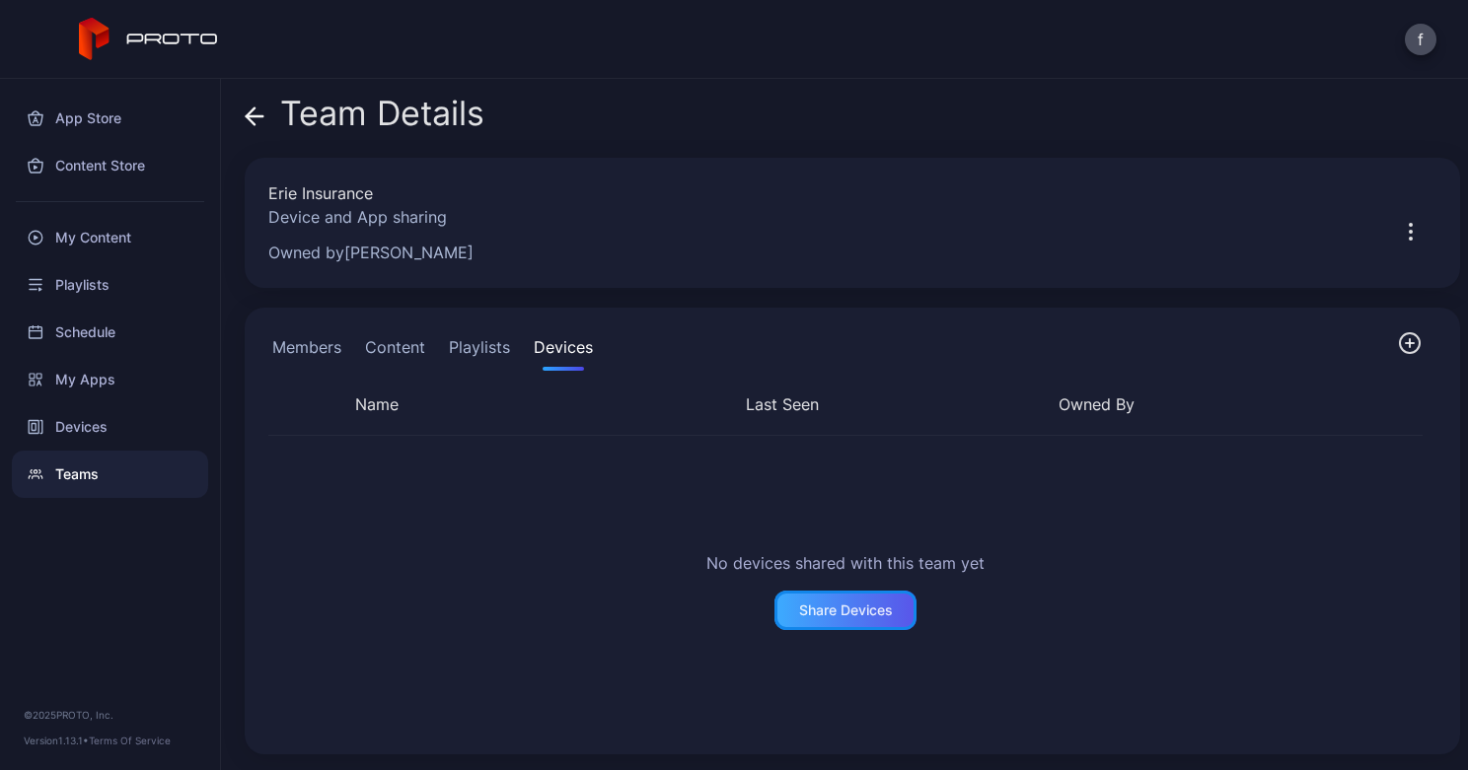
click at [818, 608] on div "Share Devices" at bounding box center [846, 611] width 94 height 16
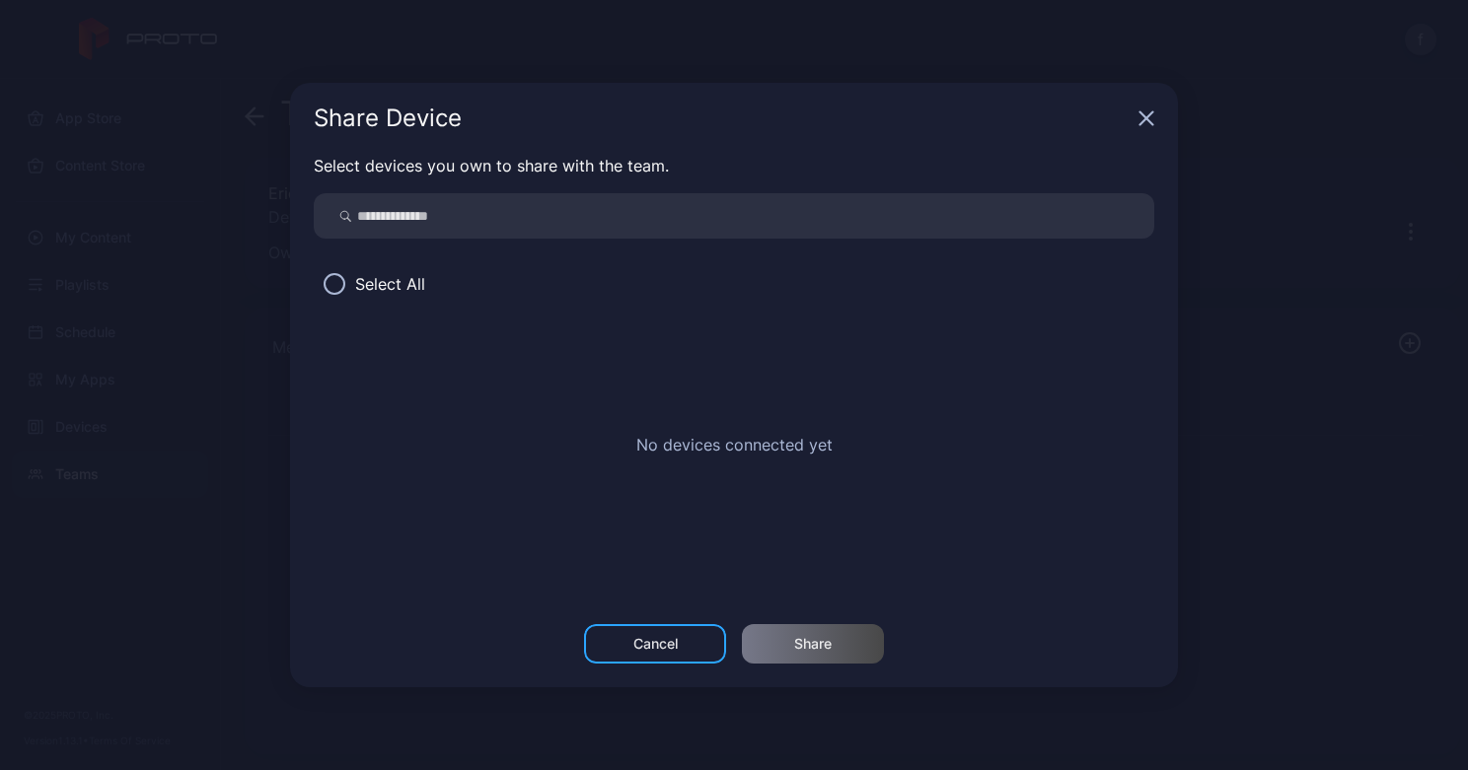
click at [1150, 113] on icon "button" at bounding box center [1146, 118] width 13 height 13
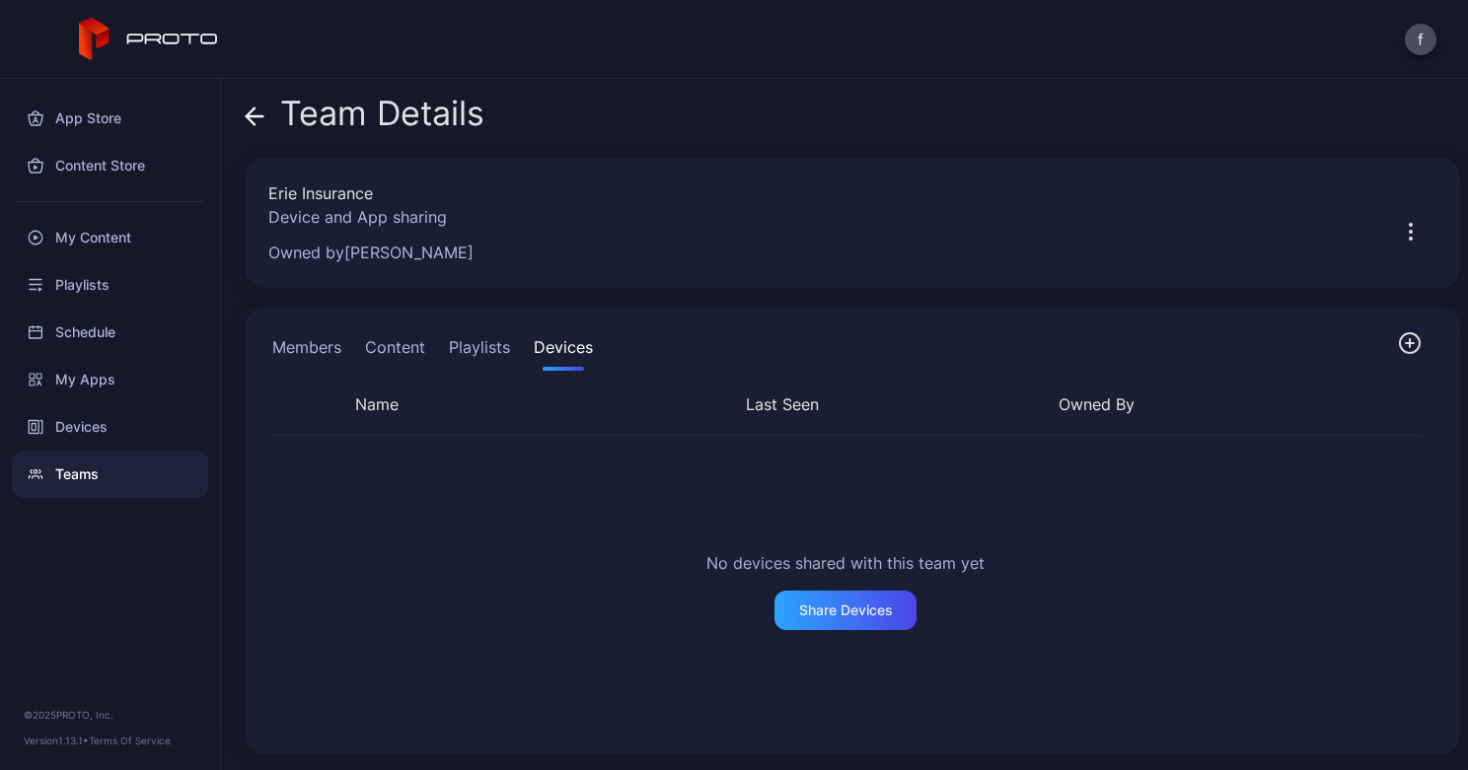
click at [483, 340] on button "Playlists" at bounding box center [479, 350] width 69 height 39
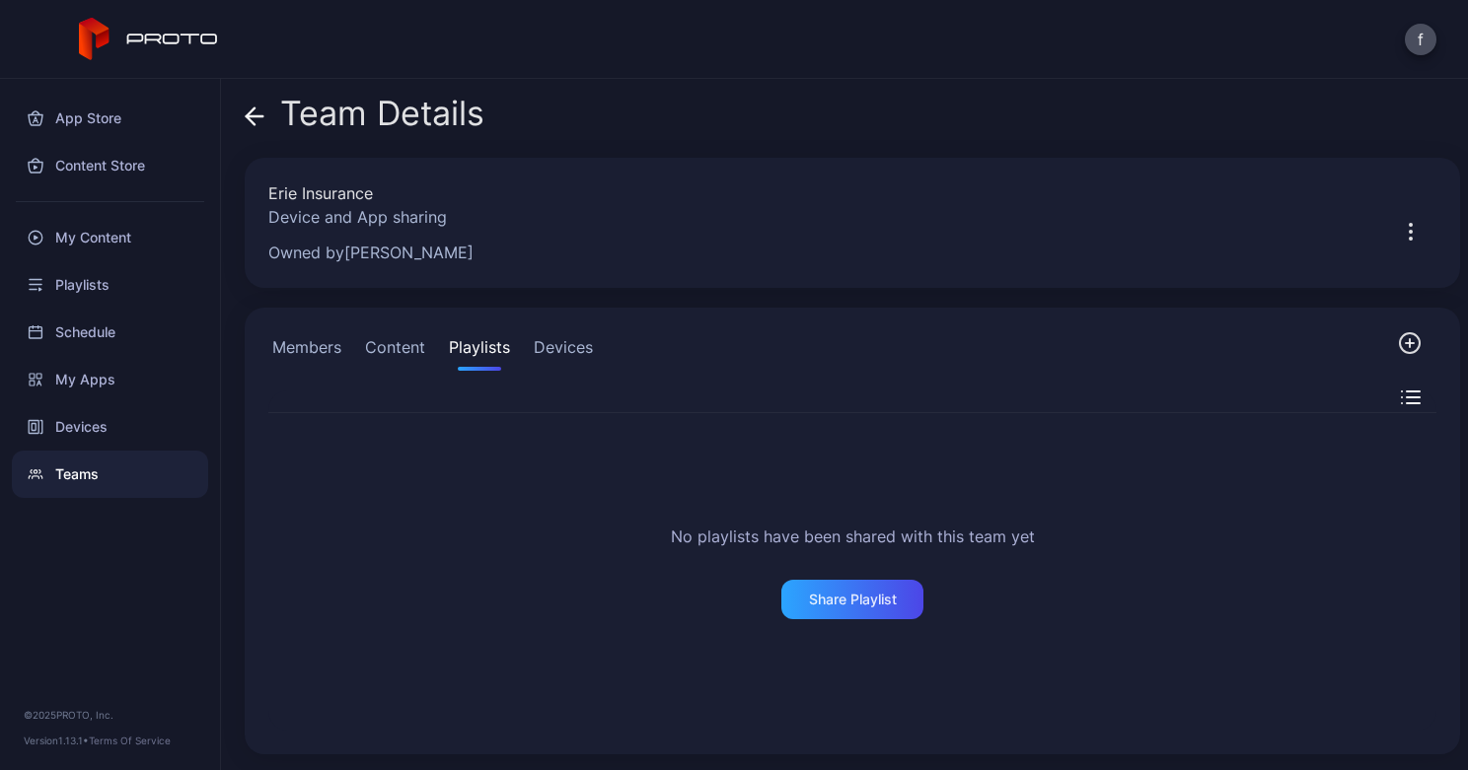
click at [399, 343] on button "Content" at bounding box center [395, 350] width 68 height 39
click at [839, 588] on div "Share Content" at bounding box center [852, 599] width 142 height 39
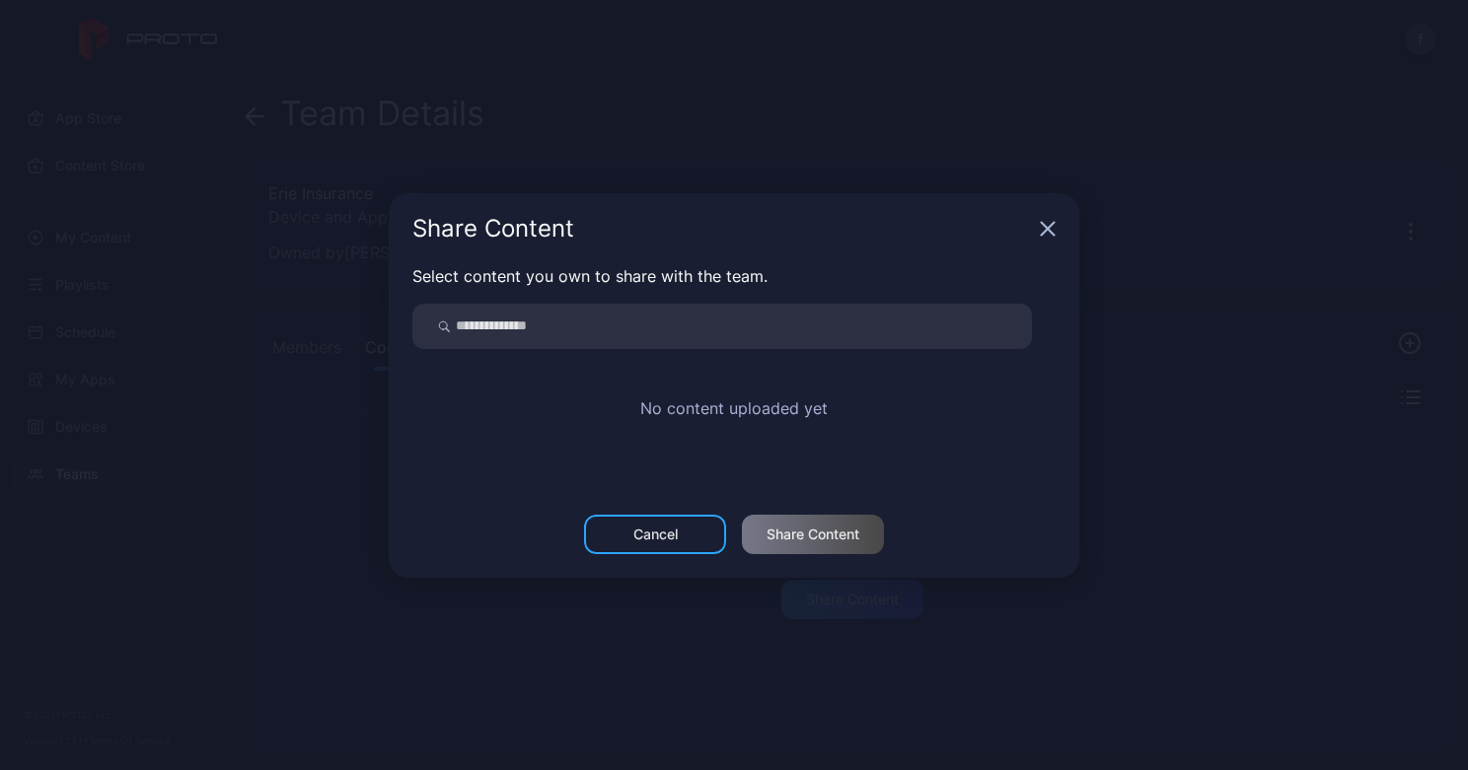
click at [1048, 224] on icon "button" at bounding box center [1048, 229] width 16 height 16
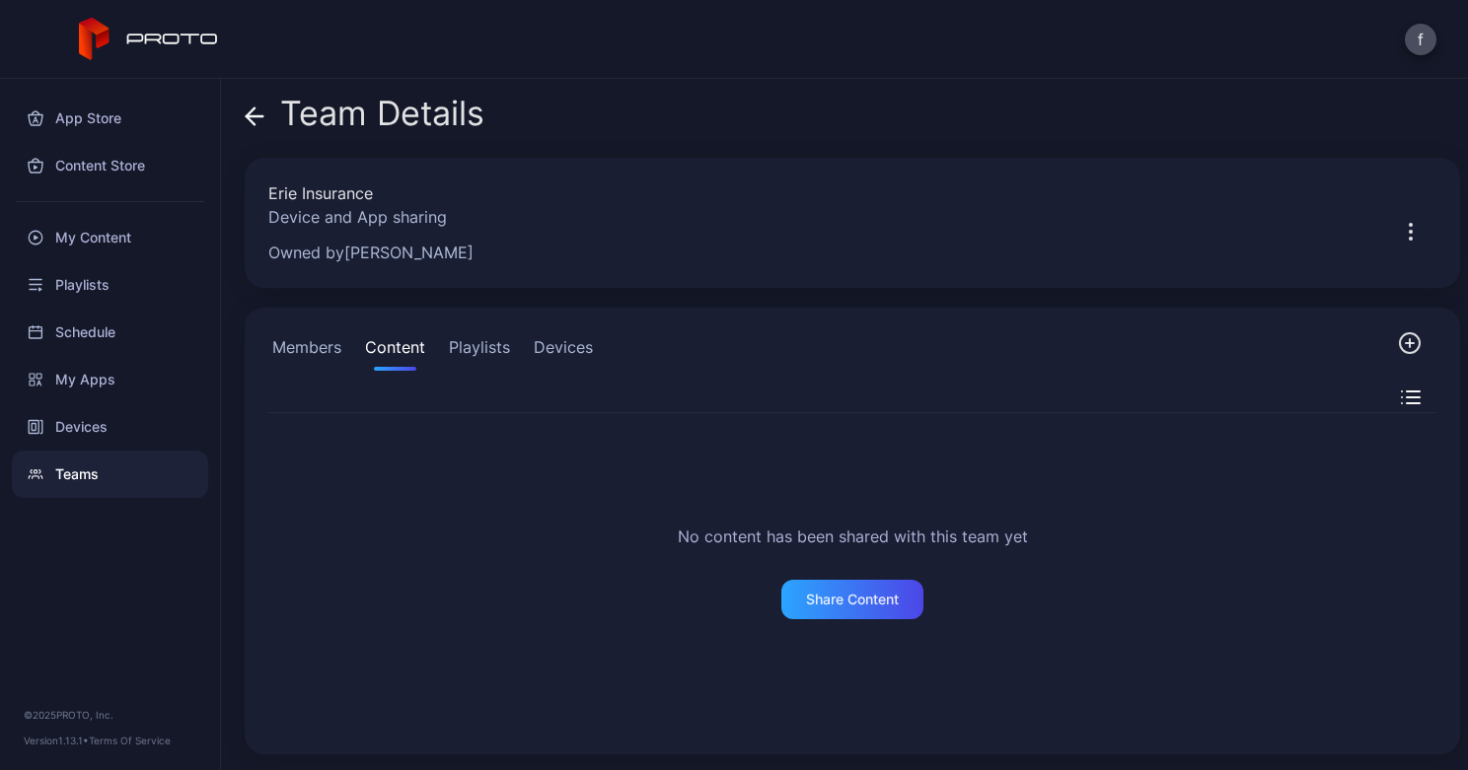
click at [474, 338] on button "Playlists" at bounding box center [479, 350] width 69 height 39
click at [78, 280] on div "Playlists" at bounding box center [110, 284] width 196 height 47
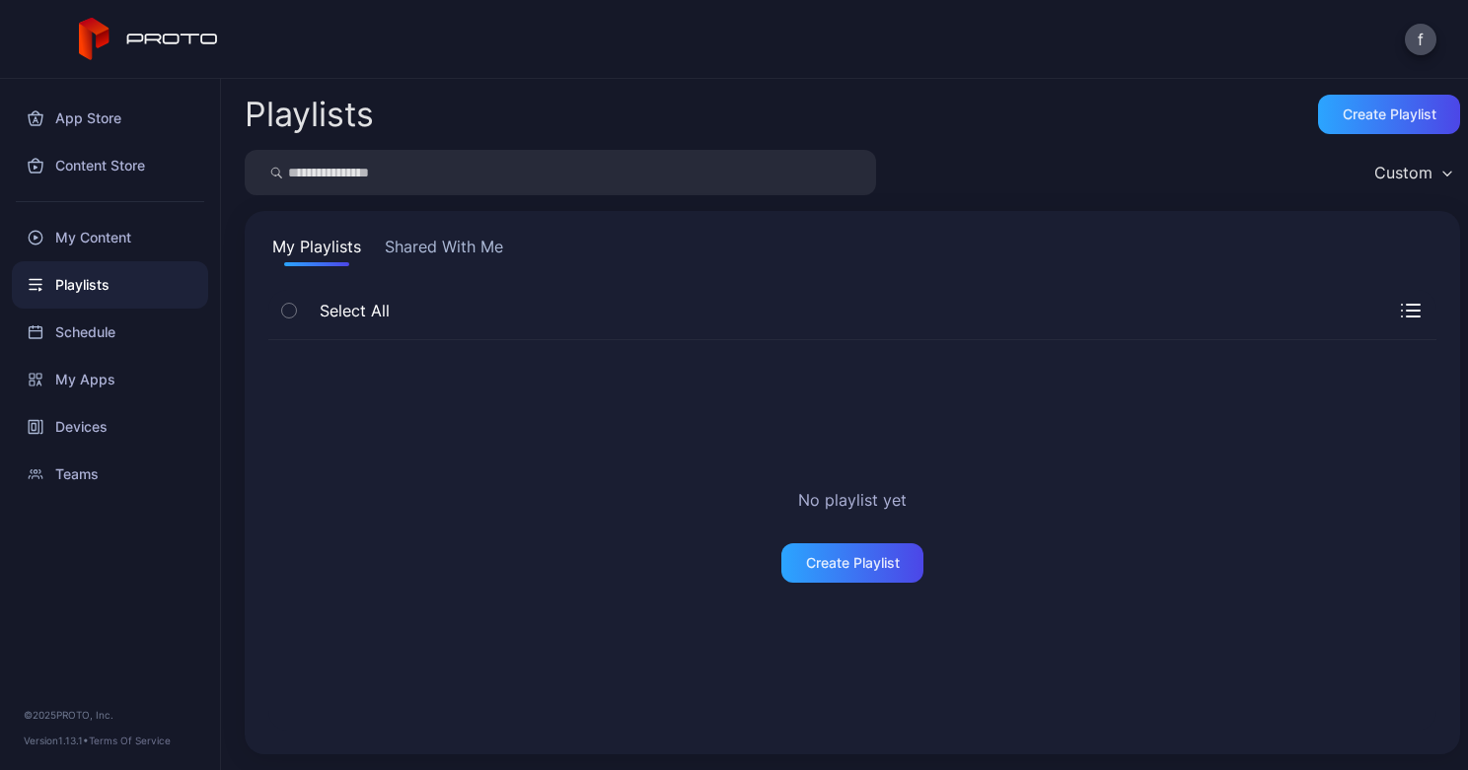
click at [439, 243] on button "Shared With Me" at bounding box center [444, 251] width 126 height 32
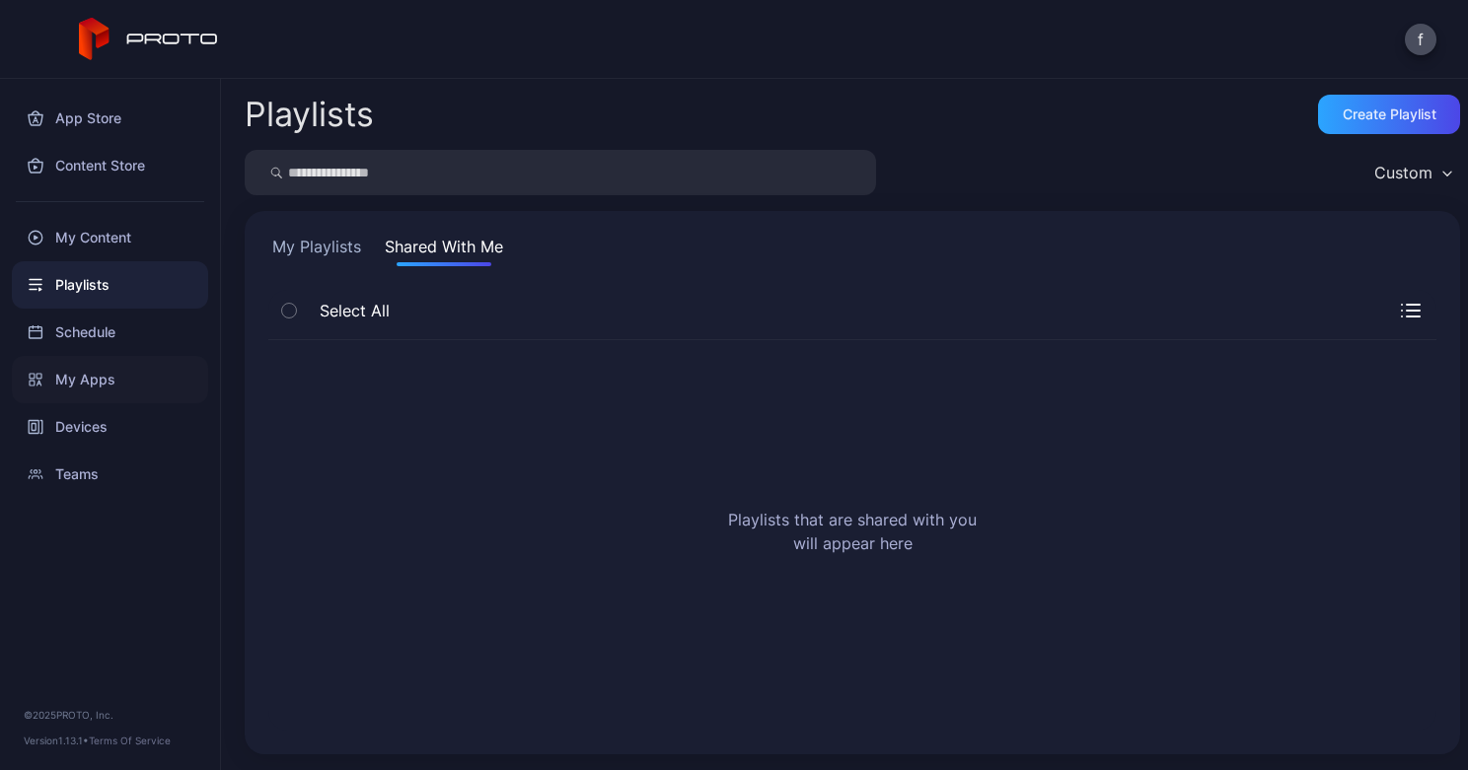
click at [75, 374] on div "My Apps" at bounding box center [110, 379] width 196 height 47
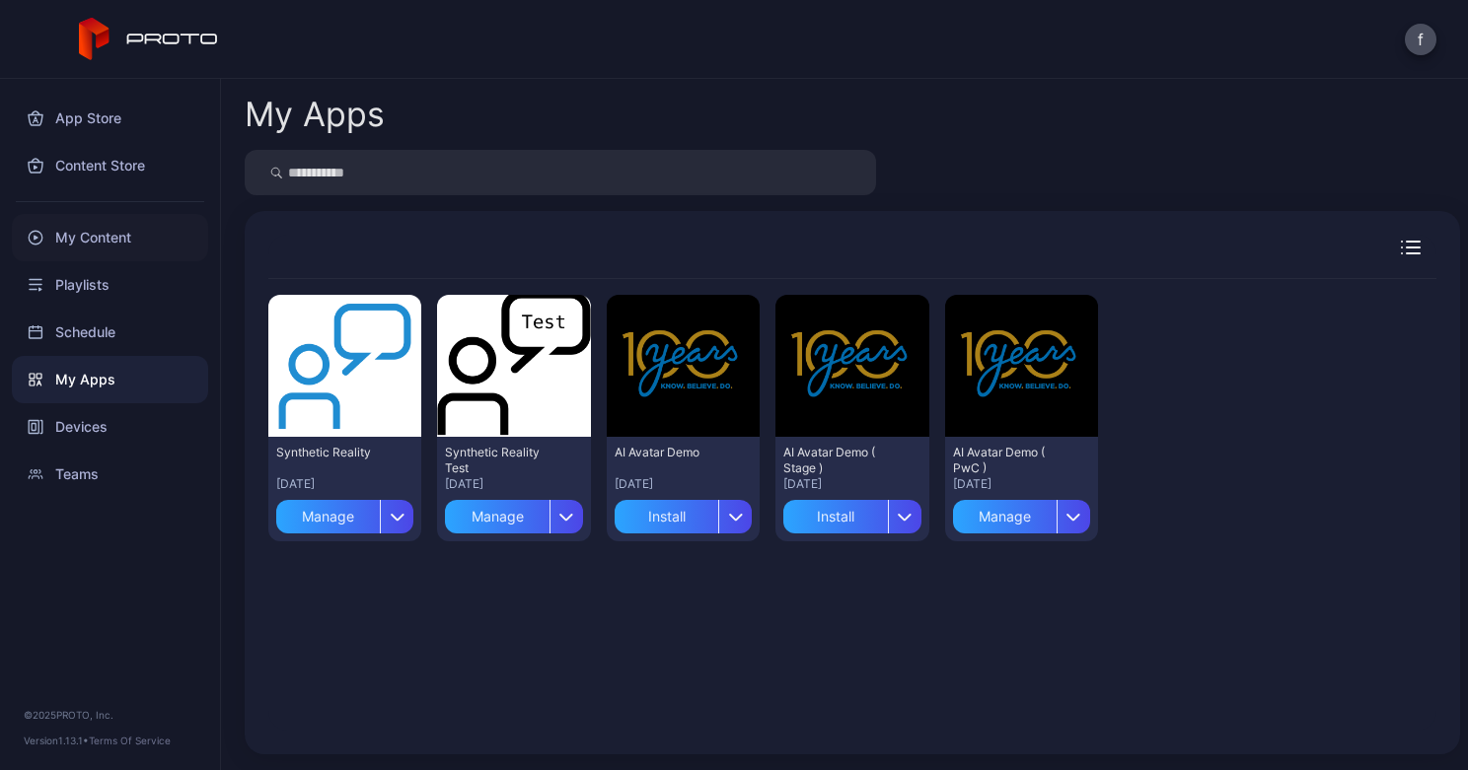
click at [103, 236] on div "My Content" at bounding box center [110, 237] width 196 height 47
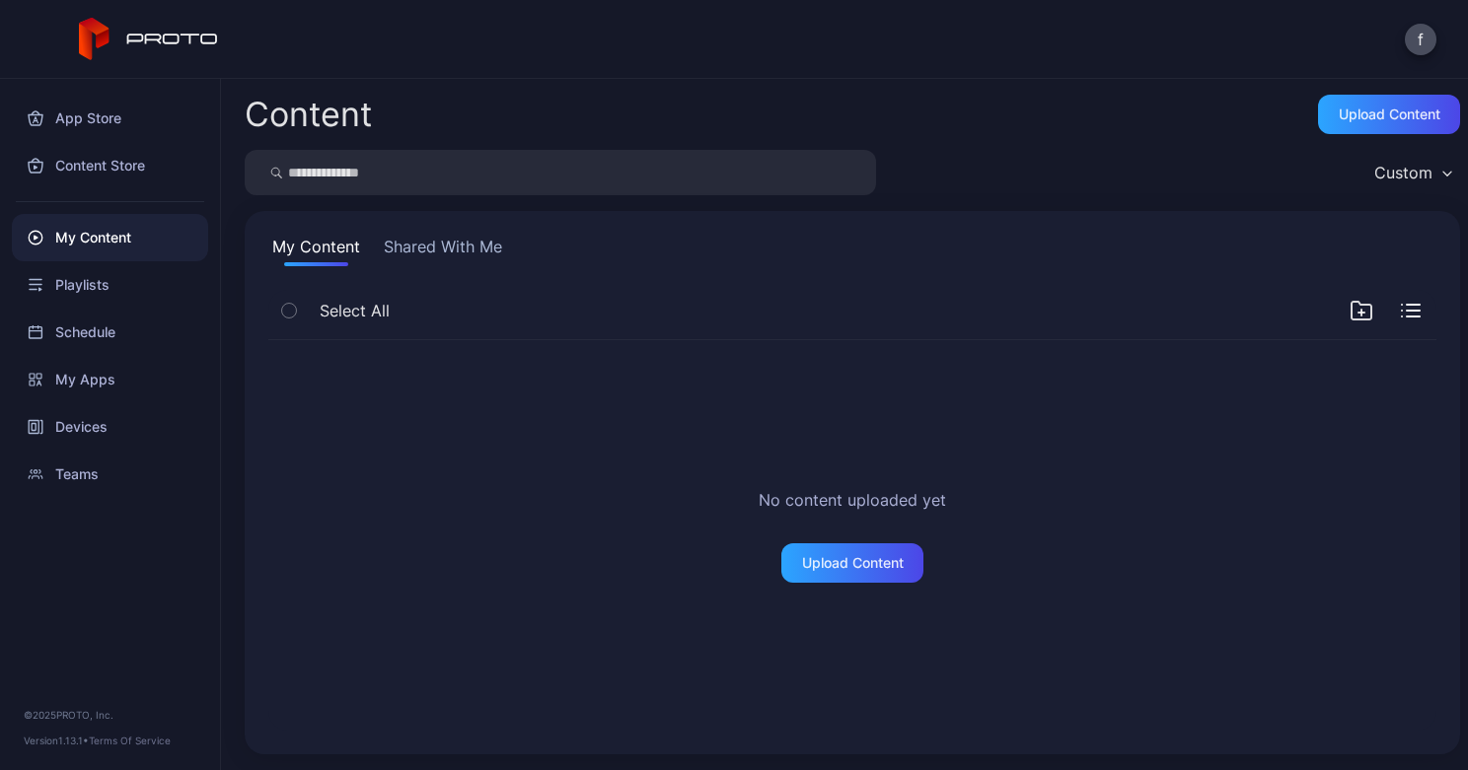
click at [444, 176] on input "search" at bounding box center [560, 172] width 631 height 45
type input "**********"
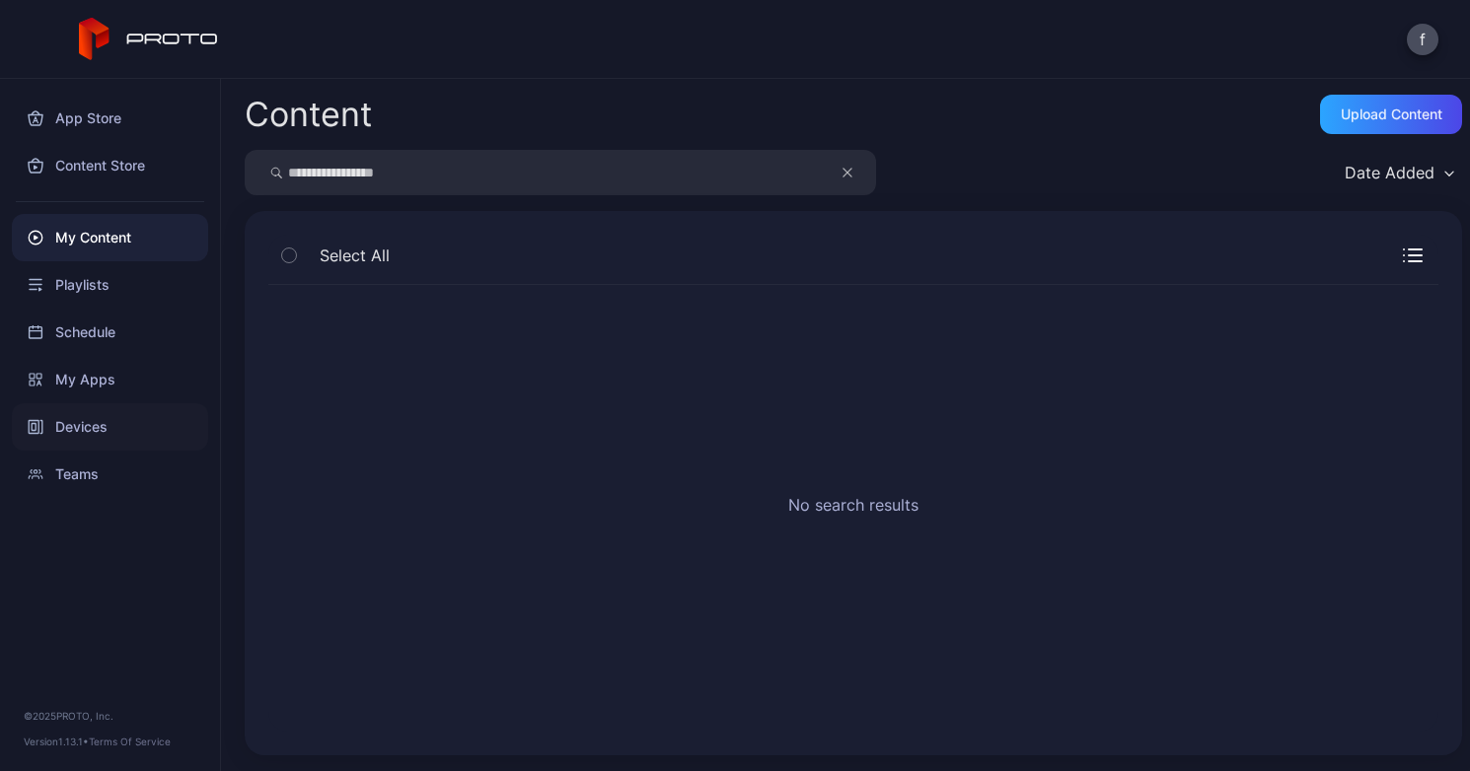
click at [86, 421] on div "Devices" at bounding box center [110, 426] width 196 height 47
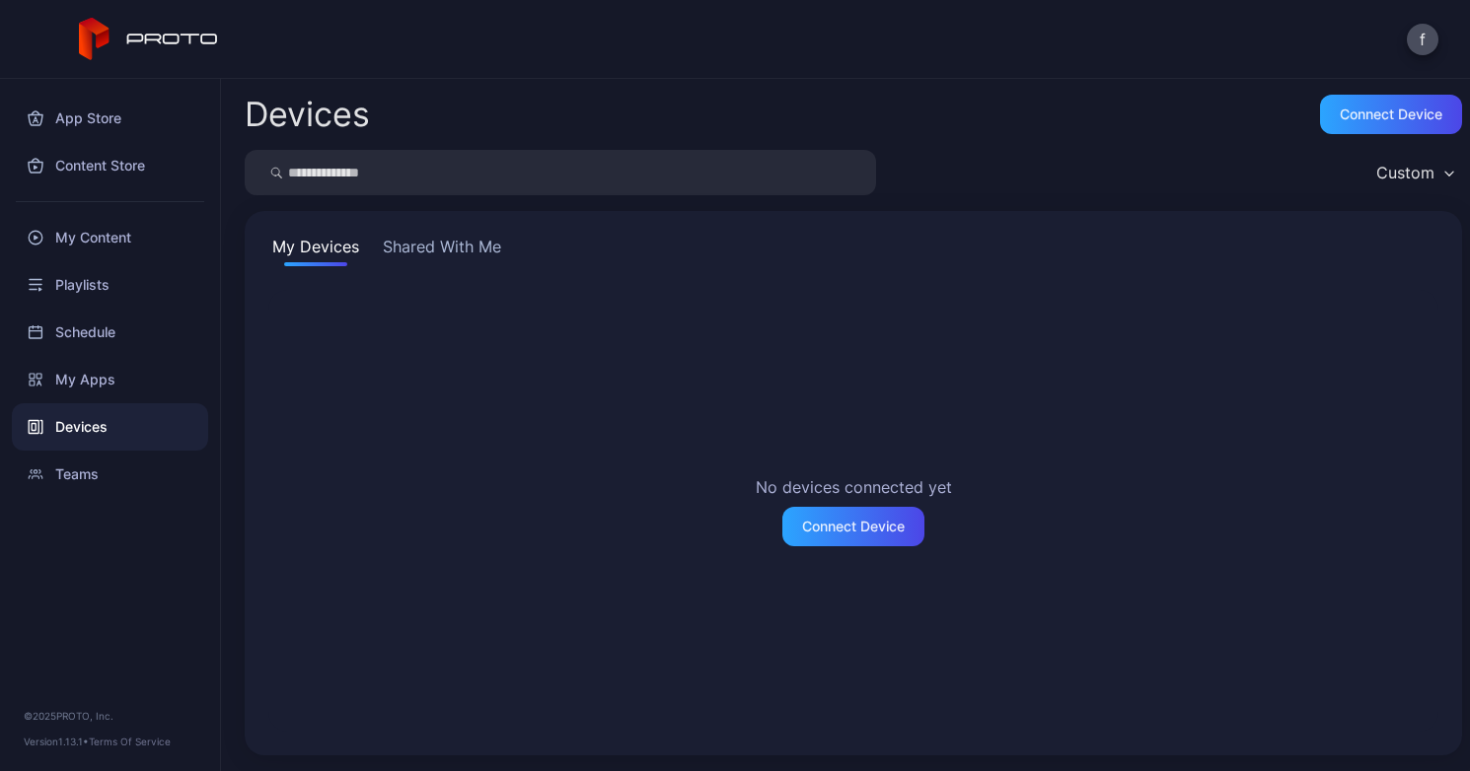
click at [445, 243] on button "Shared With Me" at bounding box center [442, 251] width 126 height 32
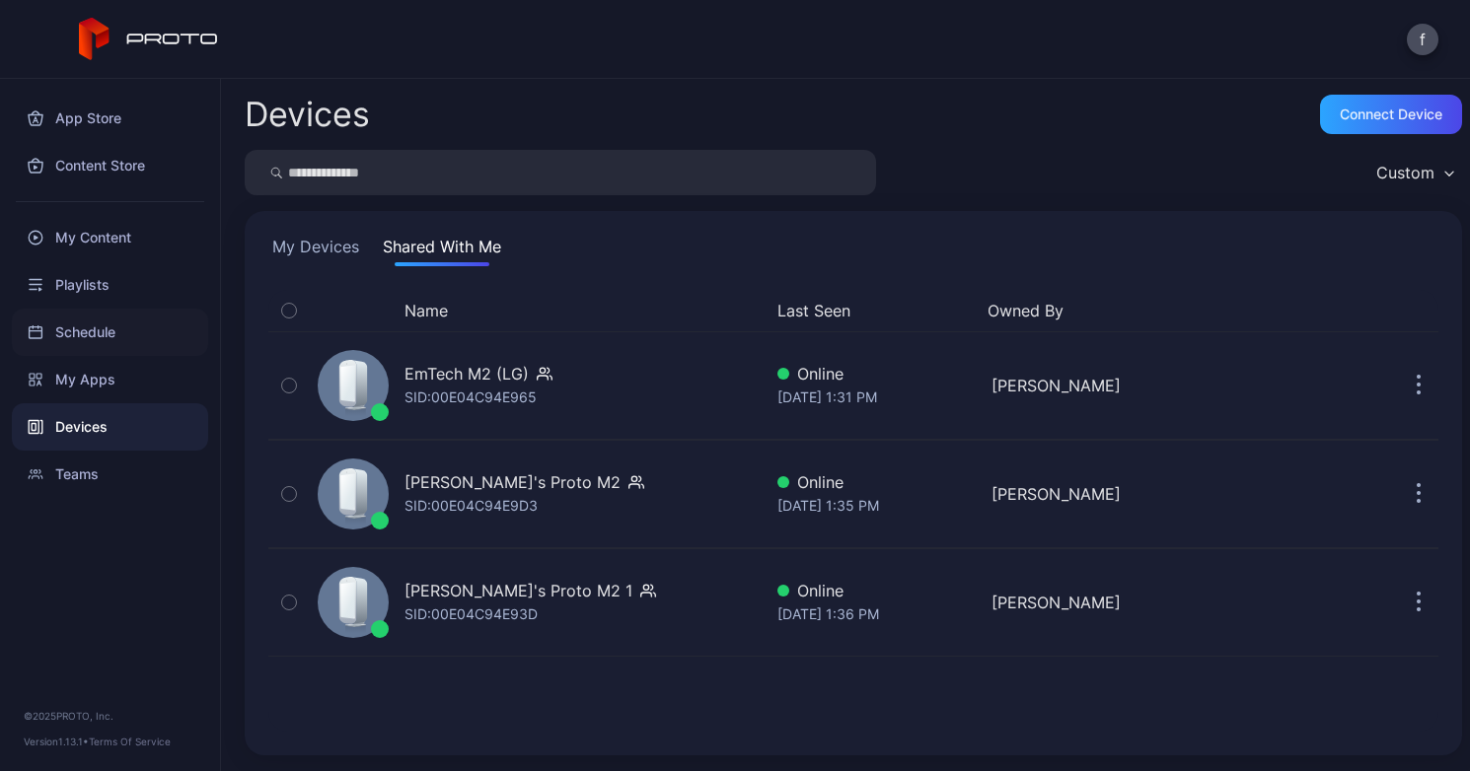
click at [89, 328] on div "Schedule" at bounding box center [110, 332] width 196 height 47
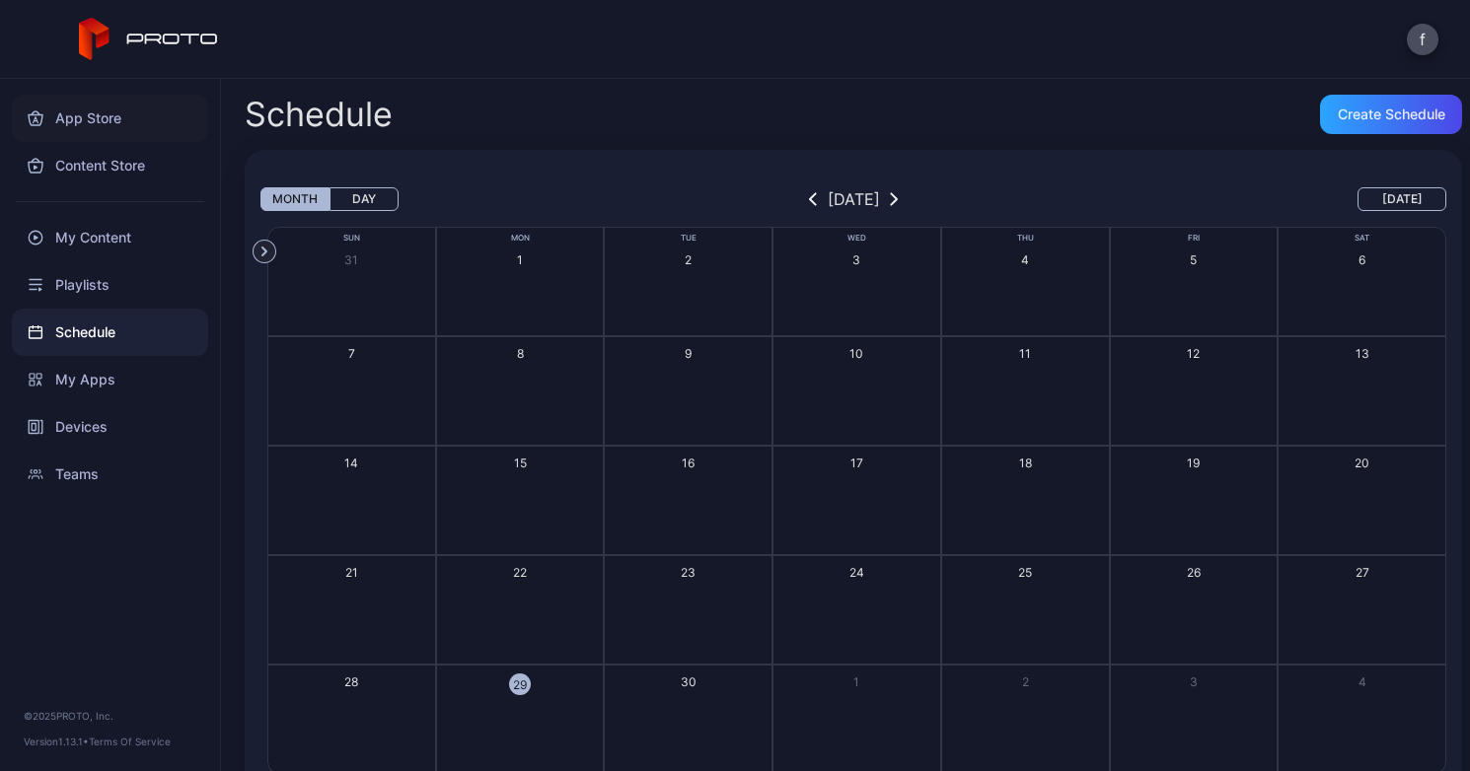
click at [90, 115] on div "App Store" at bounding box center [110, 118] width 196 height 47
